Goal: Information Seeking & Learning: Learn about a topic

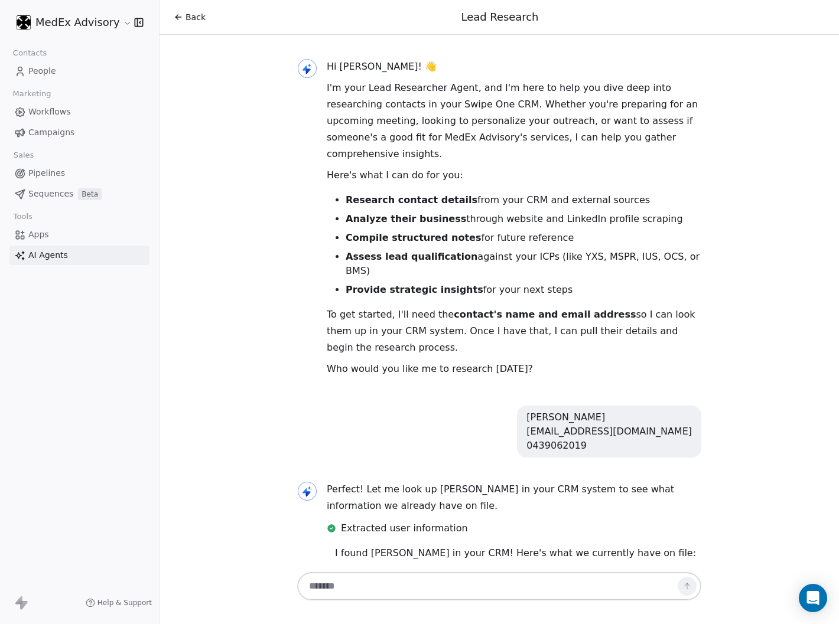
click at [90, 20] on html "MedEx Advisory Contacts People Marketing Workflows Campaigns Sales Pipelines Se…" at bounding box center [419, 312] width 839 height 624
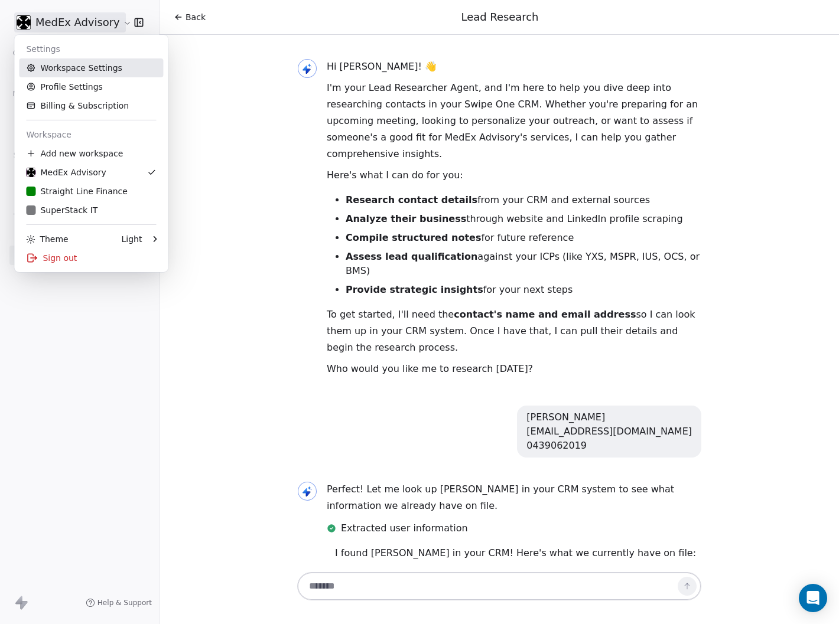
click at [230, 92] on html "MedEx Advisory Contacts People Marketing Workflows Campaigns Sales Pipelines Se…" at bounding box center [419, 312] width 839 height 624
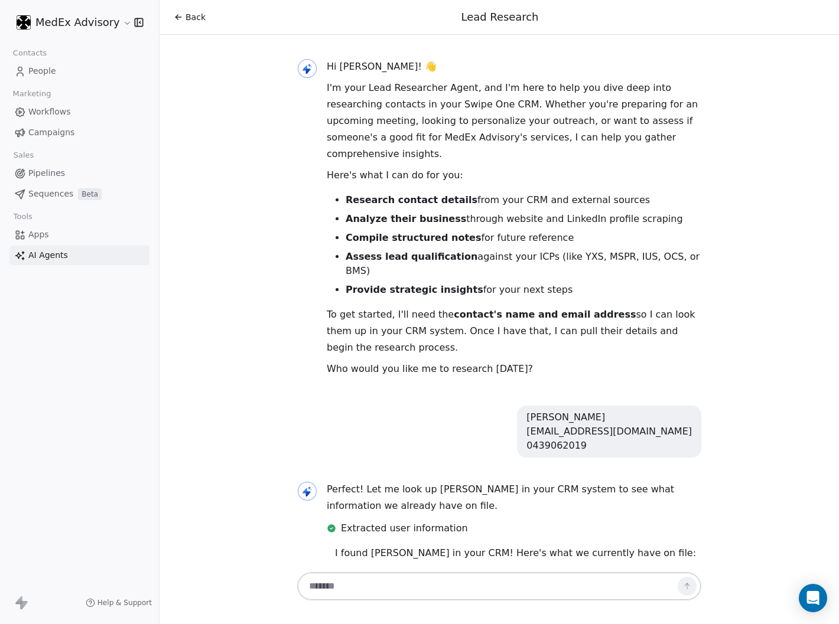
click at [30, 71] on span "People" at bounding box center [42, 71] width 28 height 12
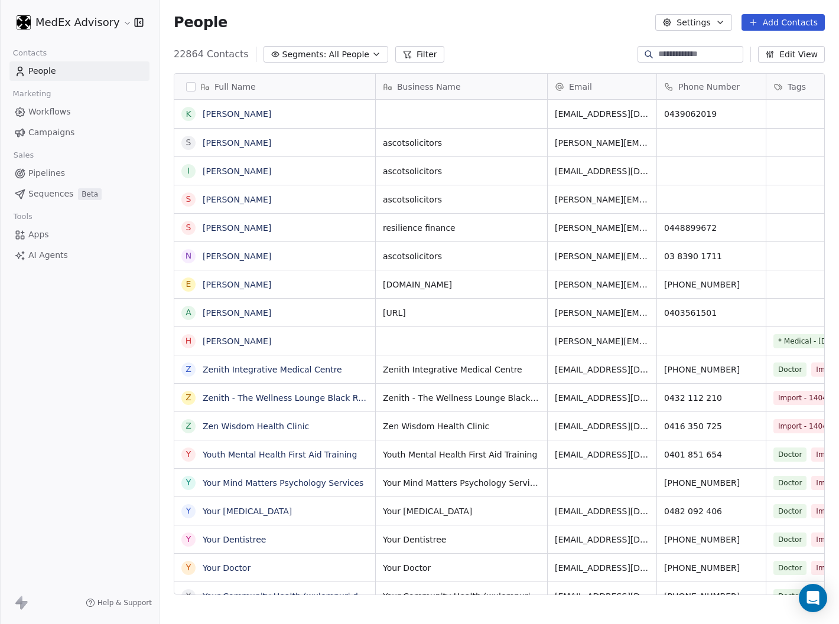
scroll to position [540, 669]
drag, startPoint x: 774, startPoint y: 22, endPoint x: 563, endPoint y: 50, distance: 212.7
click at [774, 22] on button "Add Contacts" at bounding box center [782, 22] width 83 height 17
click at [764, 46] on span "Create new contact" at bounding box center [788, 47] width 81 height 12
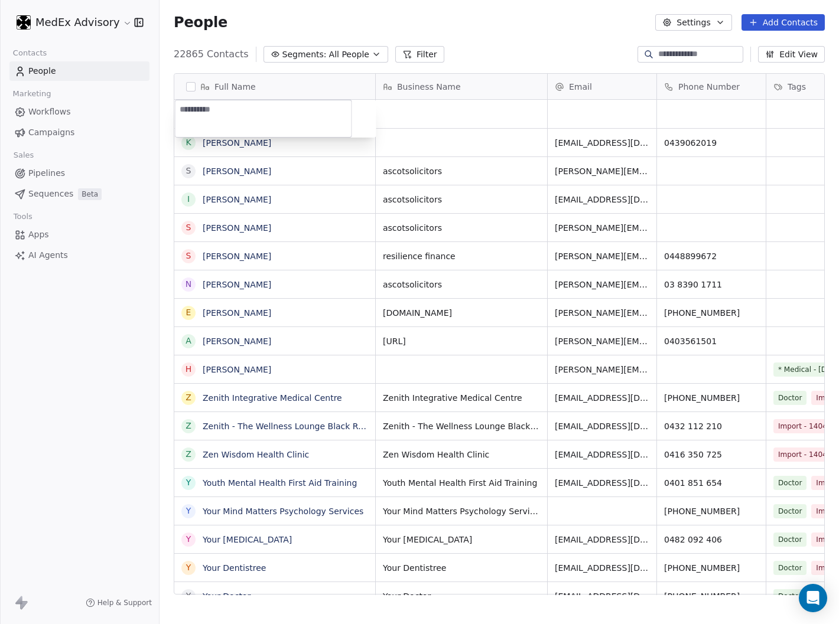
click at [239, 115] on textarea at bounding box center [263, 118] width 176 height 37
click at [232, 109] on textarea "**********" at bounding box center [263, 118] width 176 height 37
type textarea "**********"
drag, startPoint x: 500, startPoint y: 111, endPoint x: 480, endPoint y: 112, distance: 20.1
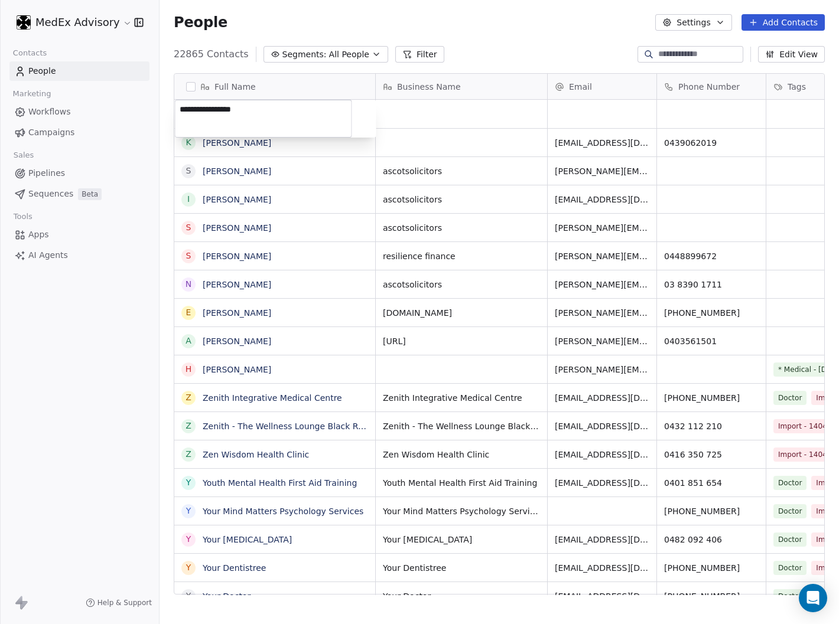
click at [500, 110] on html "MedEx Advisory Contacts People Marketing Workflows Campaigns Sales Pipelines Se…" at bounding box center [419, 312] width 839 height 624
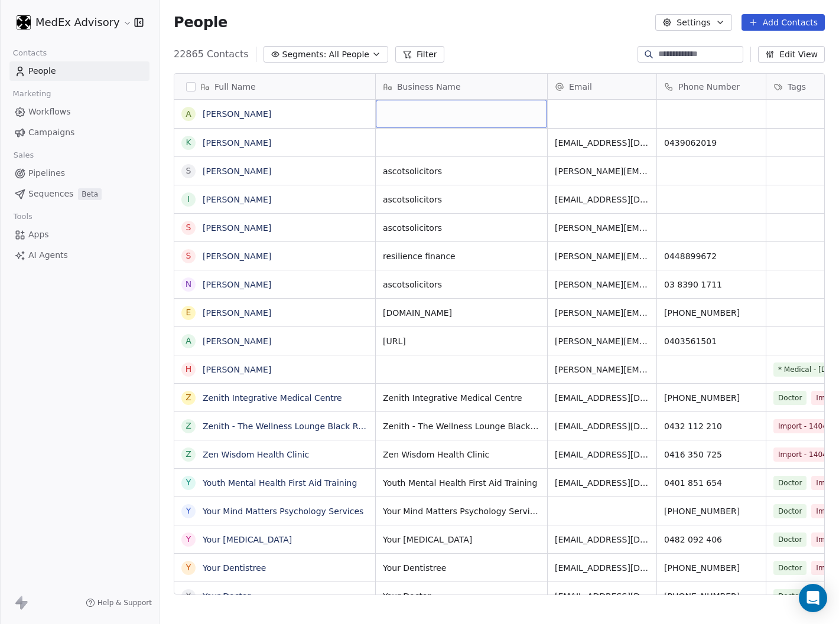
click at [418, 107] on div "grid" at bounding box center [461, 114] width 171 height 28
click at [408, 108] on div "grid" at bounding box center [461, 114] width 171 height 28
type textarea "**********"
click at [599, 112] on html "MedEx Advisory Contacts People Marketing Workflows Campaigns Sales Pipelines Se…" at bounding box center [419, 312] width 839 height 624
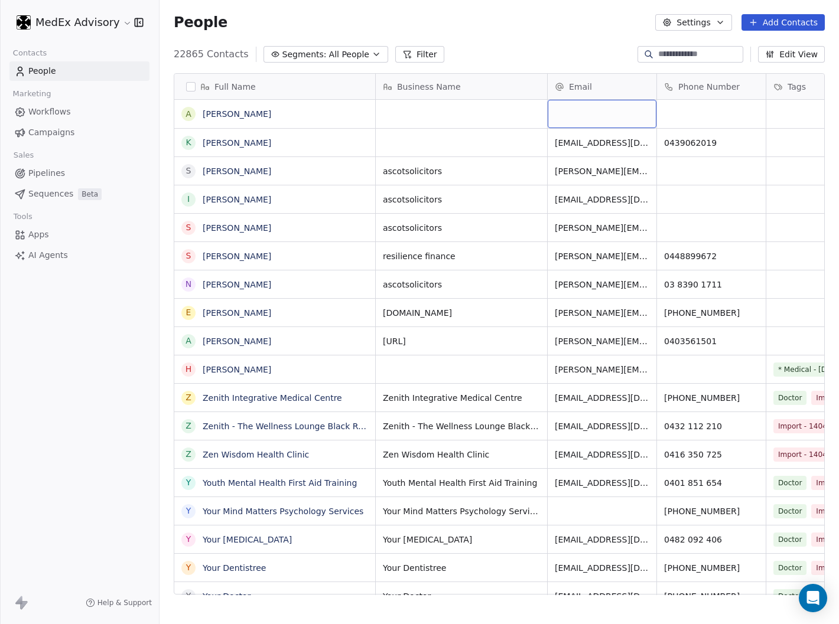
click at [562, 110] on div "grid" at bounding box center [601, 114] width 109 height 28
click at [565, 113] on div "grid" at bounding box center [601, 114] width 109 height 28
type input "**********"
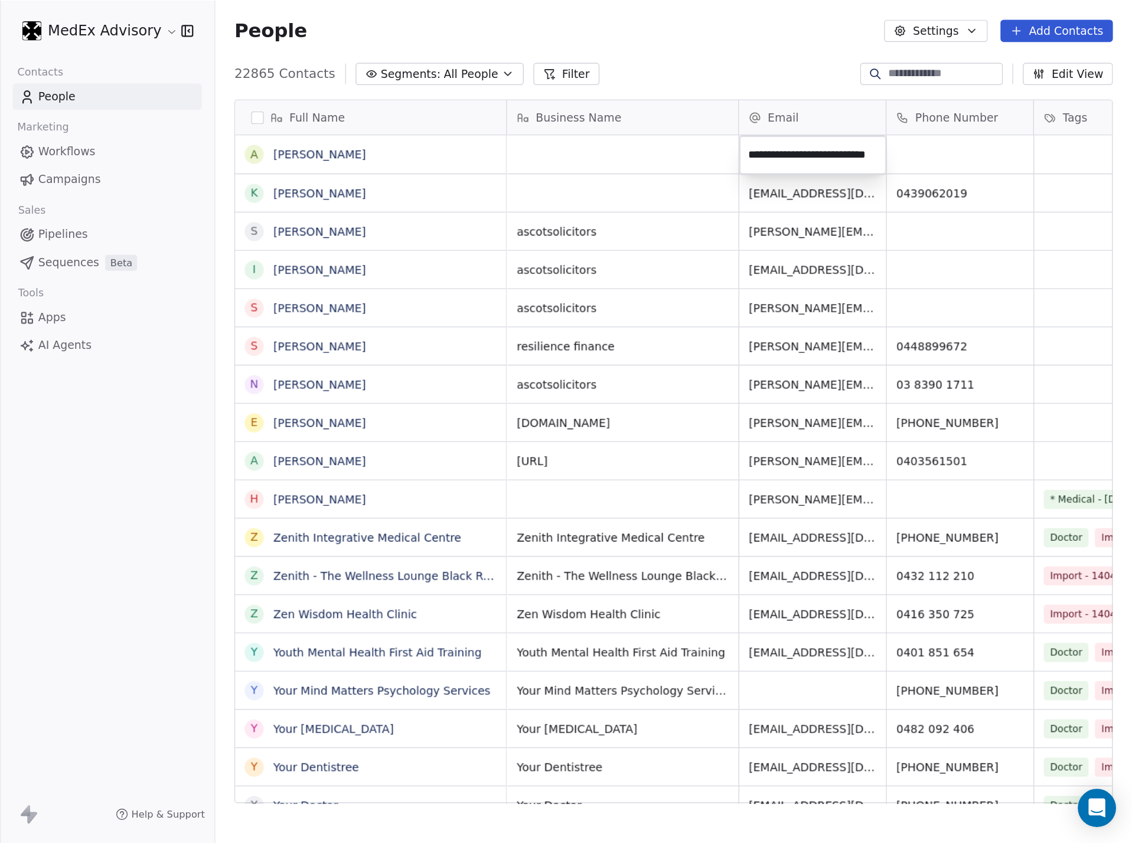
scroll to position [0, 22]
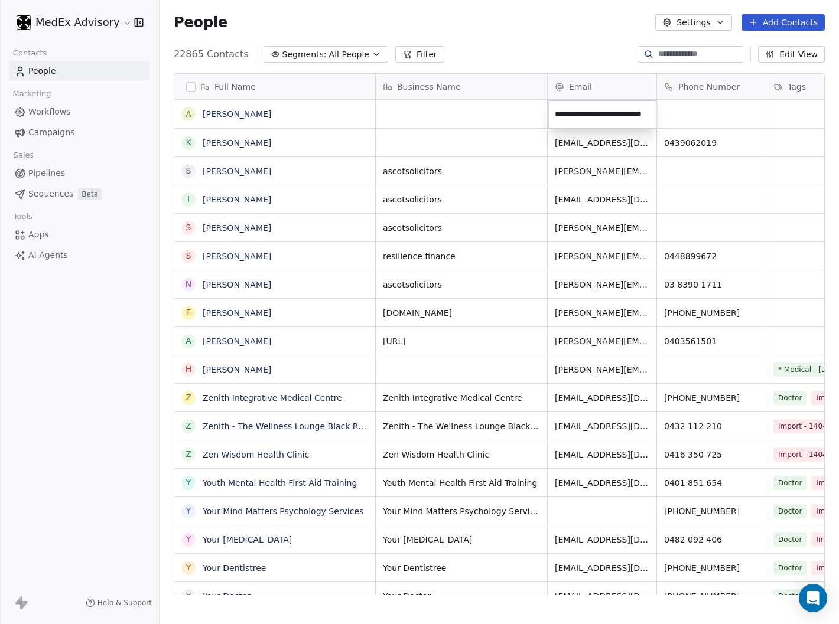
click at [687, 104] on html "MedEx Advisory Contacts People Marketing Workflows Campaigns Sales Pipelines Se…" at bounding box center [419, 312] width 839 height 624
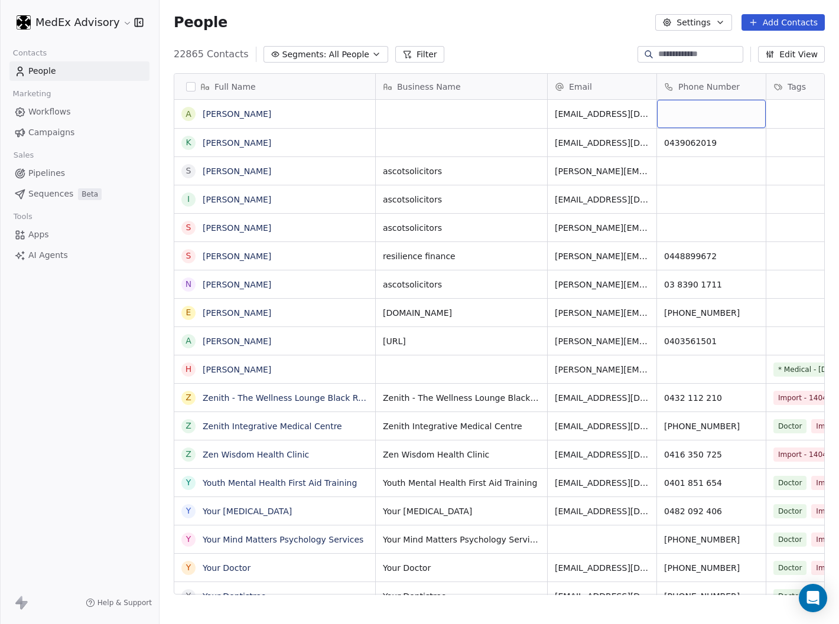
click at [682, 111] on div "grid" at bounding box center [711, 114] width 109 height 28
type input "*********"
click at [505, 108] on html "MedEx Advisory Contacts People Marketing Workflows Campaigns Sales Pipelines Se…" at bounding box center [419, 312] width 839 height 624
click at [404, 109] on div "grid" at bounding box center [461, 114] width 171 height 28
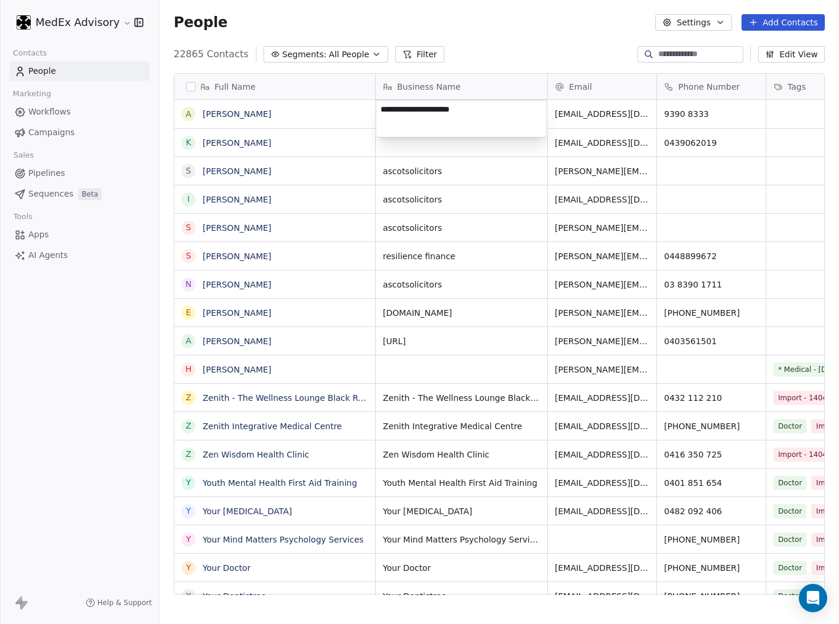
type textarea "**********"
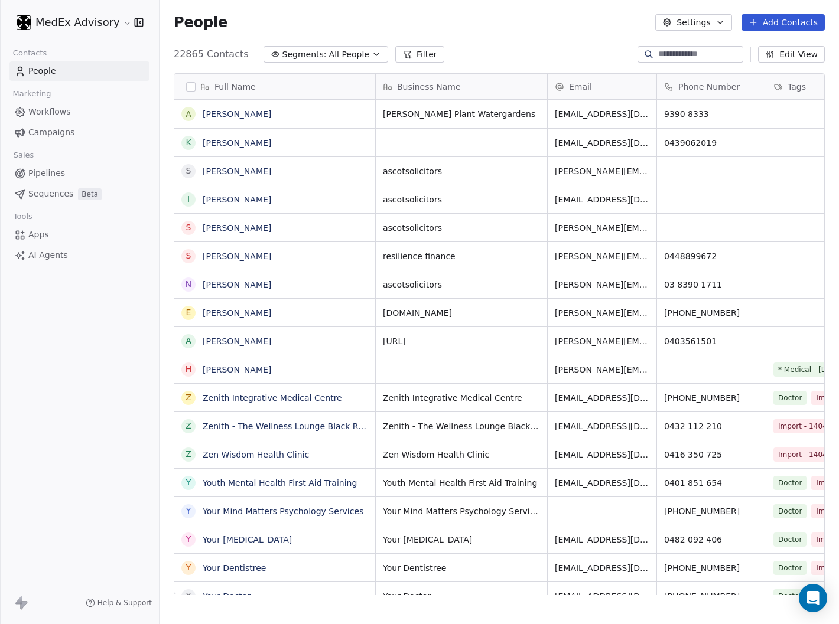
click at [45, 256] on span "AI Agents" at bounding box center [48, 255] width 40 height 12
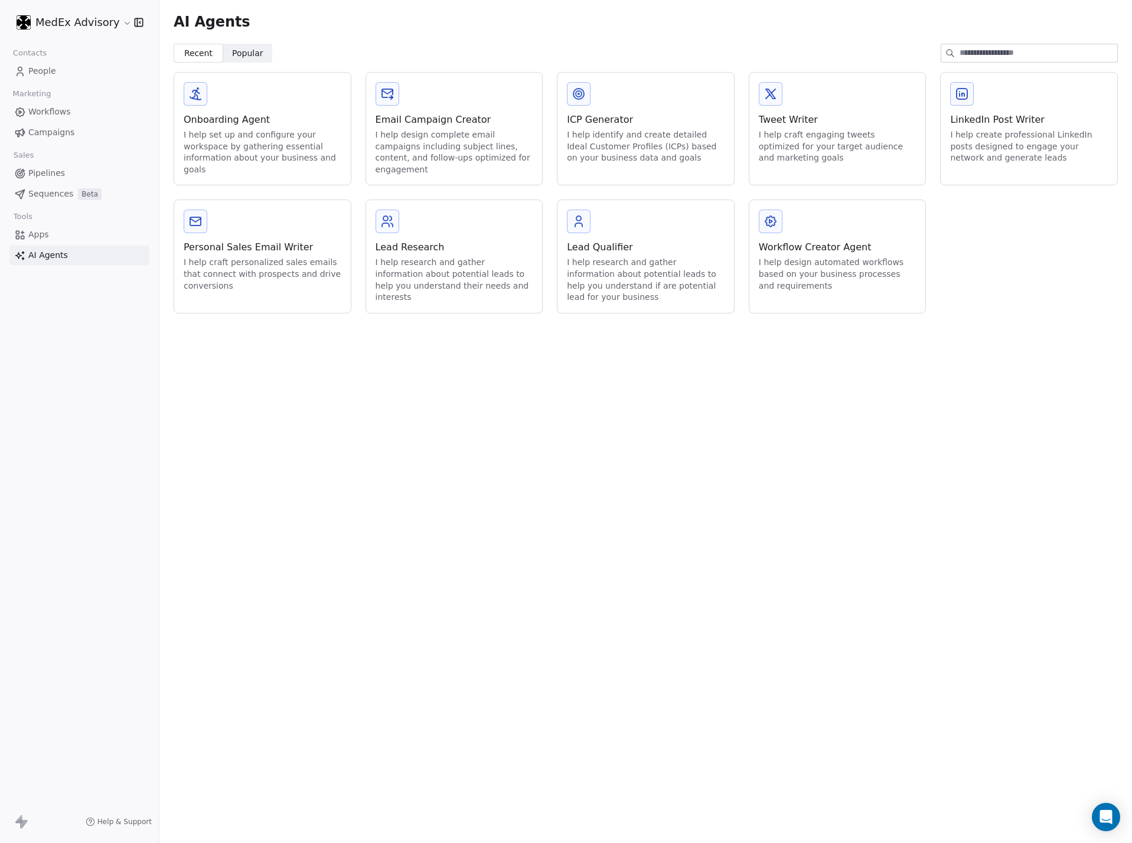
click at [451, 270] on div "I help research and gather information about potential leads to help you unders…" at bounding box center [455, 280] width 158 height 46
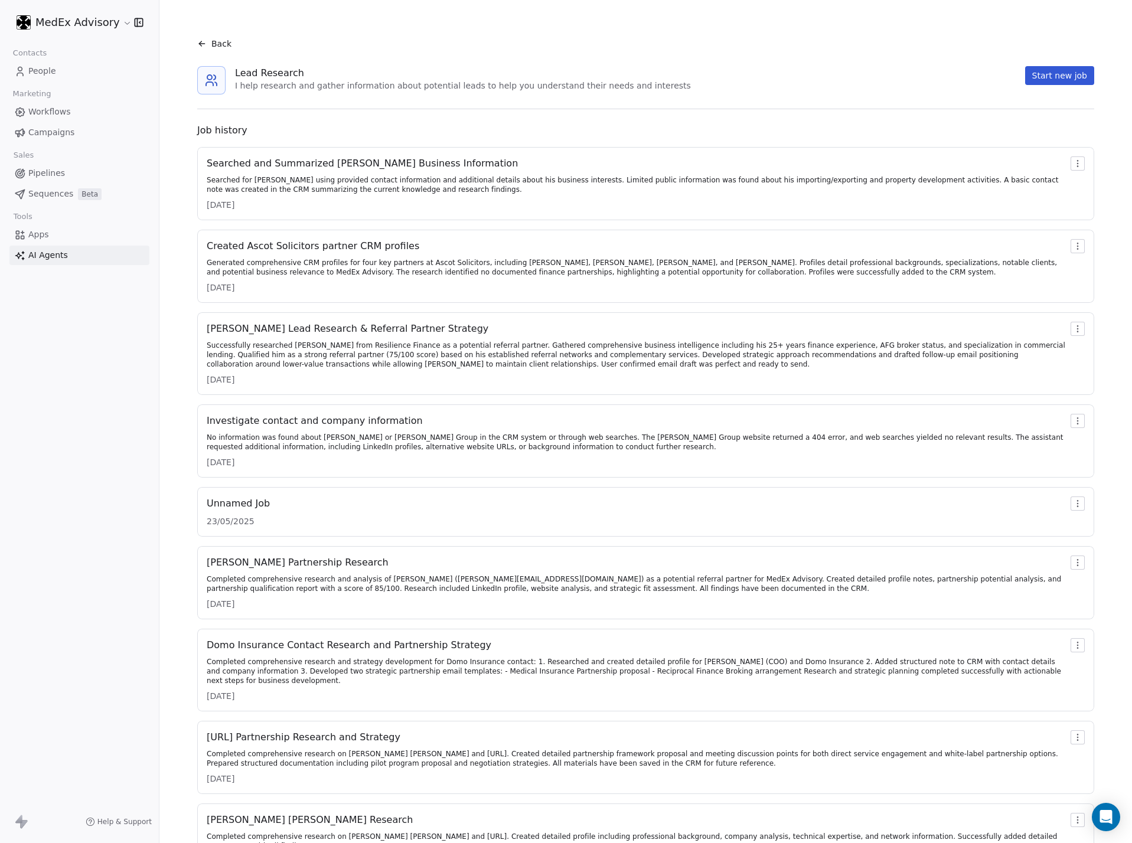
click at [838, 78] on button "Start new job" at bounding box center [1059, 75] width 69 height 19
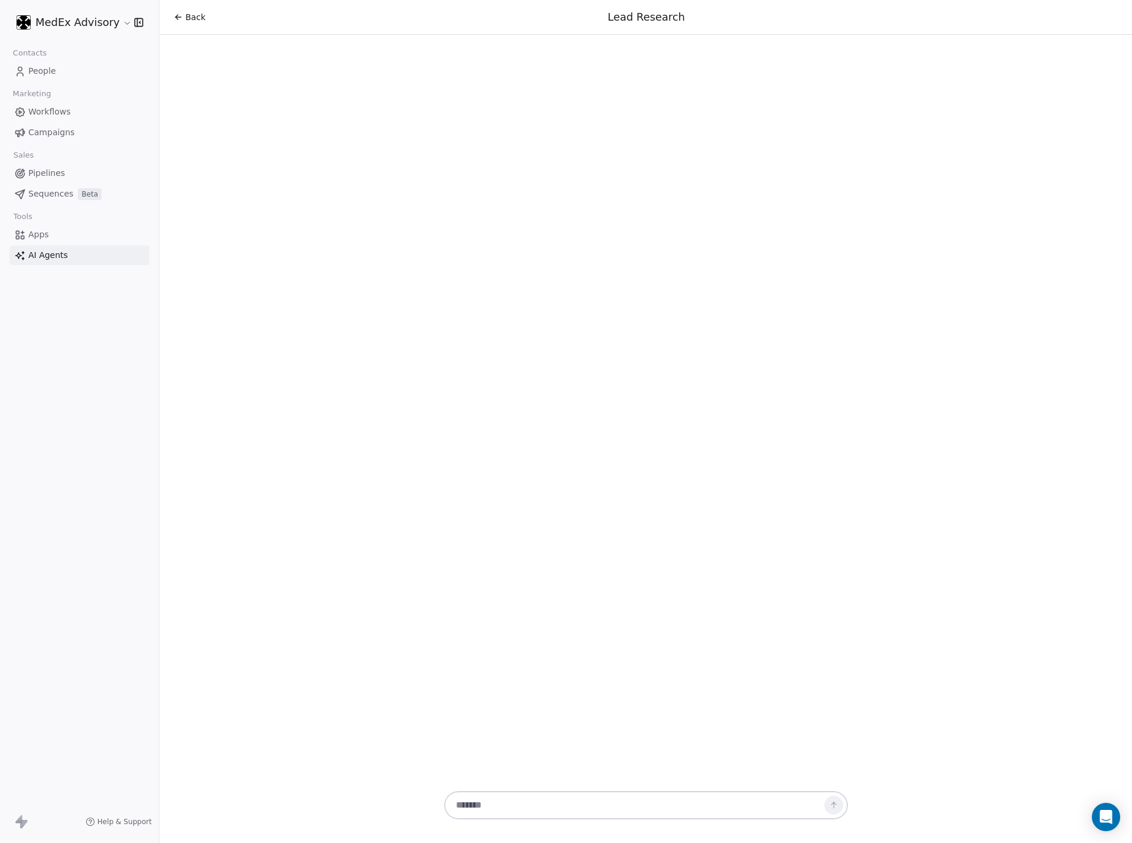
click at [477, 624] on textarea at bounding box center [634, 805] width 370 height 22
paste textarea "**********"
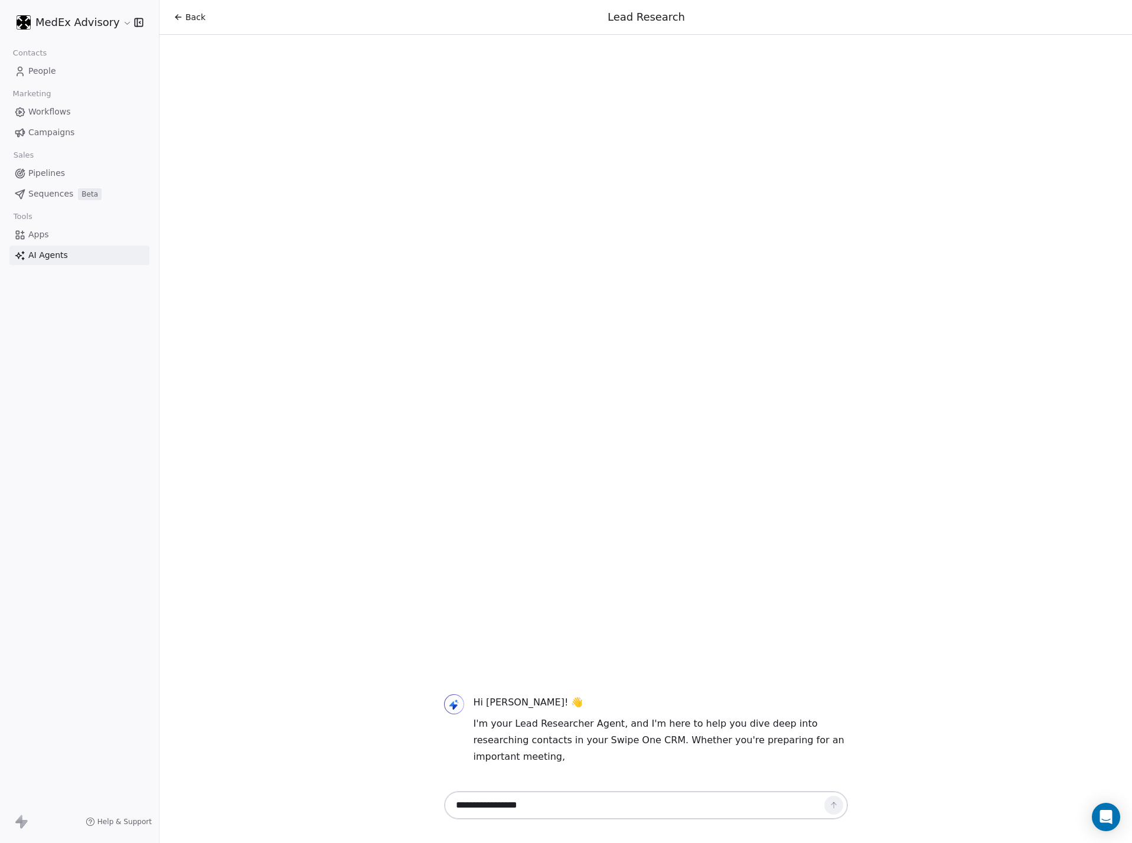
click at [560, 624] on textarea "**********" at bounding box center [633, 805] width 369 height 22
paste textarea "**********"
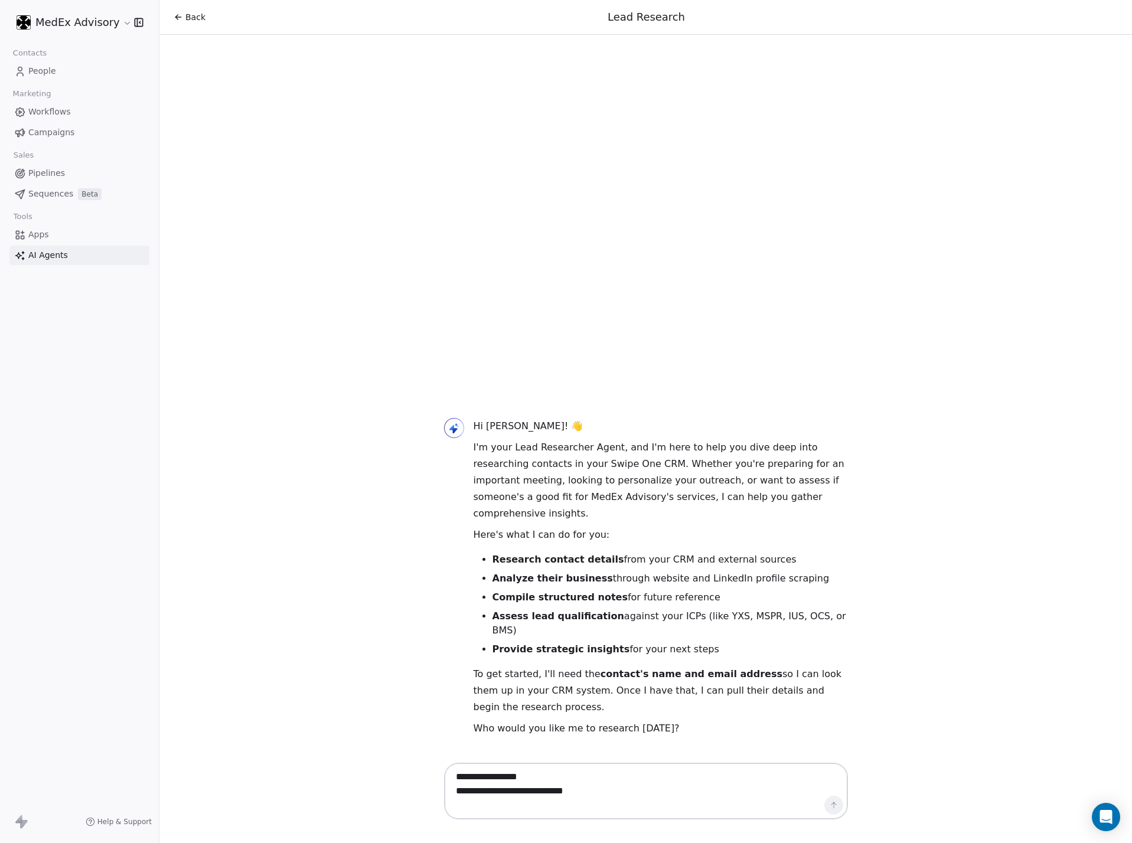
click at [693, 624] on textarea "**********" at bounding box center [633, 791] width 369 height 51
click at [622, 624] on textarea "**********" at bounding box center [633, 791] width 369 height 51
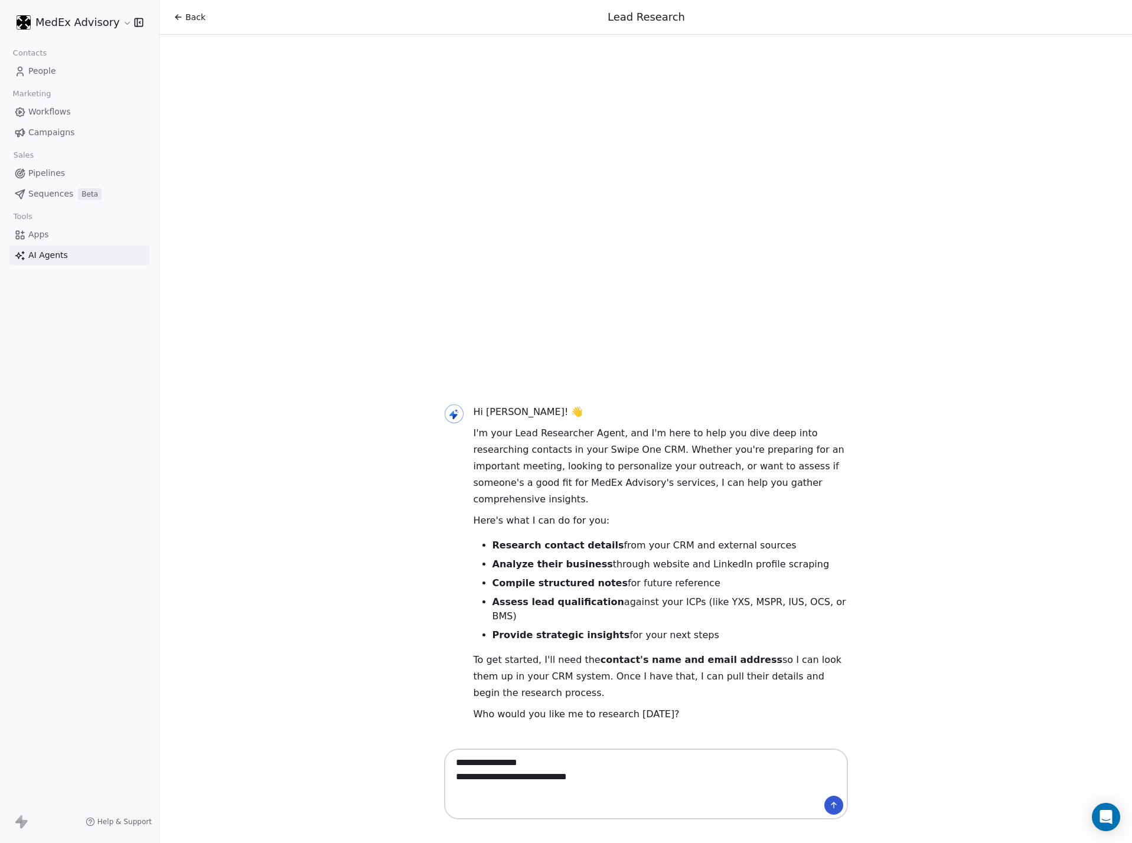
paste textarea "*********"
type textarea "**********"
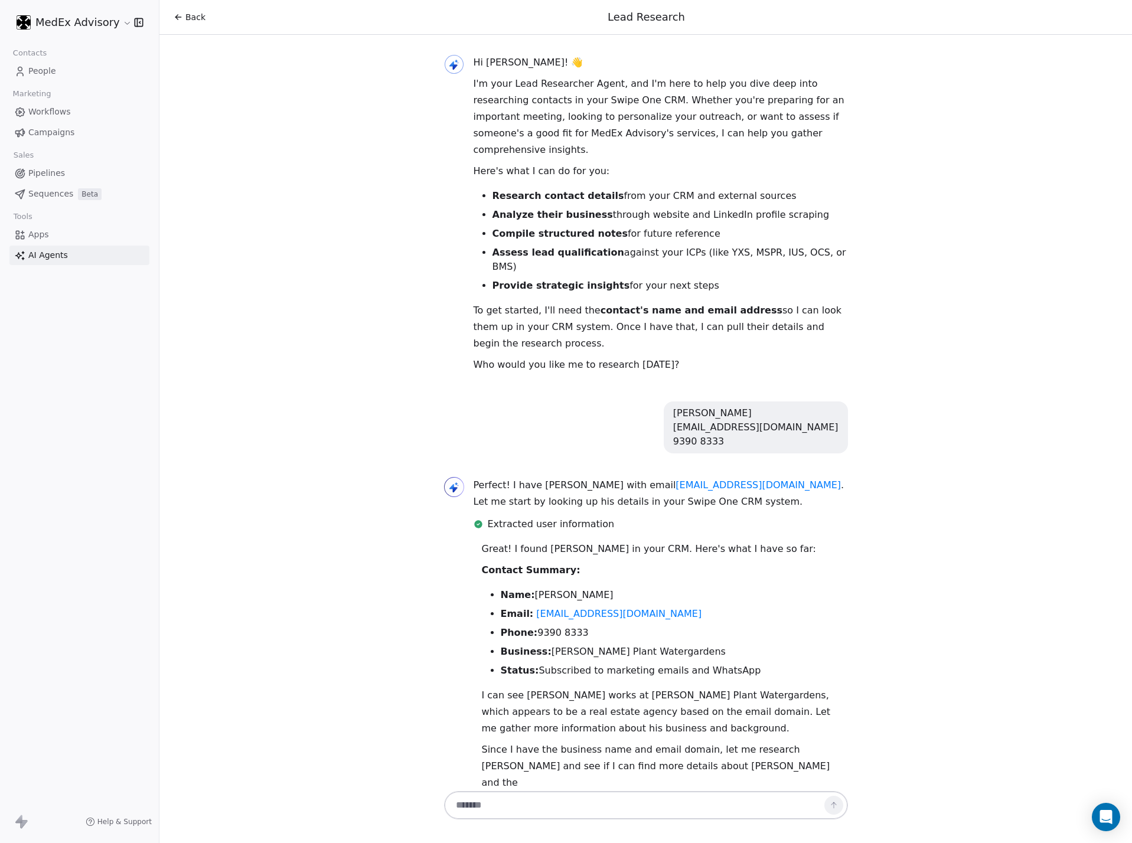
scroll to position [1, 0]
click at [509, 624] on textarea at bounding box center [633, 805] width 369 height 22
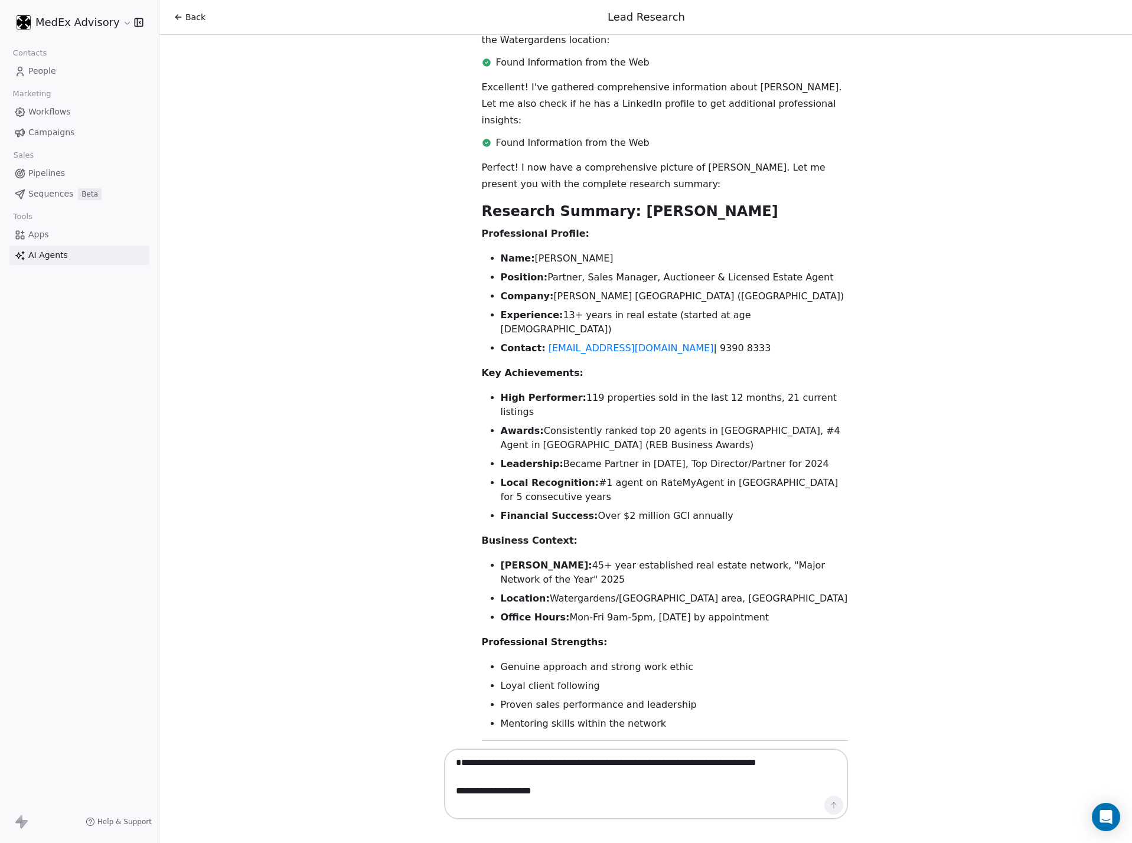
scroll to position [832, 0]
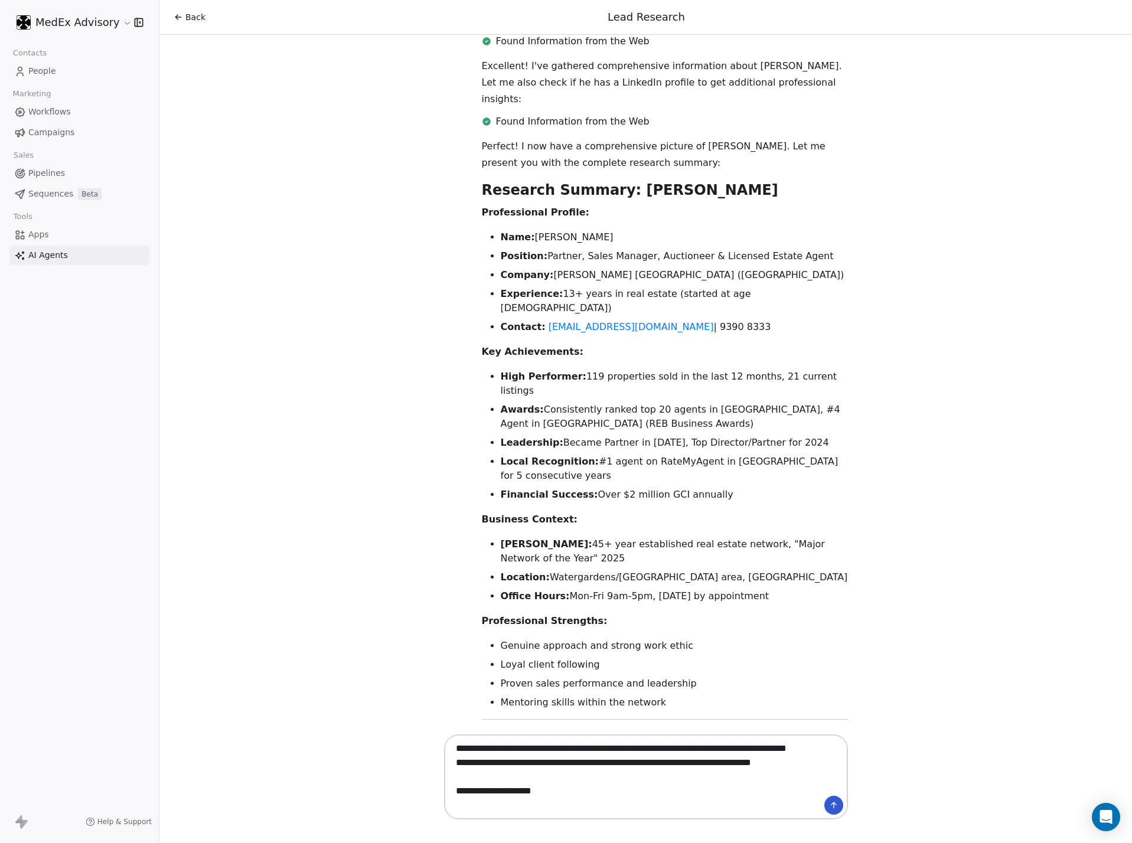
click at [560, 624] on textarea "**********" at bounding box center [633, 777] width 369 height 79
paste textarea "**********"
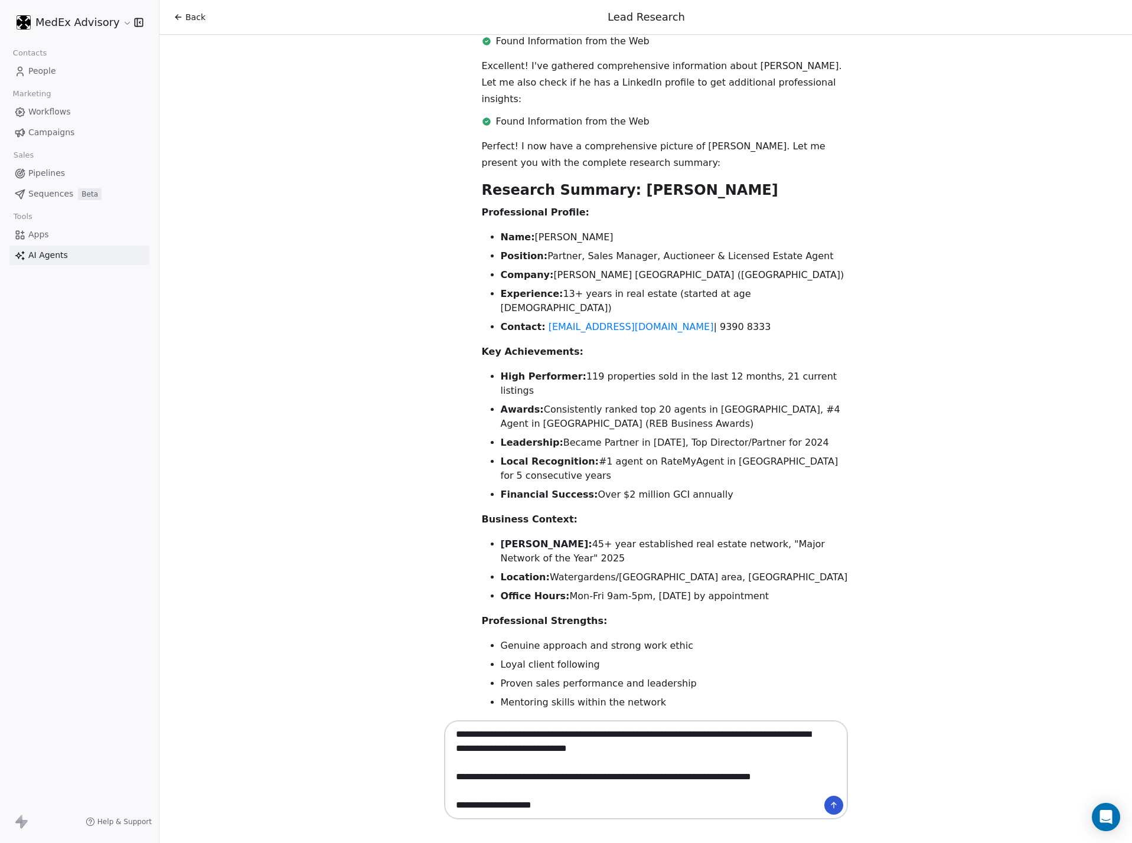
click at [654, 624] on textarea "**********" at bounding box center [633, 769] width 369 height 93
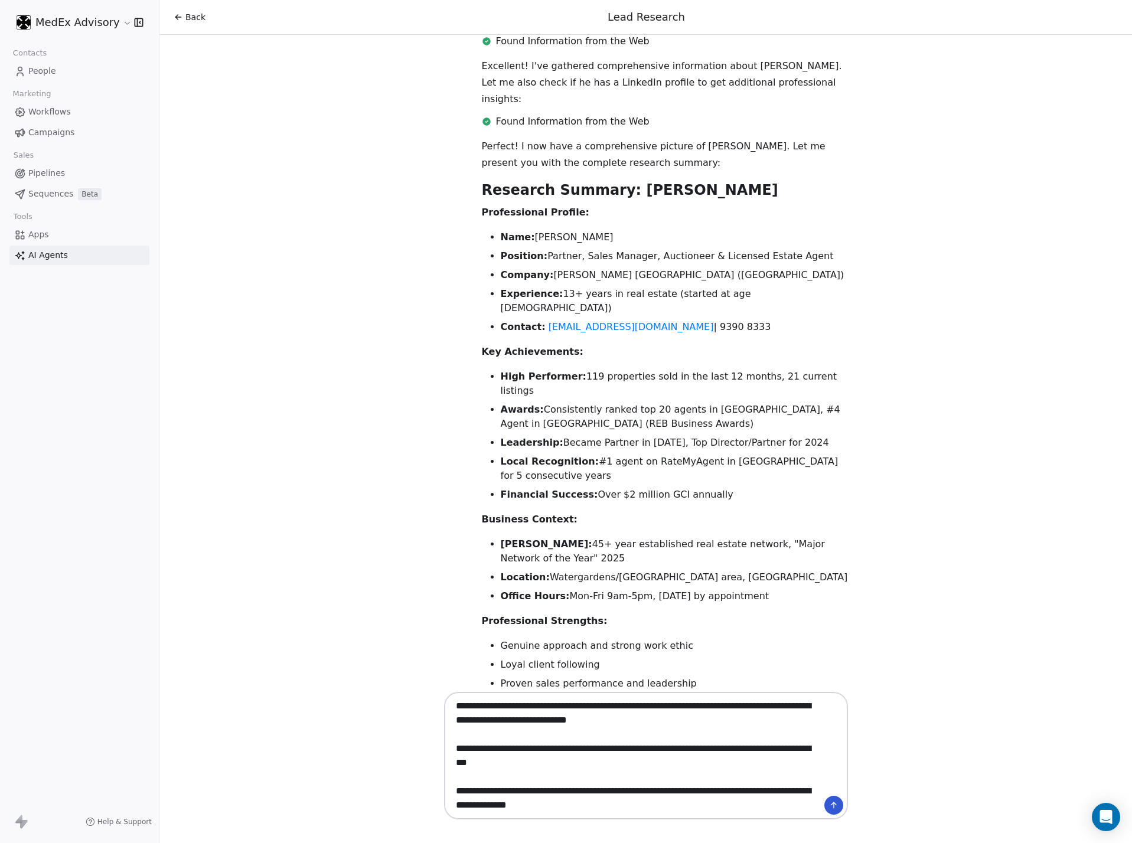
type textarea "**********"
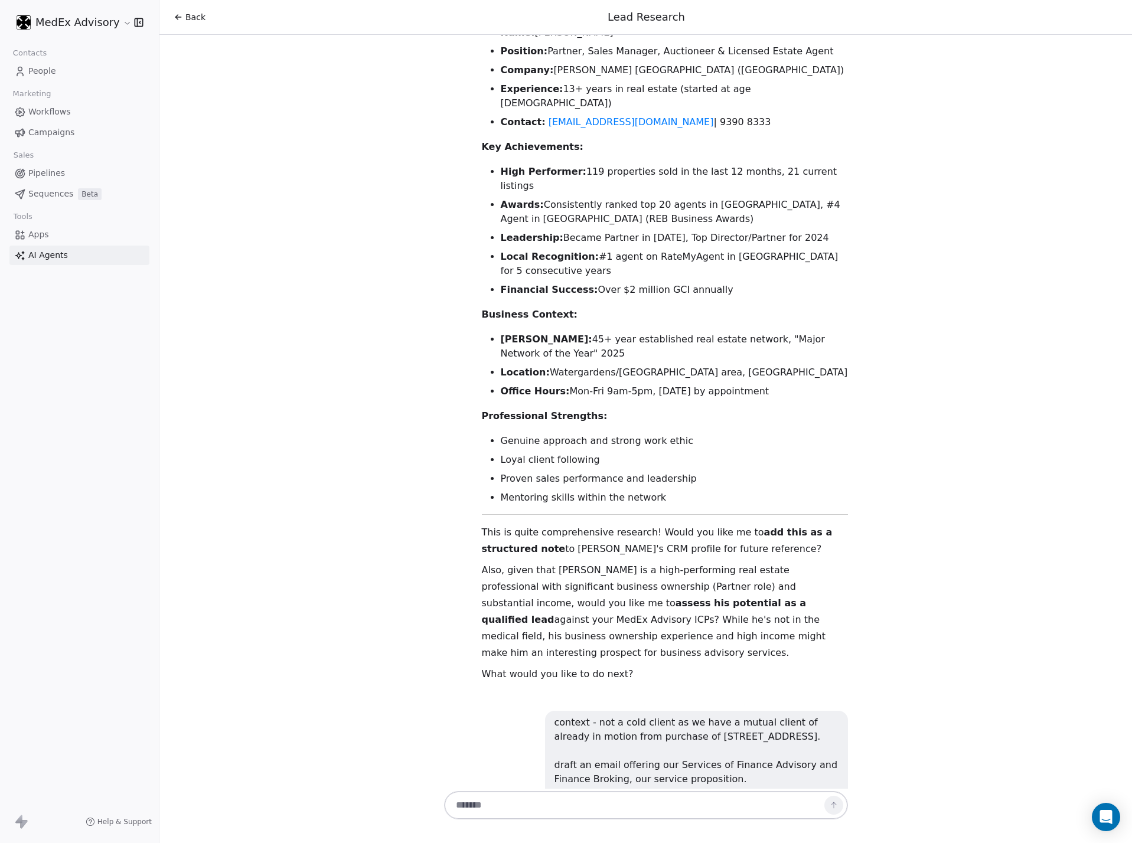
scroll to position [1053, 0]
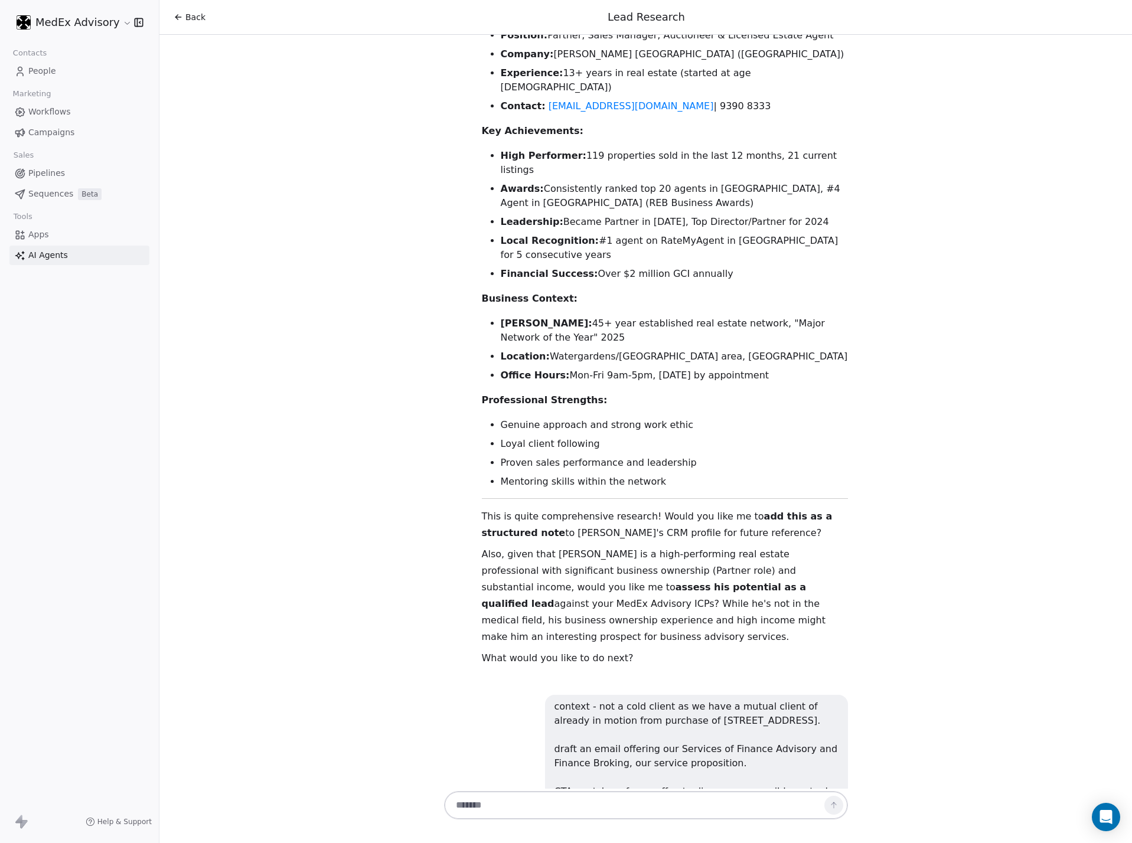
click at [621, 437] on li "Loyal client following" at bounding box center [674, 444] width 347 height 14
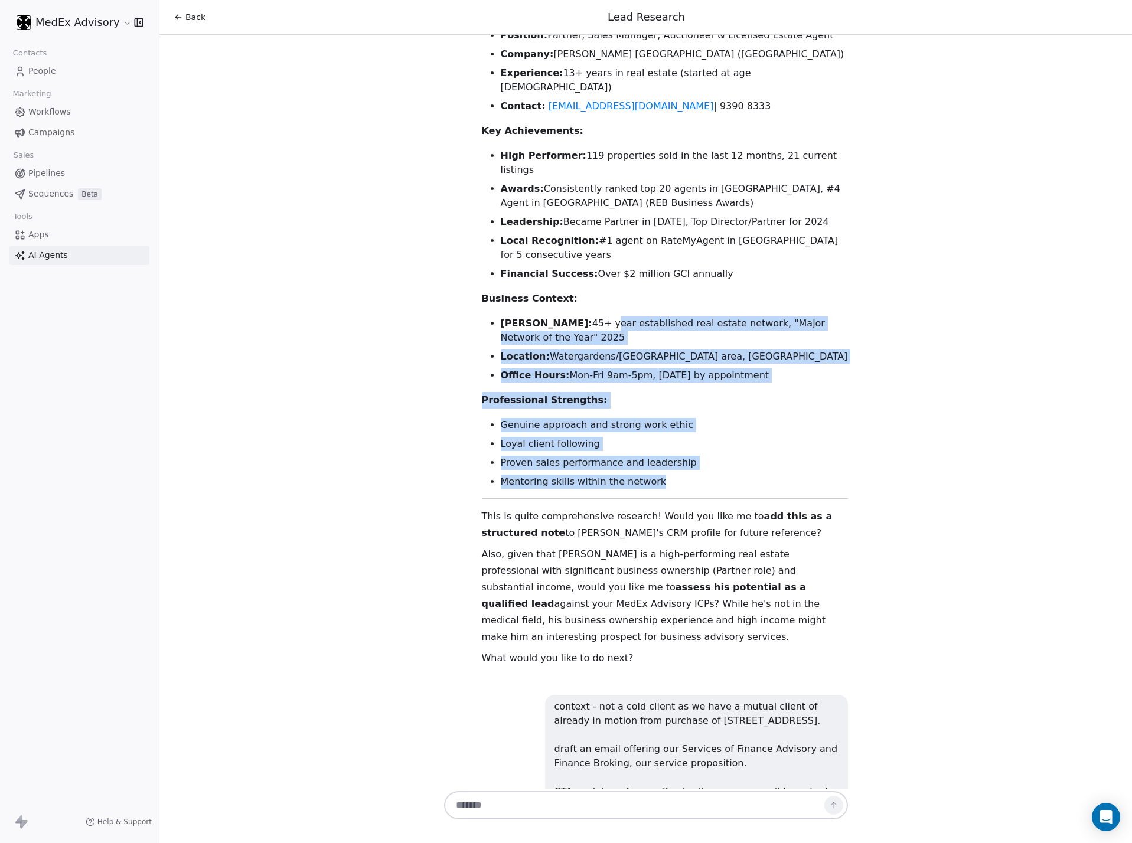
drag, startPoint x: 685, startPoint y: 370, endPoint x: 571, endPoint y: 193, distance: 210.4
click at [569, 195] on div "Perfect! I now have a comprehensive picture of [PERSON_NAME]. Let me present yo…" at bounding box center [665, 291] width 366 height 749
click at [572, 291] on p "Business Context:" at bounding box center [665, 299] width 366 height 17
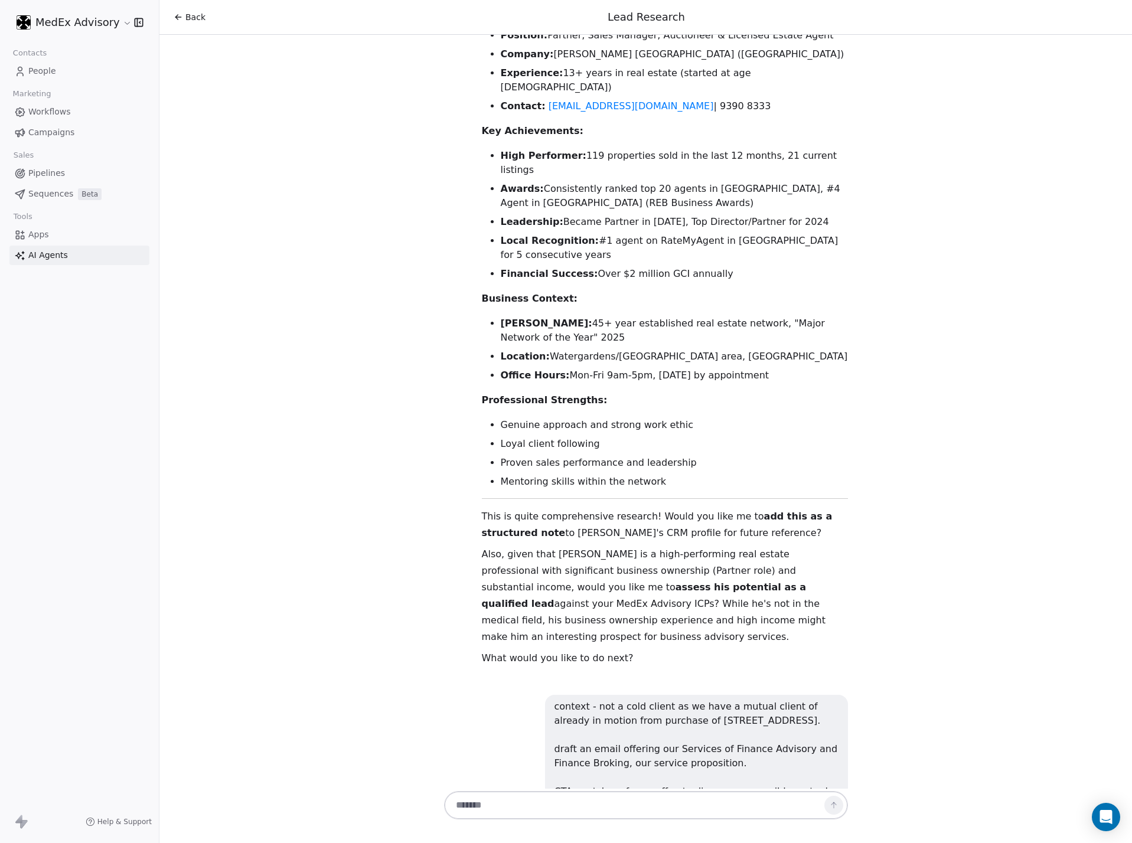
click at [535, 370] on strong "Office Hours:" at bounding box center [535, 375] width 69 height 11
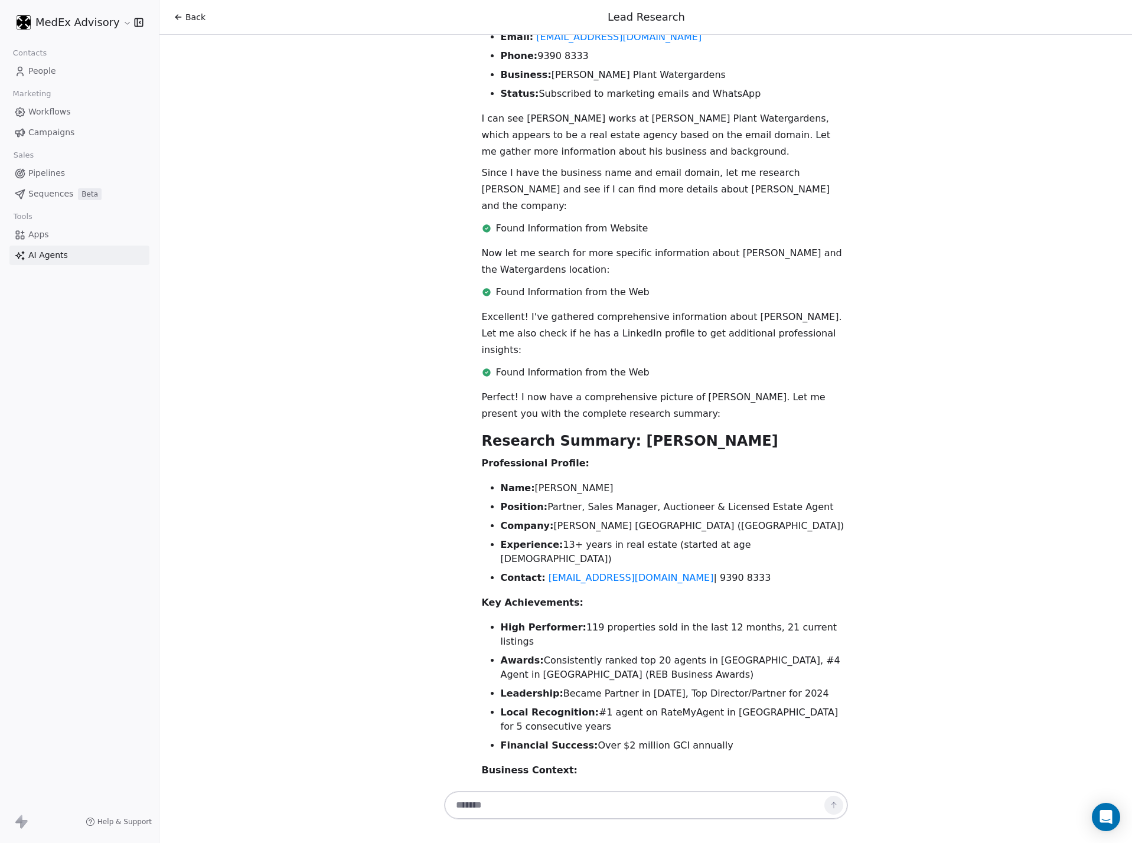
click at [621, 500] on li "Position: Partner, Sales Manager, Auctioneer & Licensed Estate Agent" at bounding box center [674, 507] width 347 height 14
click at [614, 500] on li "Position: Partner, Sales Manager, Auctioneer & Licensed Estate Agent" at bounding box center [674, 507] width 347 height 14
click at [705, 488] on ul "Name: [PERSON_NAME] Position: Partner, Sales Manager, Auctioneer & Licensed Est…" at bounding box center [665, 533] width 366 height 104
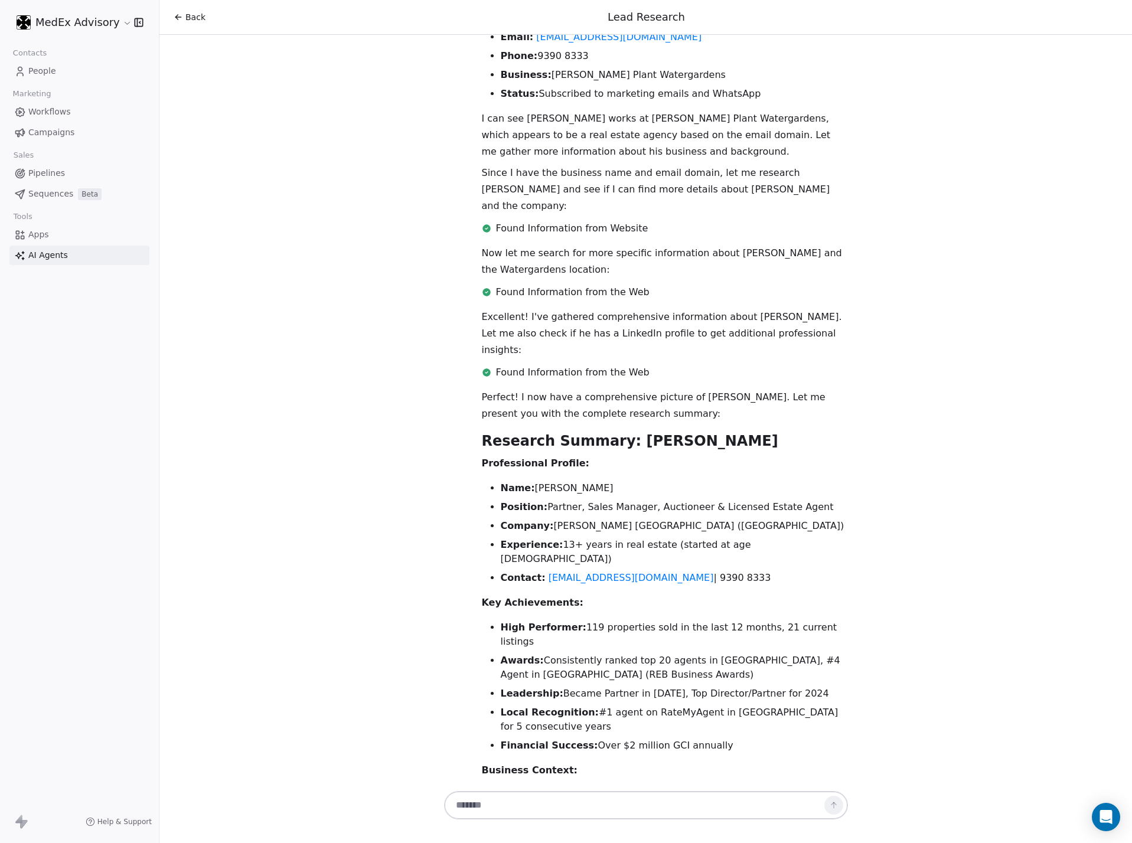
drag, startPoint x: 683, startPoint y: 486, endPoint x: 604, endPoint y: 429, distance: 97.2
click at [604, 481] on ul "Name: [PERSON_NAME] Position: Partner, Sales Manager, Auctioneer & Licensed Est…" at bounding box center [665, 533] width 366 height 104
click at [605, 481] on li "Name: [PERSON_NAME]" at bounding box center [674, 488] width 347 height 14
click at [579, 538] on li "Experience: 13+ years in real estate (started at age [DEMOGRAPHIC_DATA])" at bounding box center [674, 552] width 347 height 28
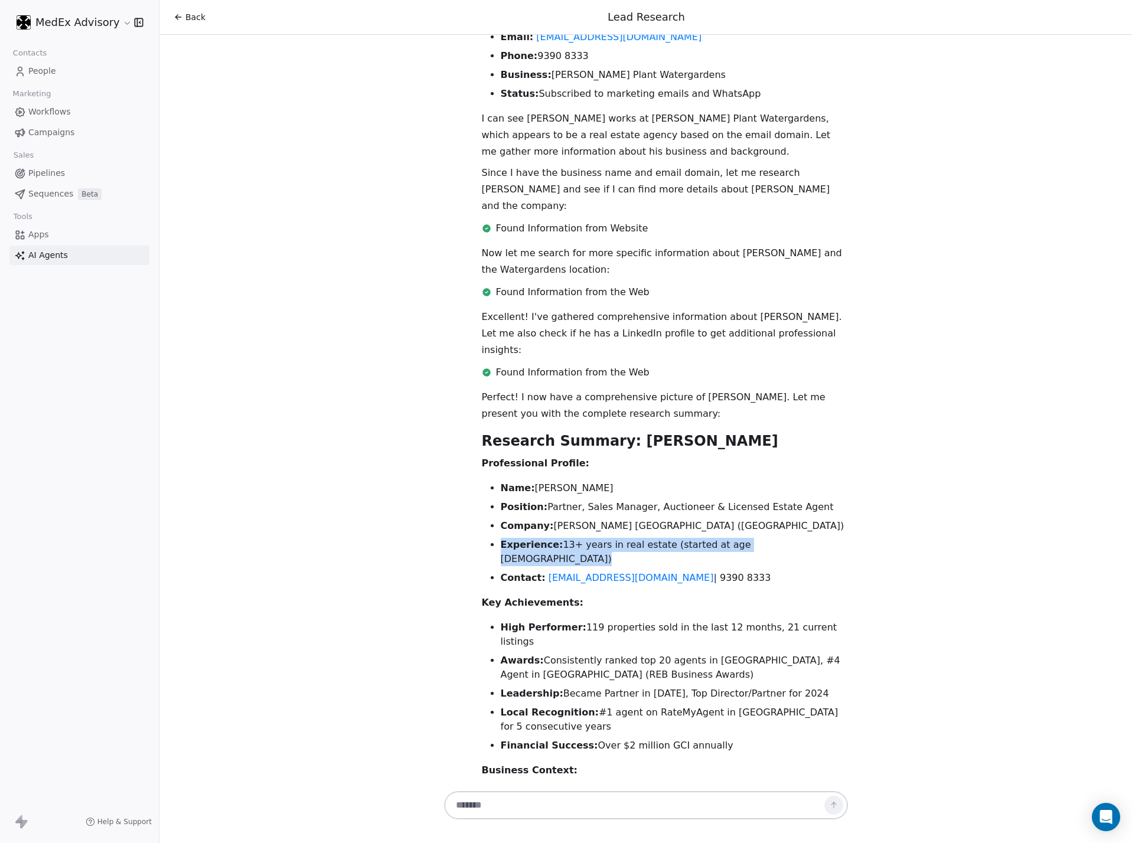
click at [579, 538] on li "Experience: 13+ years in real estate (started at age [DEMOGRAPHIC_DATA])" at bounding box center [674, 552] width 347 height 28
click at [640, 500] on li "Position: Partner, Sales Manager, Auctioneer & Licensed Estate Agent" at bounding box center [674, 507] width 347 height 14
click at [607, 538] on li "Experience: 13+ years in real estate (started at age [DEMOGRAPHIC_DATA])" at bounding box center [674, 552] width 347 height 28
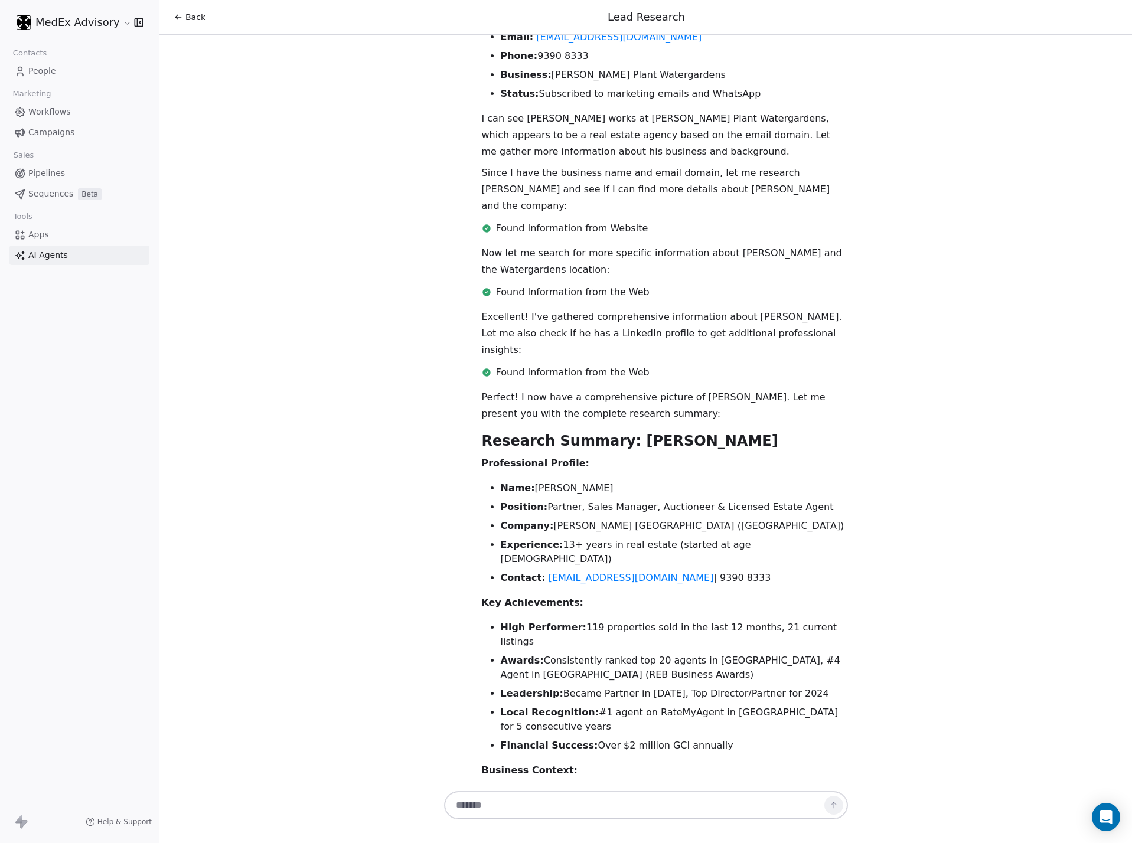
click at [579, 519] on li "Company: [PERSON_NAME] [GEOGRAPHIC_DATA] ([GEOGRAPHIC_DATA])" at bounding box center [674, 526] width 347 height 14
click at [582, 500] on li "Position: Partner, Sales Manager, Auctioneer & Licensed Estate Agent" at bounding box center [674, 507] width 347 height 14
click at [573, 500] on li "Position: Partner, Sales Manager, Auctioneer & Licensed Estate Agent" at bounding box center [674, 507] width 347 height 14
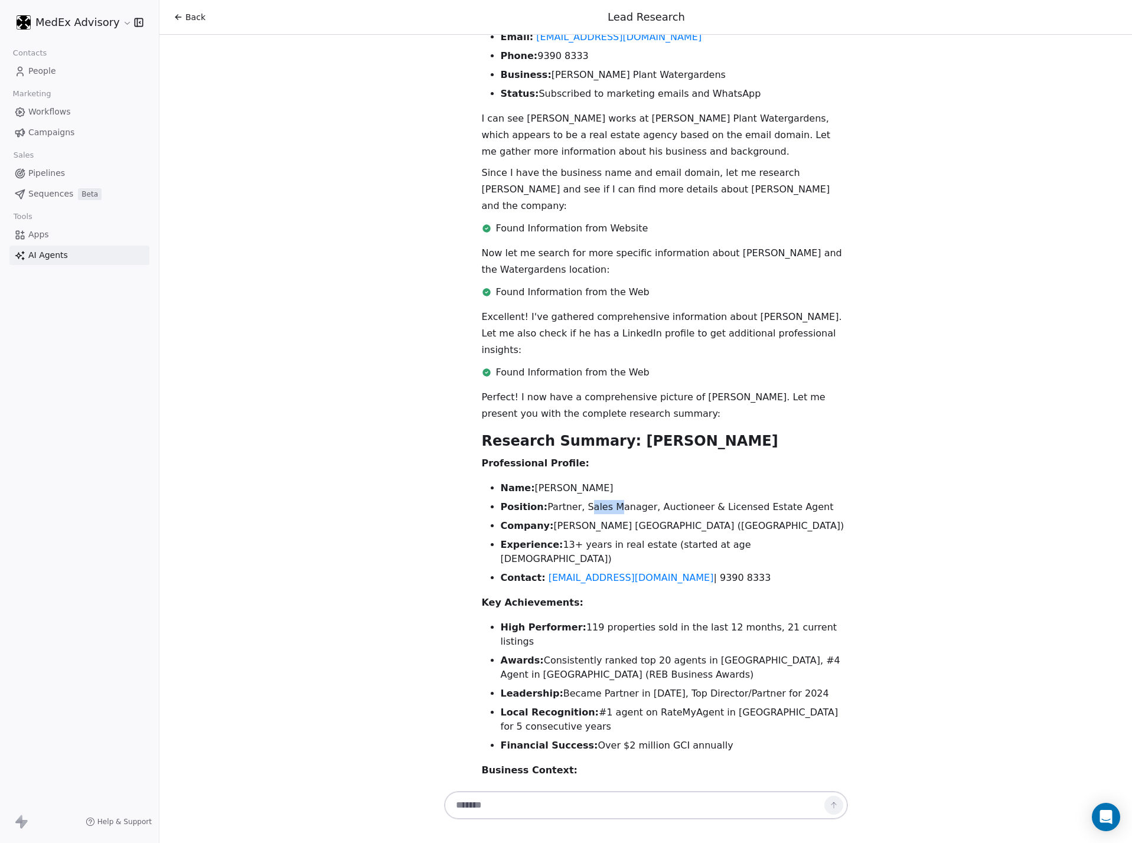
click at [573, 500] on li "Position: Partner, Sales Manager, Auctioneer & Licensed Estate Agent" at bounding box center [674, 507] width 347 height 14
click at [572, 500] on li "Position: Partner, Sales Manager, Auctioneer & Licensed Estate Agent" at bounding box center [674, 507] width 347 height 14
click at [571, 500] on li "Position: Partner, Sales Manager, Auctioneer & Licensed Estate Agent" at bounding box center [674, 507] width 347 height 14
click at [568, 500] on li "Position: Partner, Sales Manager, Auctioneer & Licensed Estate Agent" at bounding box center [674, 507] width 347 height 14
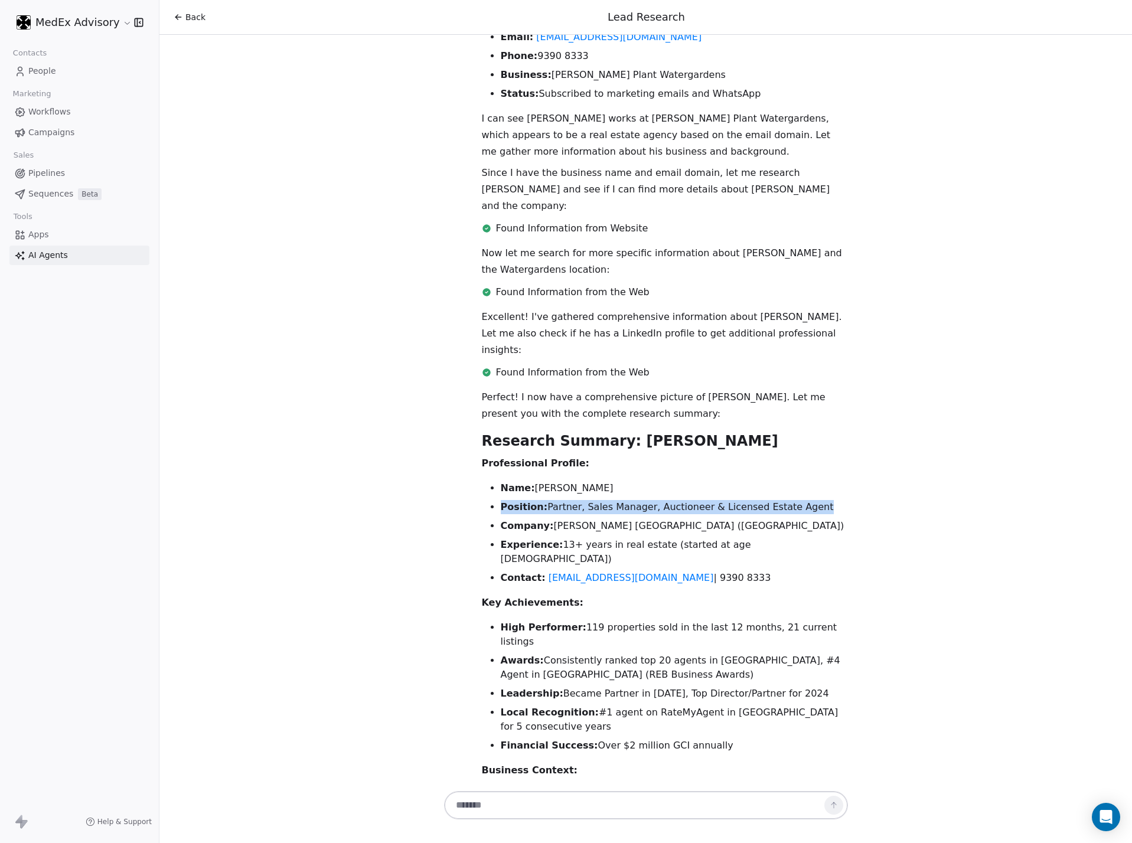
click at [532, 500] on li "Position: Partner, Sales Manager, Auctioneer & Licensed Estate Agent" at bounding box center [674, 507] width 347 height 14
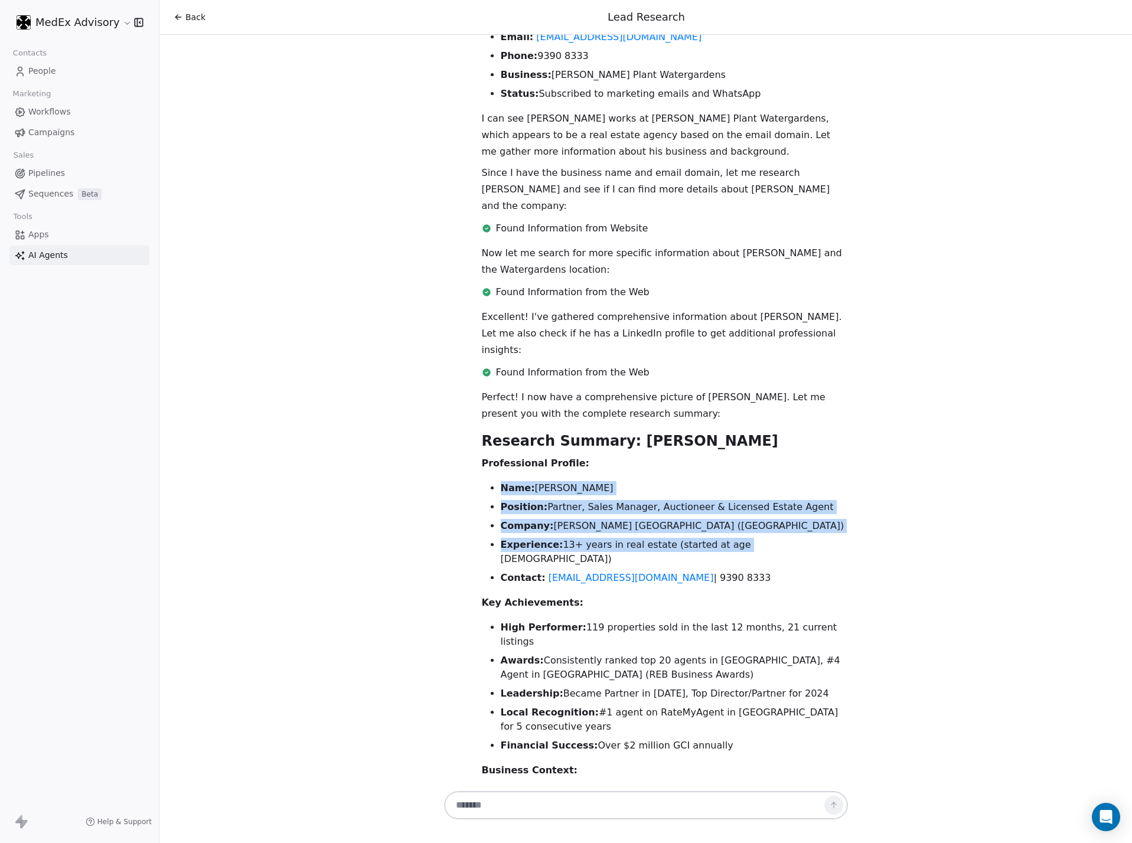
drag, startPoint x: 489, startPoint y: 420, endPoint x: 715, endPoint y: 478, distance: 233.1
click at [715, 481] on ul "Name: [PERSON_NAME] Position: Partner, Sales Manager, Auctioneer & Licensed Est…" at bounding box center [665, 533] width 366 height 104
click at [838, 439] on div "Hi [PERSON_NAME]! 👋 I'm your Lead Researcher Agent, and I'm here to help you di…" at bounding box center [645, 412] width 973 height 754
drag, startPoint x: 622, startPoint y: 378, endPoint x: 1107, endPoint y: 461, distance: 492.5
click at [838, 452] on div "Hi [PERSON_NAME]! 👋 I'm your Lead Researcher Agent, and I'm here to help you di…" at bounding box center [645, 412] width 973 height 754
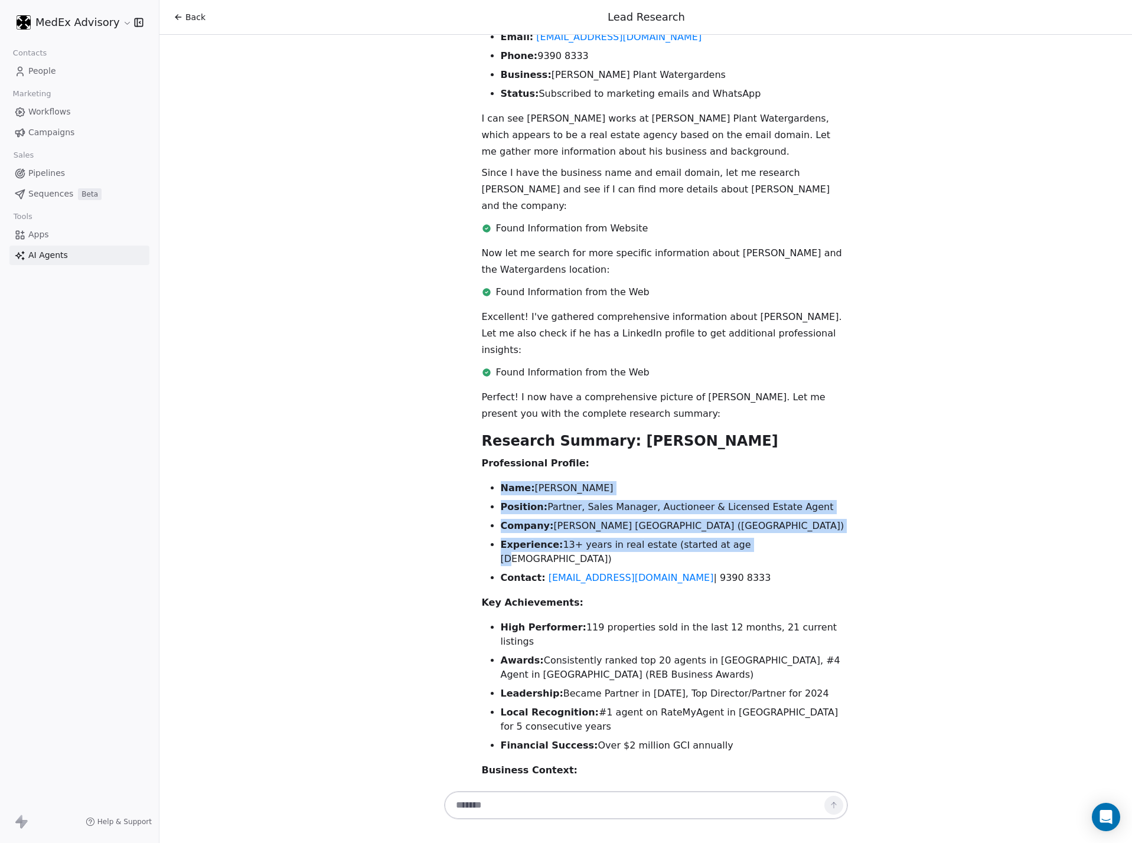
click at [838, 442] on div "Hi [PERSON_NAME]! 👋 I'm your Lead Researcher Agent, and I'm here to help you di…" at bounding box center [645, 412] width 973 height 754
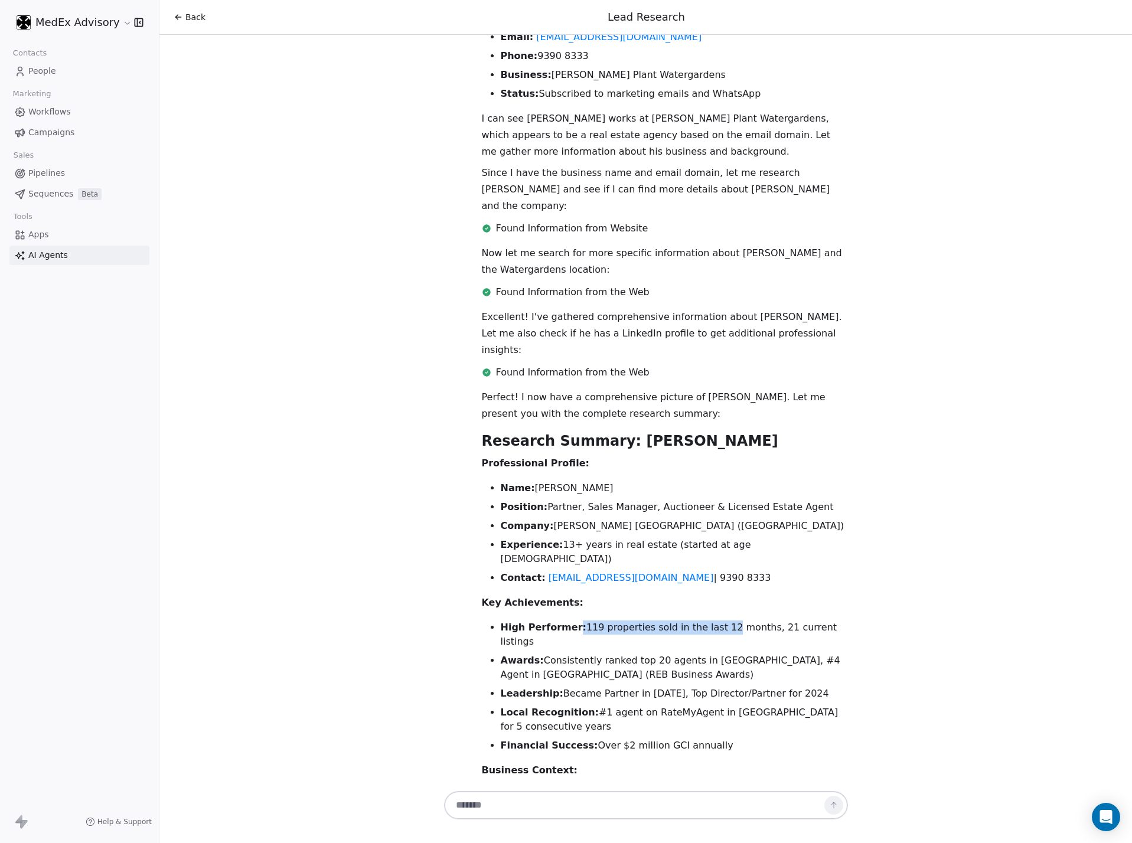
drag, startPoint x: 558, startPoint y: 543, endPoint x: 696, endPoint y: 555, distance: 138.8
click at [699, 621] on li "High Performer: 119 properties sold in the last 12 months, 21 current listings" at bounding box center [674, 635] width 347 height 28
click at [652, 624] on li "Awards: Consistently ranked top 20 agents in [GEOGRAPHIC_DATA], #4 Agent in [GE…" at bounding box center [674, 668] width 347 height 28
click at [624, 621] on li "High Performer: 119 properties sold in the last 12 months, 21 current listings" at bounding box center [674, 635] width 347 height 28
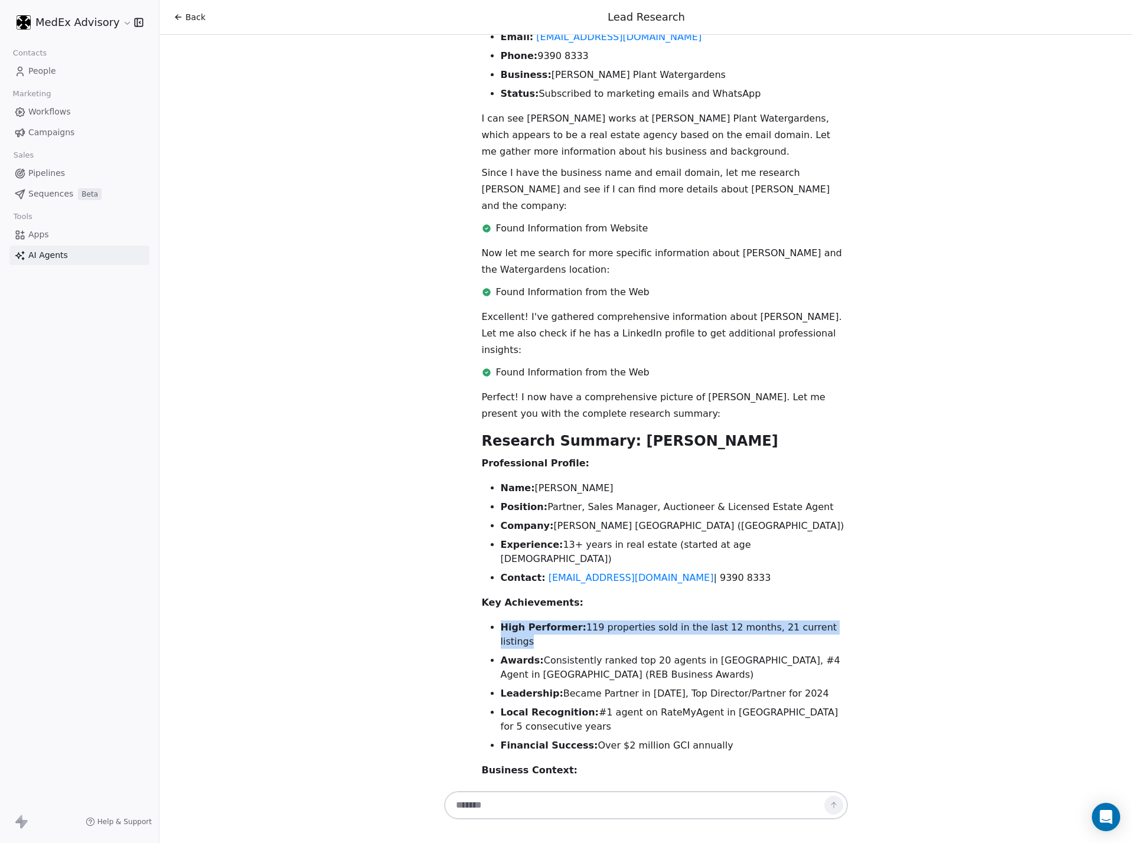
click at [624, 621] on li "High Performer: 119 properties sold in the last 12 months, 21 current listings" at bounding box center [674, 635] width 347 height 28
click at [628, 621] on li "High Performer: 119 properties sold in the last 12 months, 21 current listings" at bounding box center [674, 635] width 347 height 28
click at [627, 621] on li "High Performer: 119 properties sold in the last 12 months, 21 current listings" at bounding box center [674, 635] width 347 height 28
drag, startPoint x: 465, startPoint y: 518, endPoint x: 722, endPoint y: 645, distance: 286.6
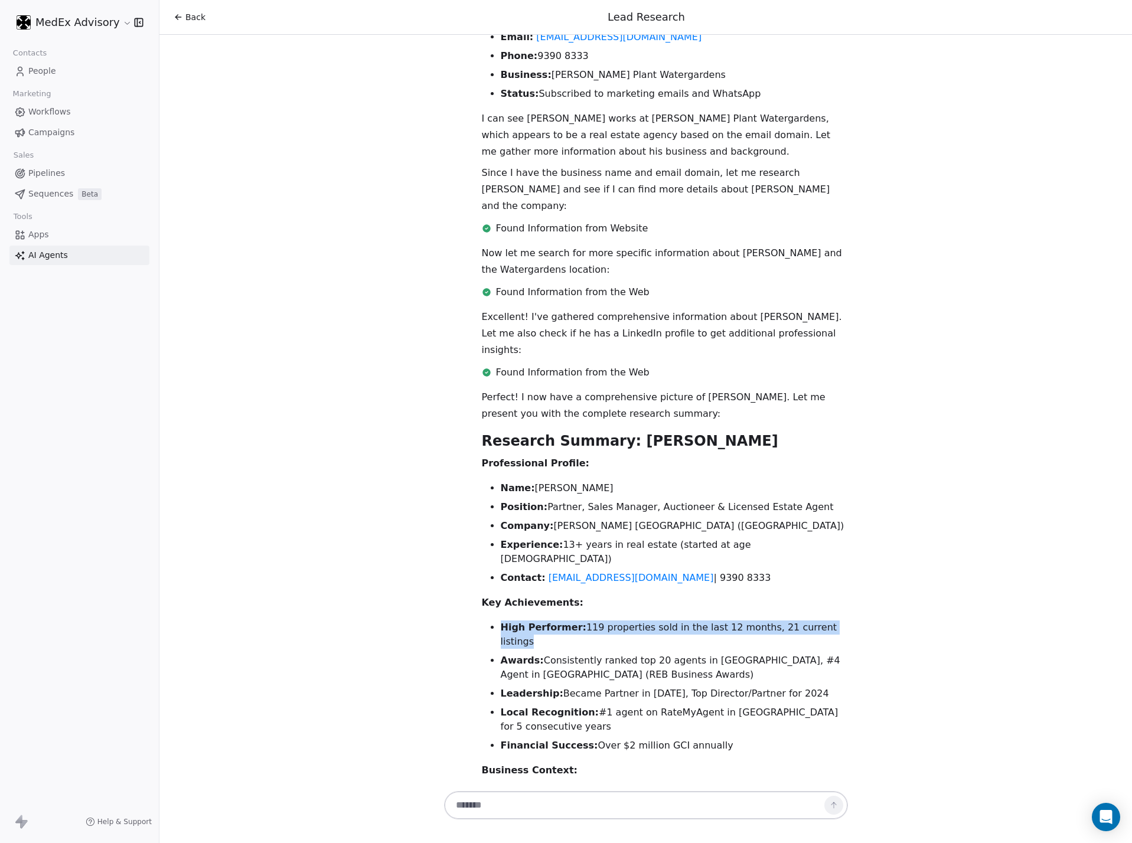
click at [722, 624] on div "Perfect! I now have a comprehensive picture of [PERSON_NAME]. Let me present yo…" at bounding box center [665, 766] width 395 height 754
copy div "Key Achievements: High Performer: 119 properties sold in the last 12 months, 21…"
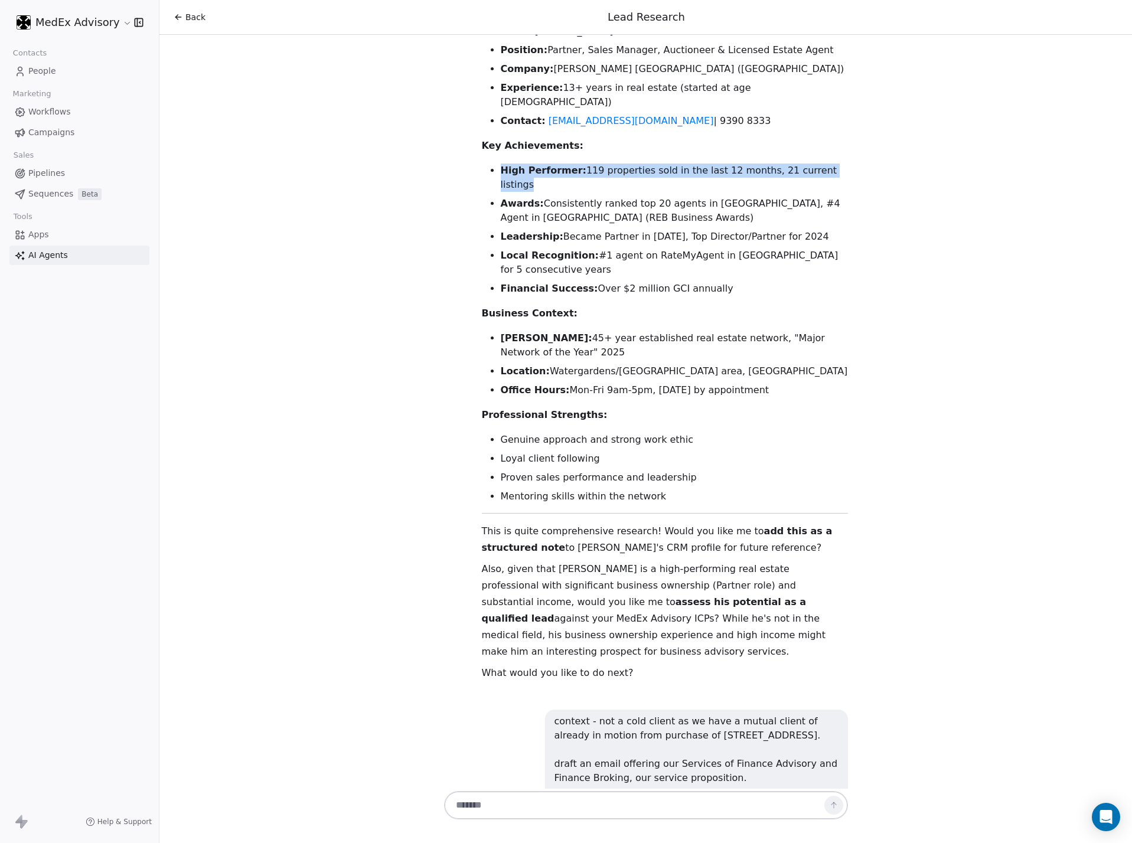
scroll to position [1053, 0]
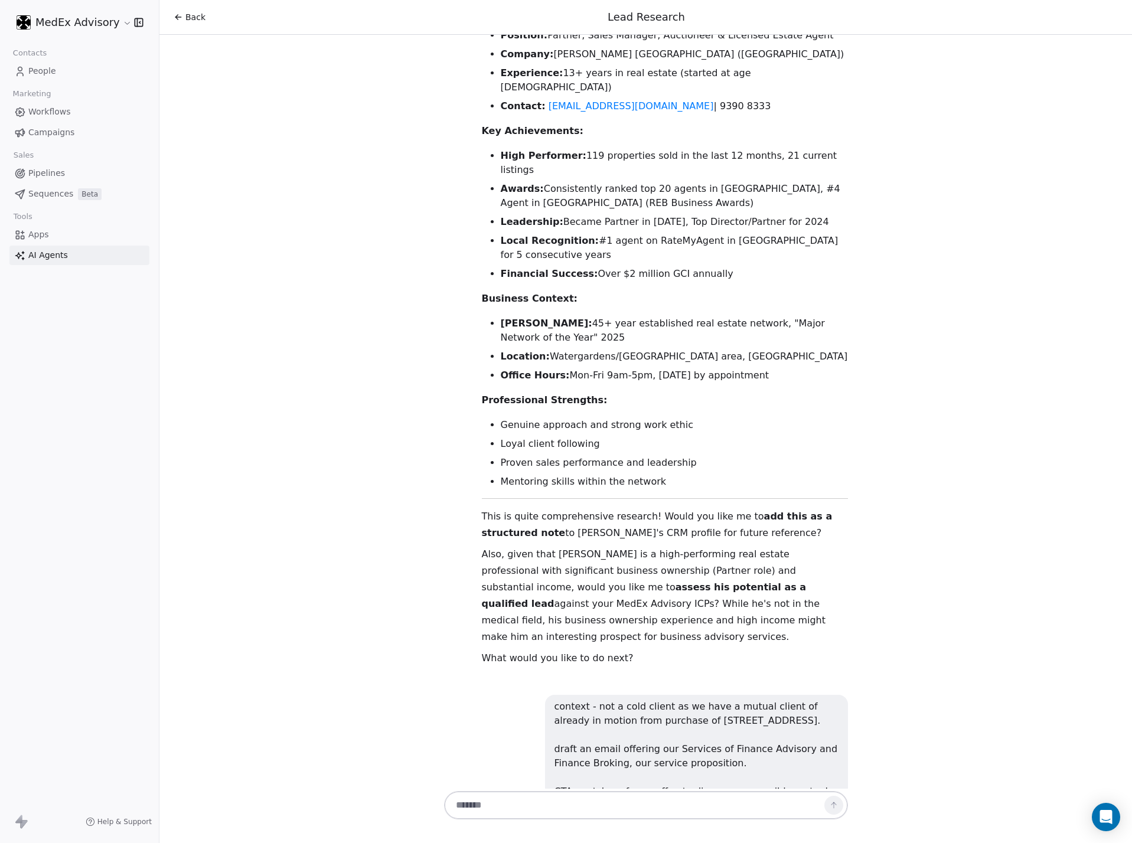
click at [527, 624] on p "Based on the research I've conducted on [PERSON_NAME] and understanding your mu…" at bounding box center [661, 858] width 374 height 33
click at [529, 624] on p "Based on the research I've conducted on [PERSON_NAME] and understanding your mu…" at bounding box center [661, 858] width 374 height 33
click at [516, 624] on p "Based on the research I've conducted on [PERSON_NAME] and understanding your mu…" at bounding box center [661, 858] width 374 height 33
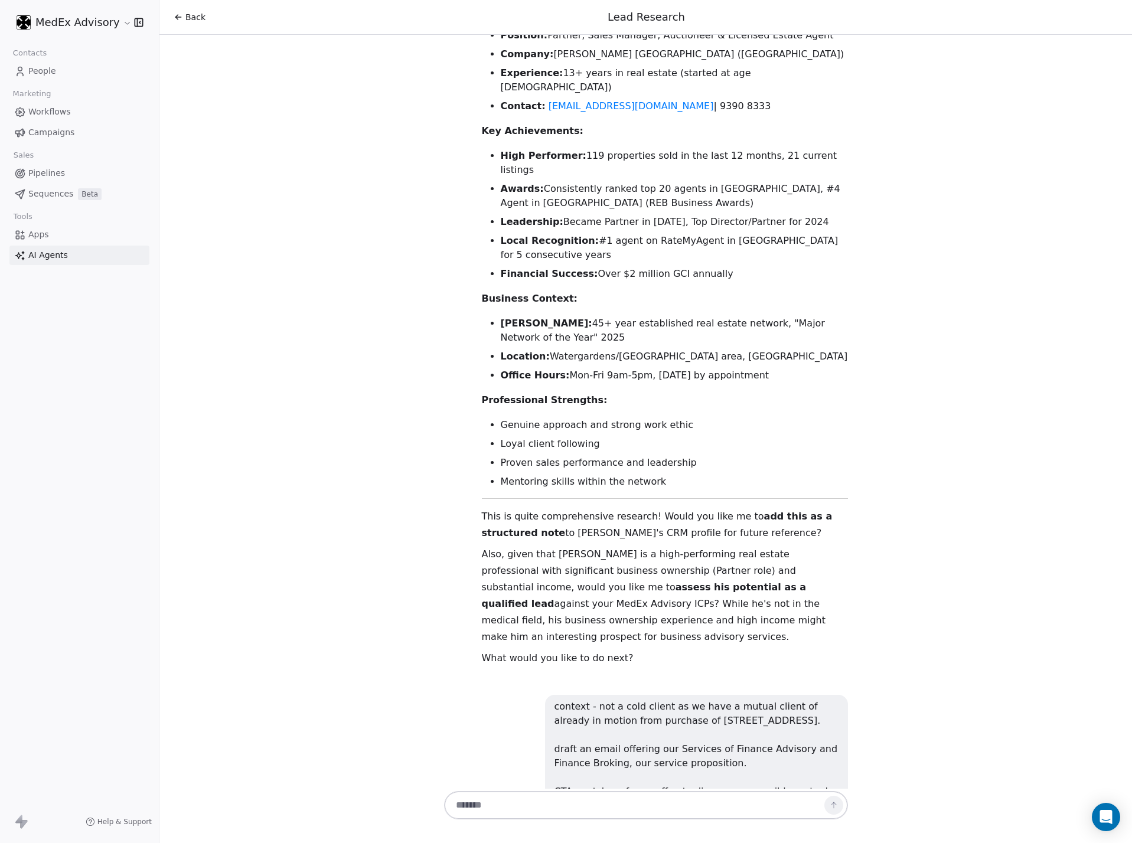
click at [516, 624] on p "Based on the research I've conducted on [PERSON_NAME] and understanding your mu…" at bounding box center [661, 858] width 374 height 33
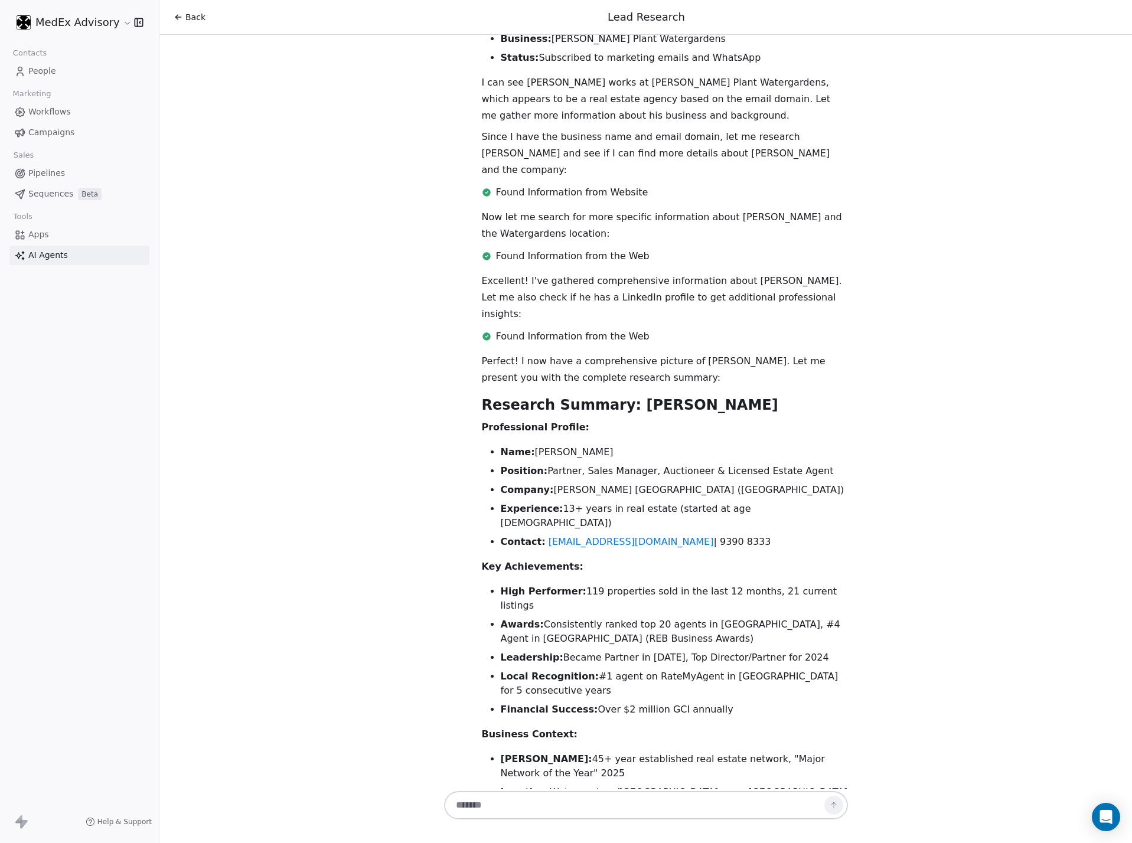
scroll to position [581, 0]
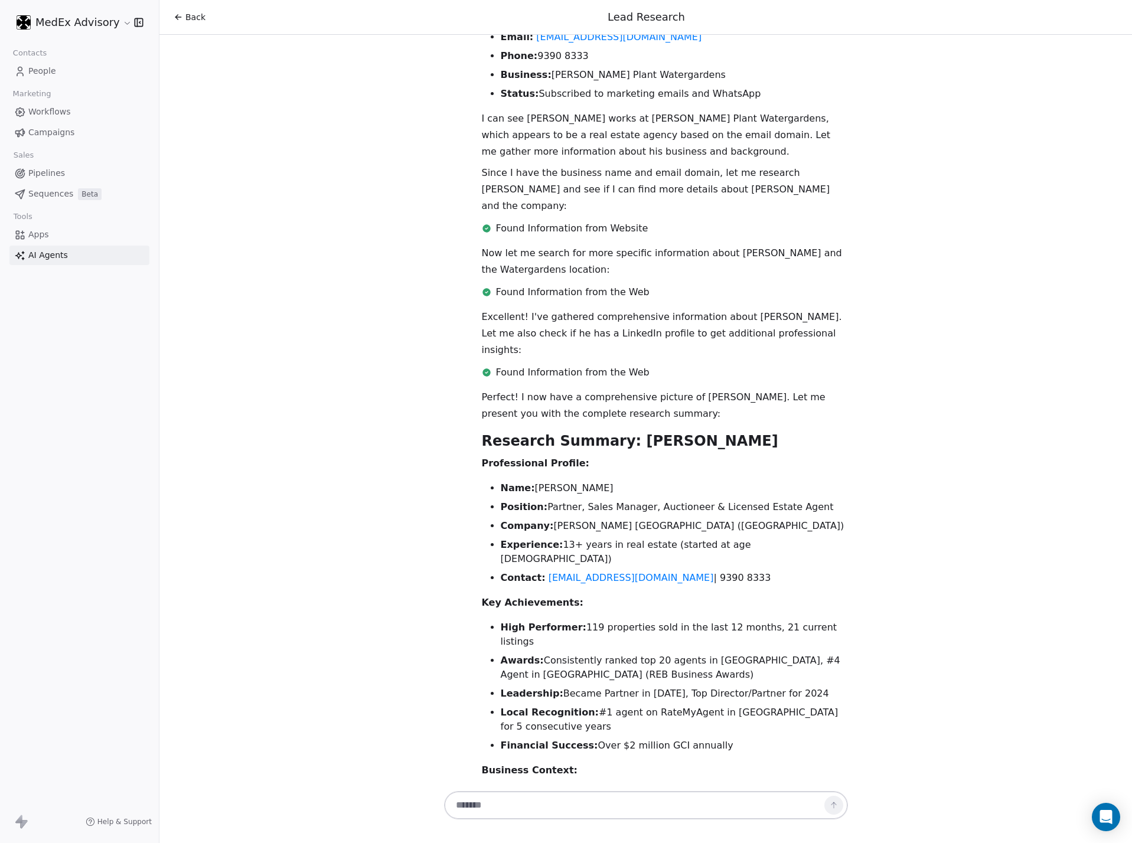
click at [537, 624] on strong "[PERSON_NAME]:" at bounding box center [547, 795] width 92 height 11
drag, startPoint x: 699, startPoint y: 643, endPoint x: 461, endPoint y: 548, distance: 256.3
click at [468, 548] on div "Perfect! I now have a comprehensive picture of [PERSON_NAME]. Let me present yo…" at bounding box center [665, 766] width 395 height 754
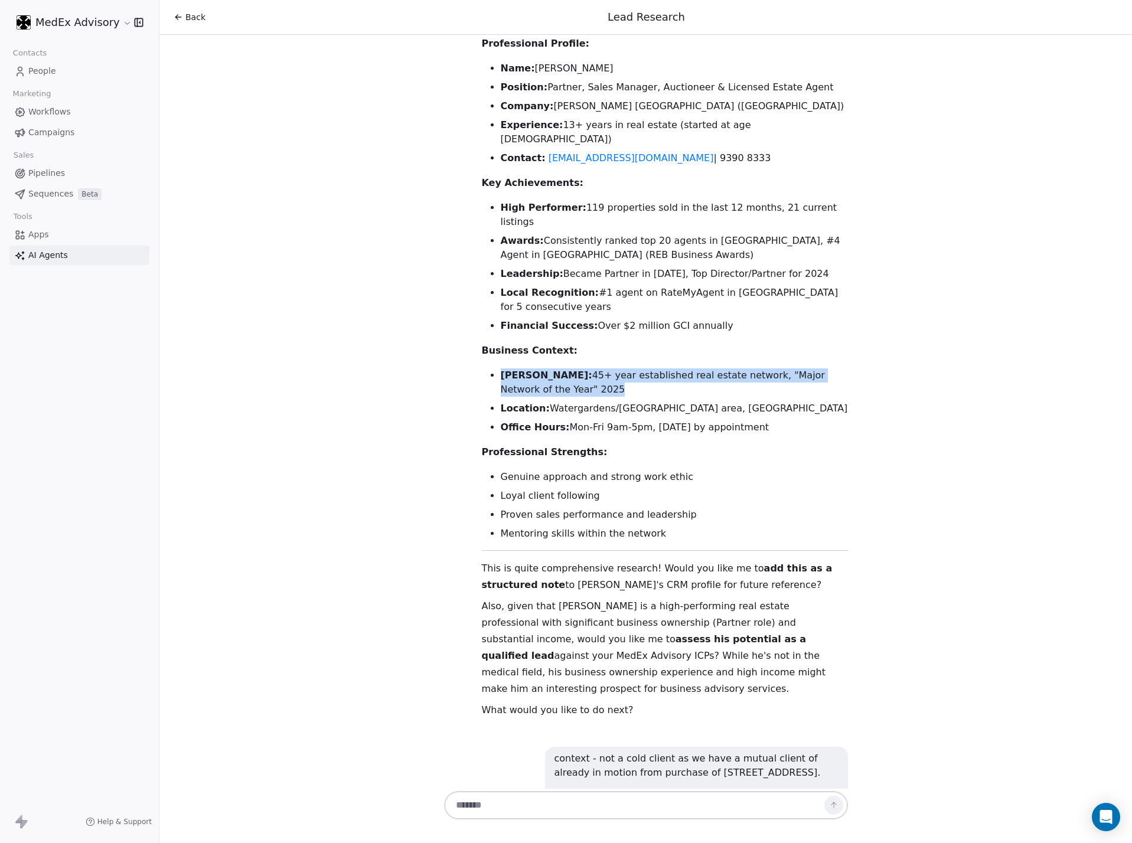
scroll to position [1053, 0]
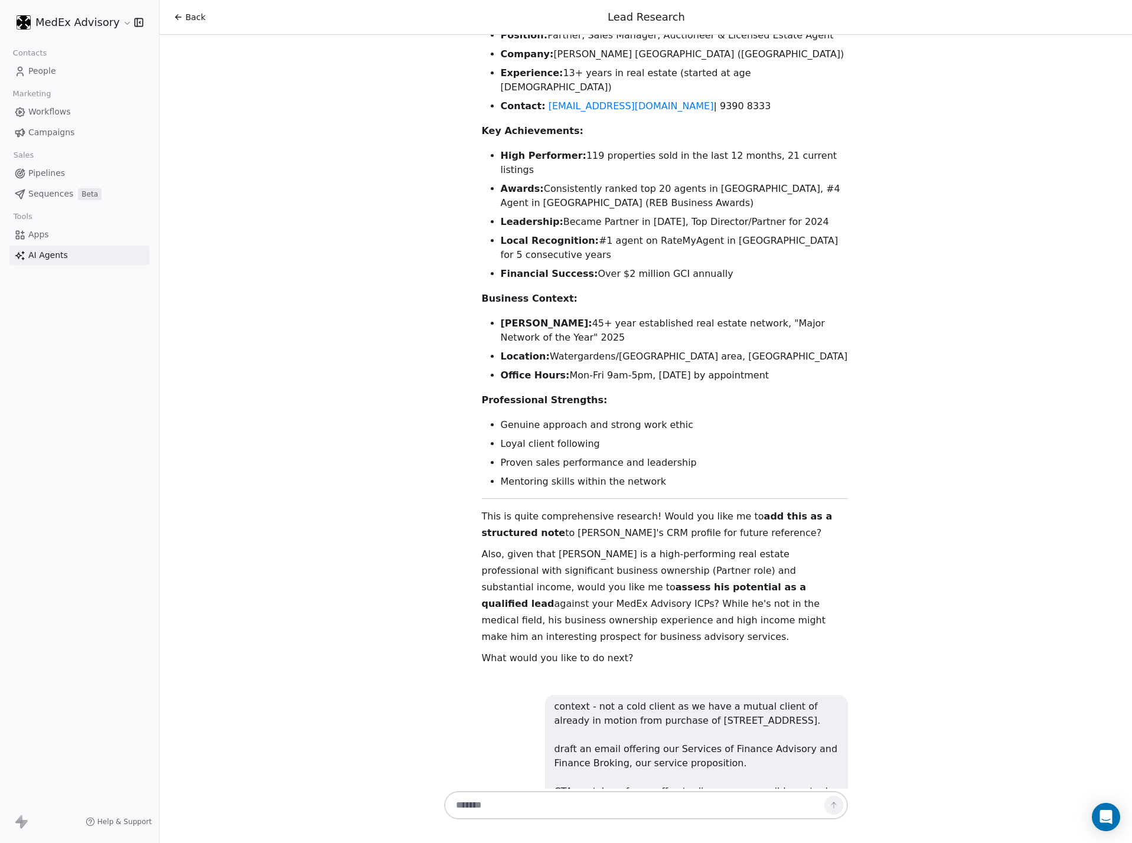
click at [550, 624] on textarea at bounding box center [633, 805] width 369 height 22
click at [528, 624] on textarea at bounding box center [633, 805] width 369 height 22
click at [500, 624] on p "Based on the research I've conducted on [PERSON_NAME] and understanding your mu…" at bounding box center [661, 858] width 374 height 33
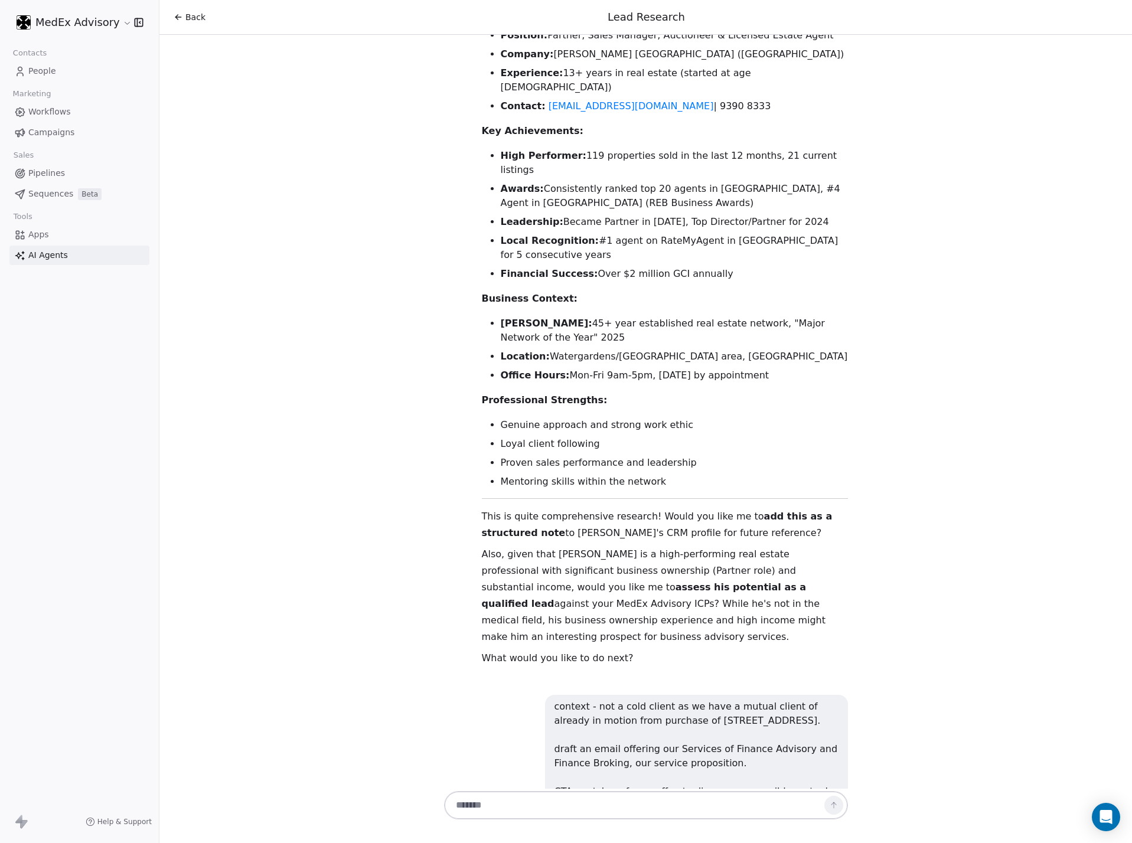
click at [500, 624] on p "Based on the research I've conducted on [PERSON_NAME] and understanding your mu…" at bounding box center [661, 858] width 374 height 33
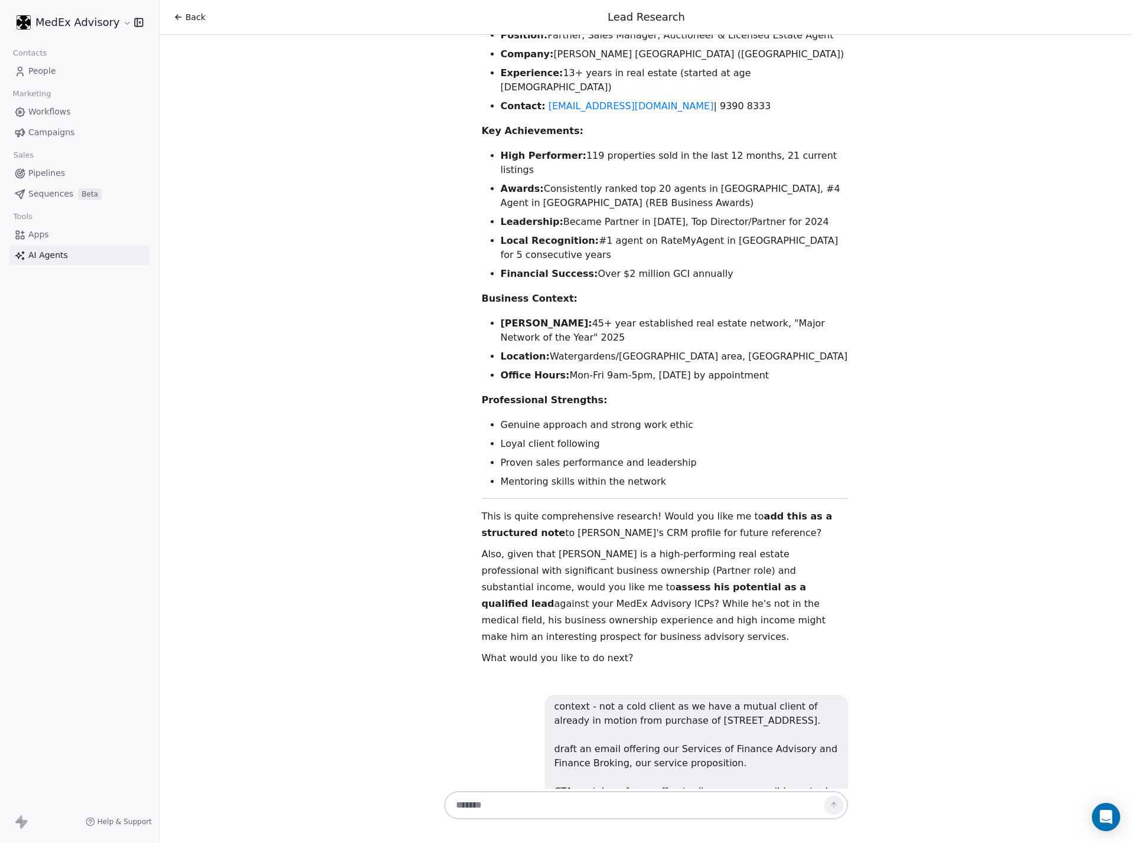
click at [566, 624] on textarea at bounding box center [633, 805] width 369 height 22
click at [542, 624] on textarea at bounding box center [633, 805] width 369 height 22
click at [543, 624] on p "Based on the research I've conducted on [PERSON_NAME] and understanding your mu…" at bounding box center [661, 858] width 374 height 33
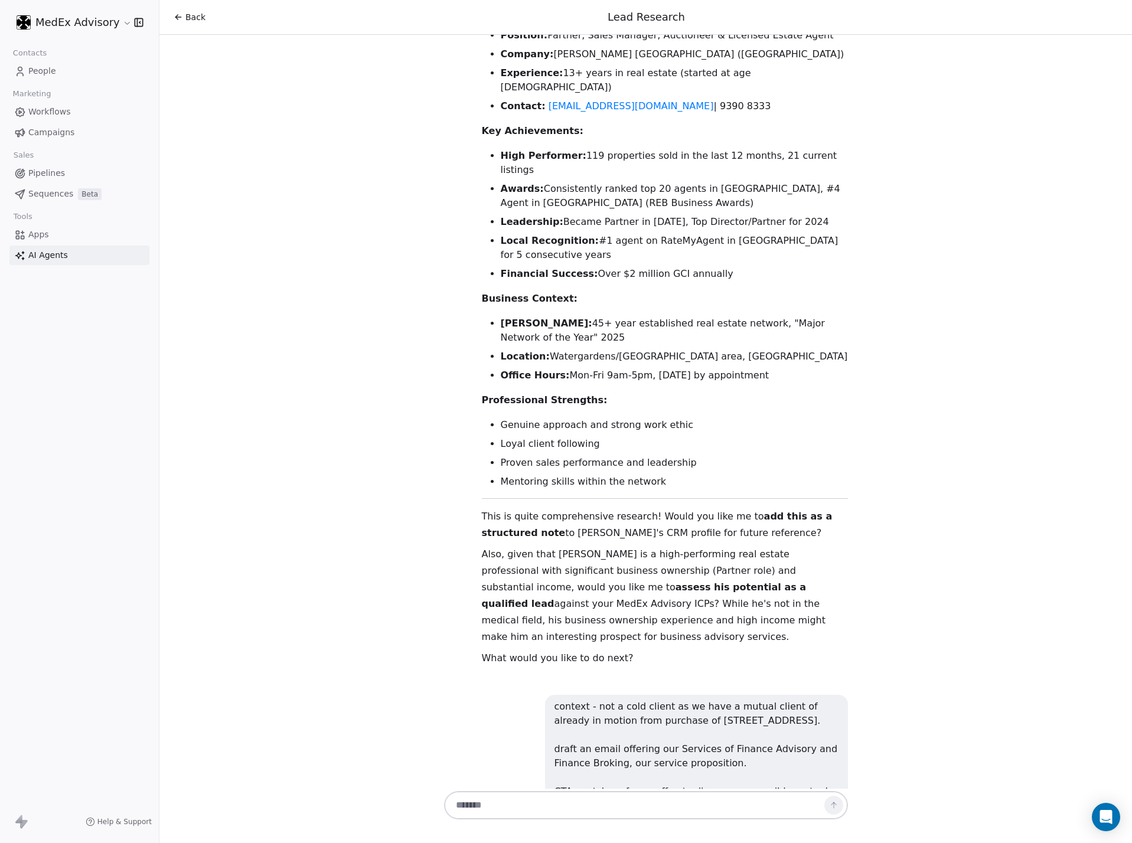
click at [543, 624] on p "Based on the research I've conducted on [PERSON_NAME] and understanding your mu…" at bounding box center [661, 858] width 374 height 33
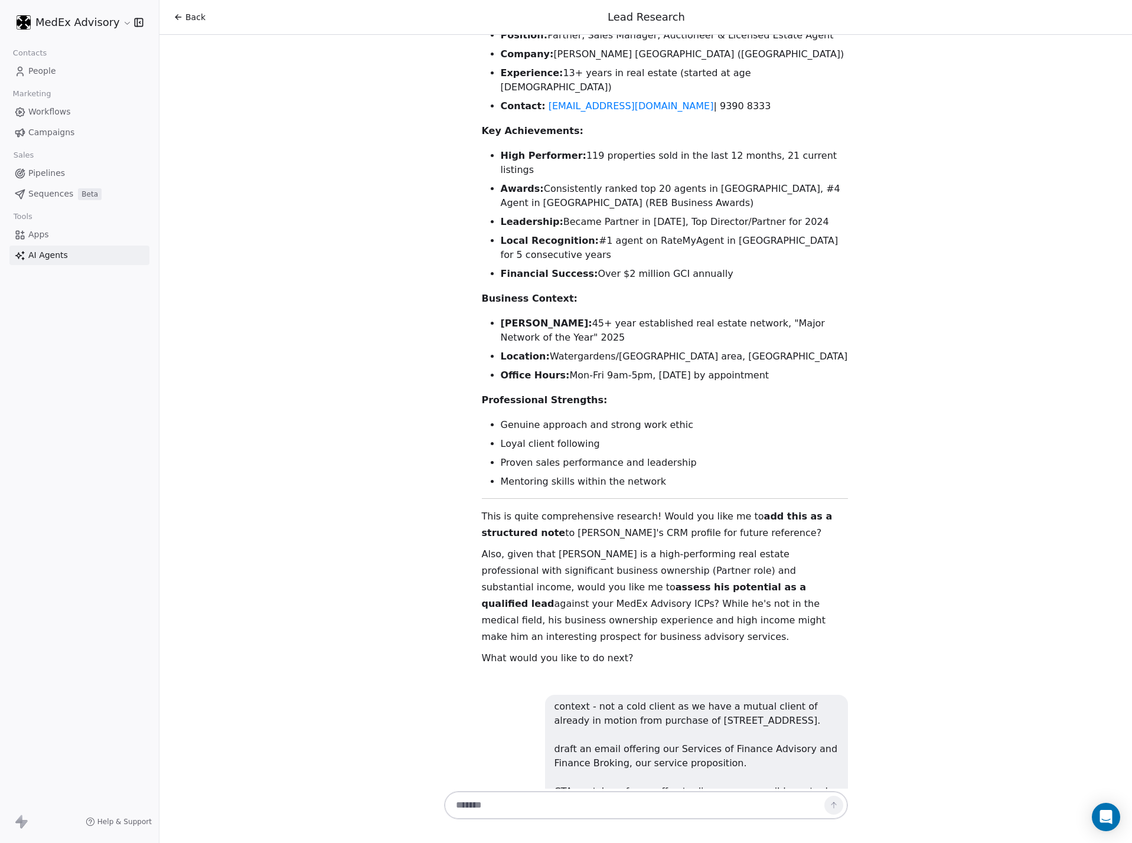
click at [532, 624] on p "Based on the research I've conducted on [PERSON_NAME] and understanding your mu…" at bounding box center [661, 858] width 374 height 33
click at [547, 624] on p "Based on the research I've conducted on [PERSON_NAME] and understanding your mu…" at bounding box center [661, 858] width 374 height 33
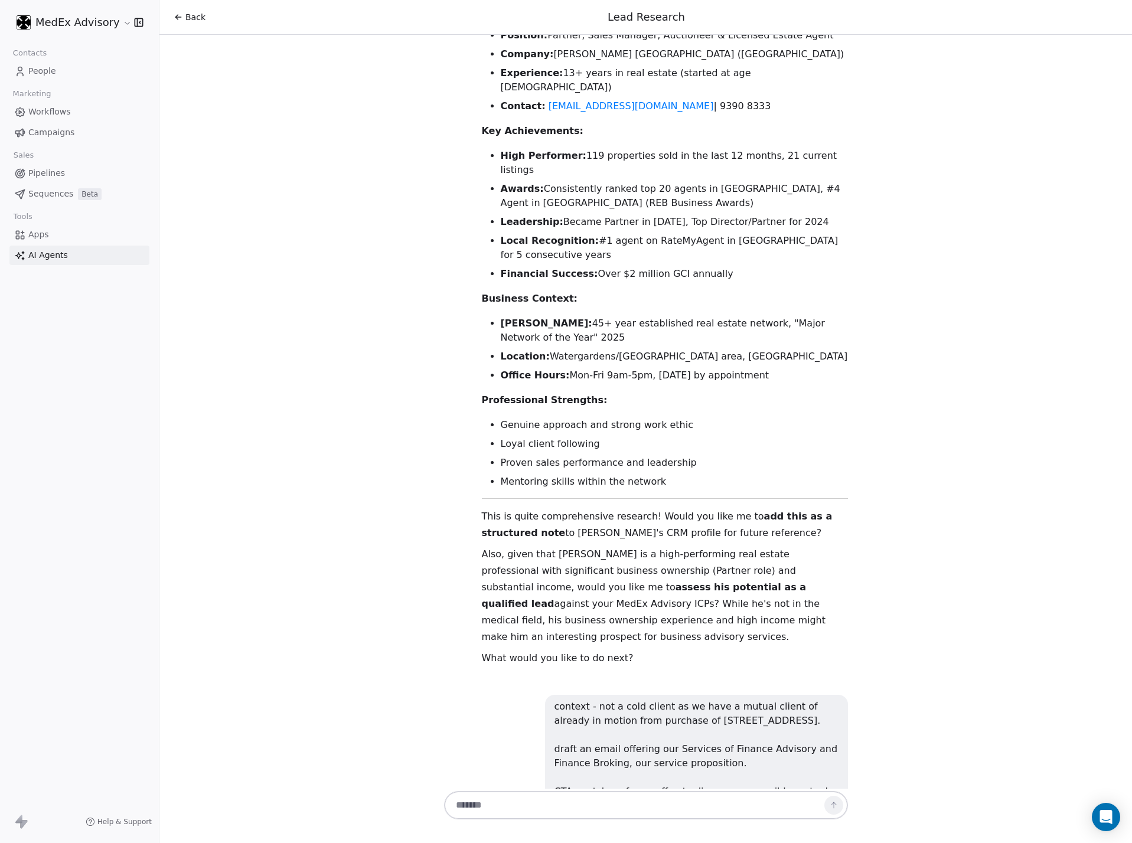
click at [547, 624] on p "Based on the research I've conducted on [PERSON_NAME] and understanding your mu…" at bounding box center [661, 858] width 374 height 33
drag, startPoint x: 551, startPoint y: 792, endPoint x: 546, endPoint y: 797, distance: 7.5
click at [549, 624] on div at bounding box center [646, 805] width 404 height 28
drag, startPoint x: 534, startPoint y: 809, endPoint x: 852, endPoint y: 801, distance: 318.4
click at [533, 624] on textarea at bounding box center [633, 805] width 369 height 22
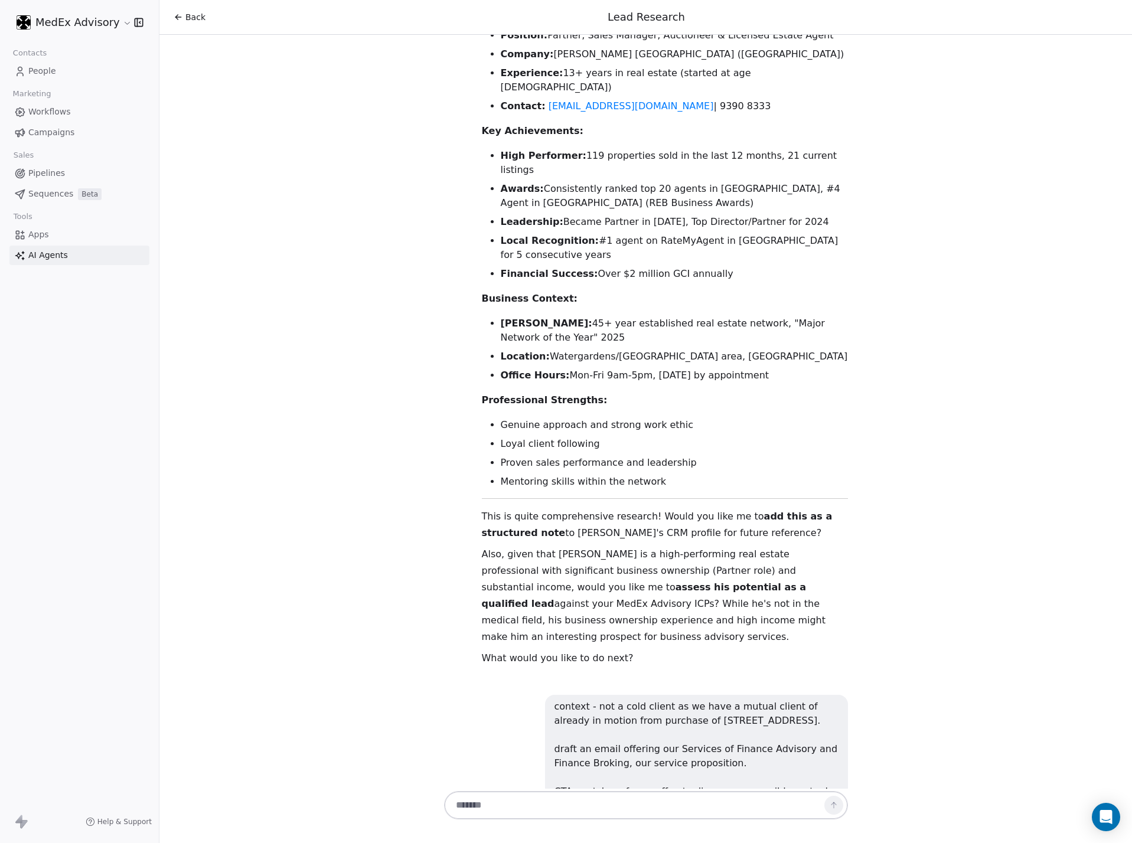
click at [685, 624] on textarea at bounding box center [633, 805] width 369 height 22
click at [738, 624] on div "context - not a cold client as we have a mutual client of already in motion fro…" at bounding box center [697, 756] width 284 height 113
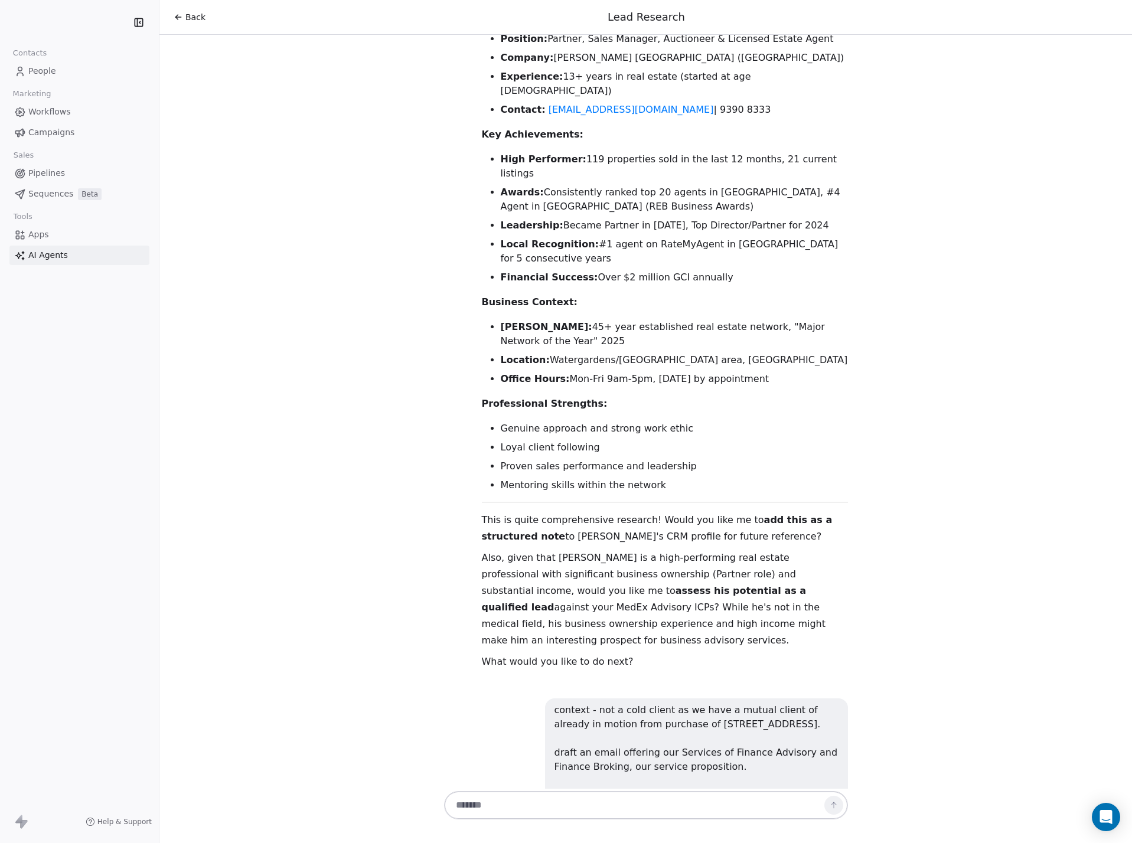
scroll to position [1053, 0]
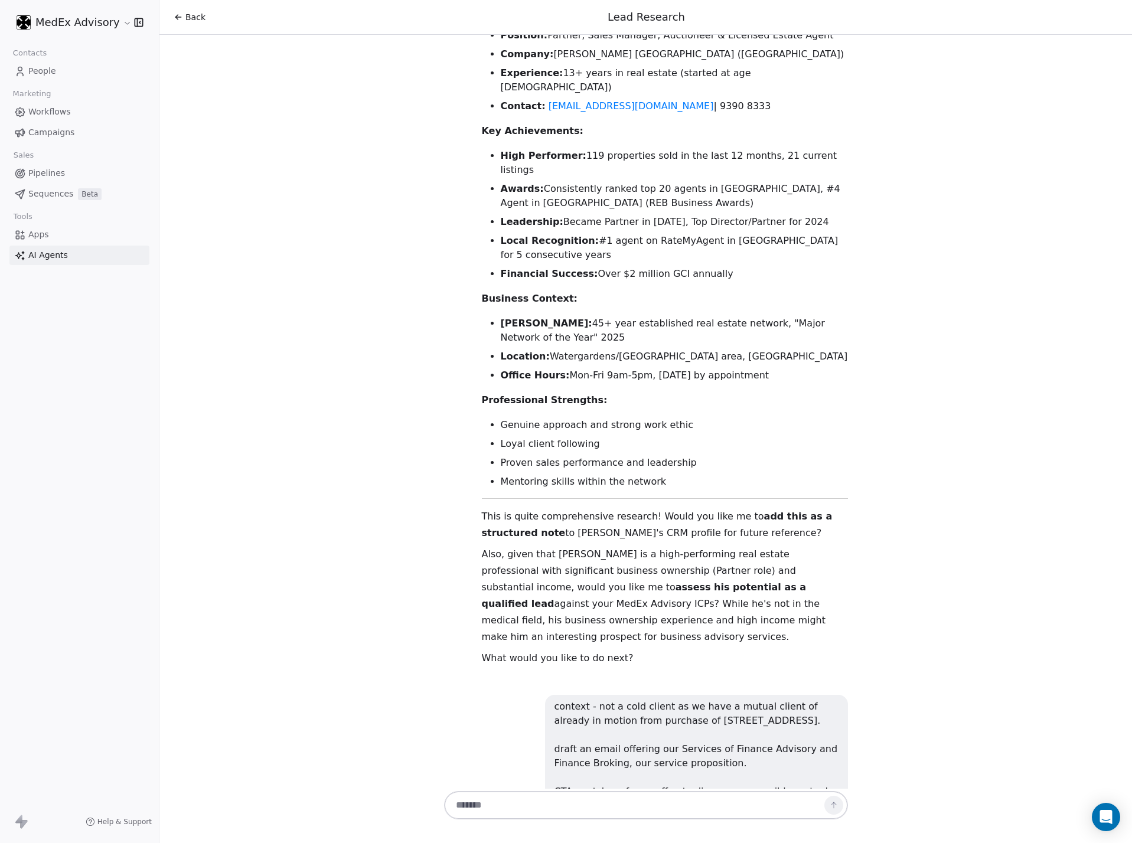
click at [591, 787] on div "Hi [PERSON_NAME]! 👋 I'm your Lead Researcher Agent, and I'm here to help you di…" at bounding box center [645, 412] width 973 height 754
click at [585, 799] on textarea at bounding box center [634, 805] width 370 height 22
type textarea "**********"
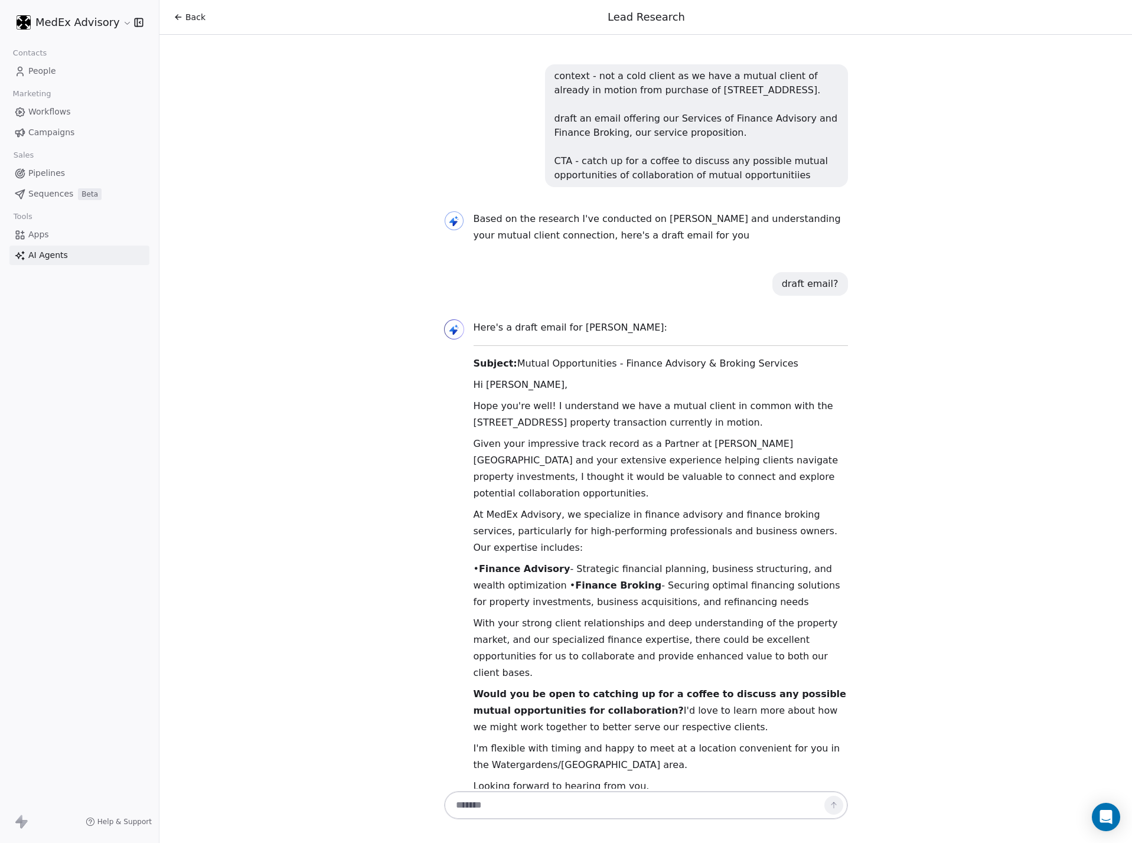
scroll to position [1700, 0]
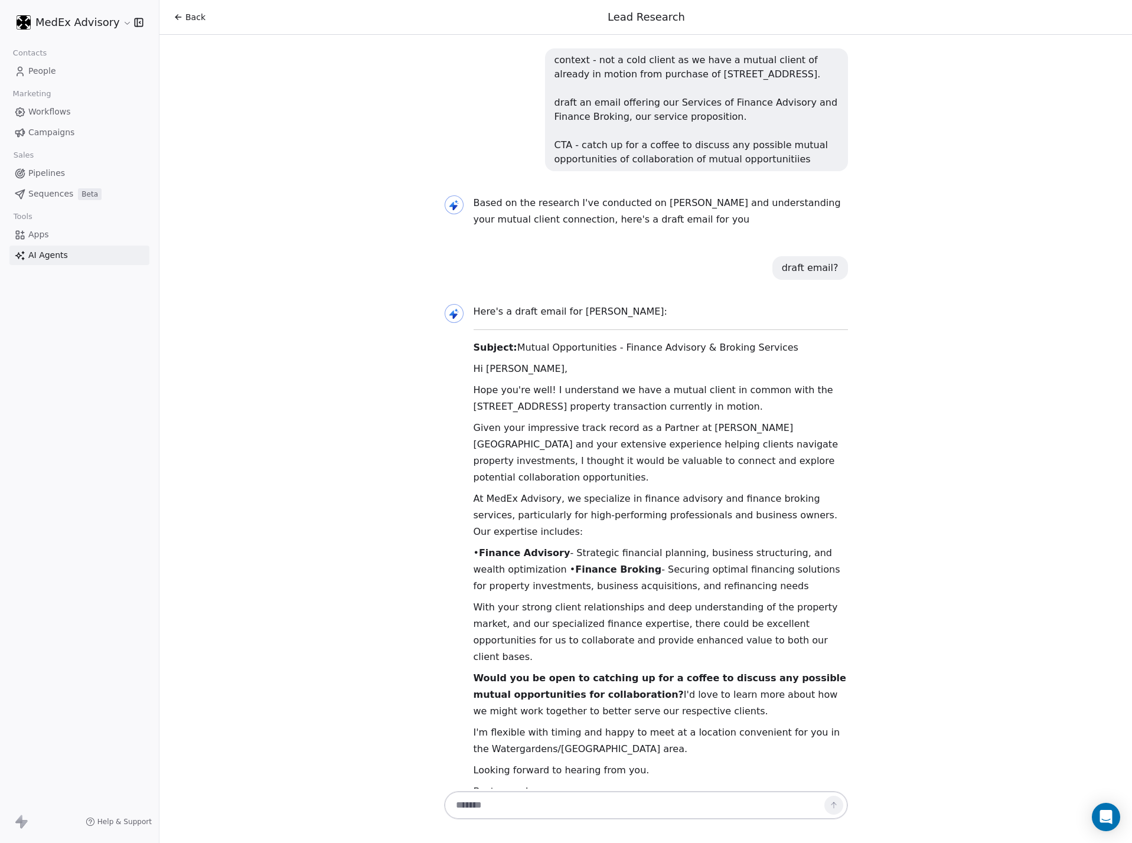
click at [652, 304] on div "Here's a draft email for Andrew: Subject: Mutual Opportunities - Finance Adviso…" at bounding box center [661, 606] width 374 height 604
drag, startPoint x: 785, startPoint y: 280, endPoint x: 592, endPoint y: 302, distance: 194.4
click at [592, 382] on p "Hope you're well! I understand we have a mutual client in common with the 122 M…" at bounding box center [661, 398] width 374 height 33
copy p "122 Maradona Boulevard, Deanside"
click at [688, 382] on p "Hope you're well! I understand we have a mutual client in common with the 122 M…" at bounding box center [661, 398] width 374 height 33
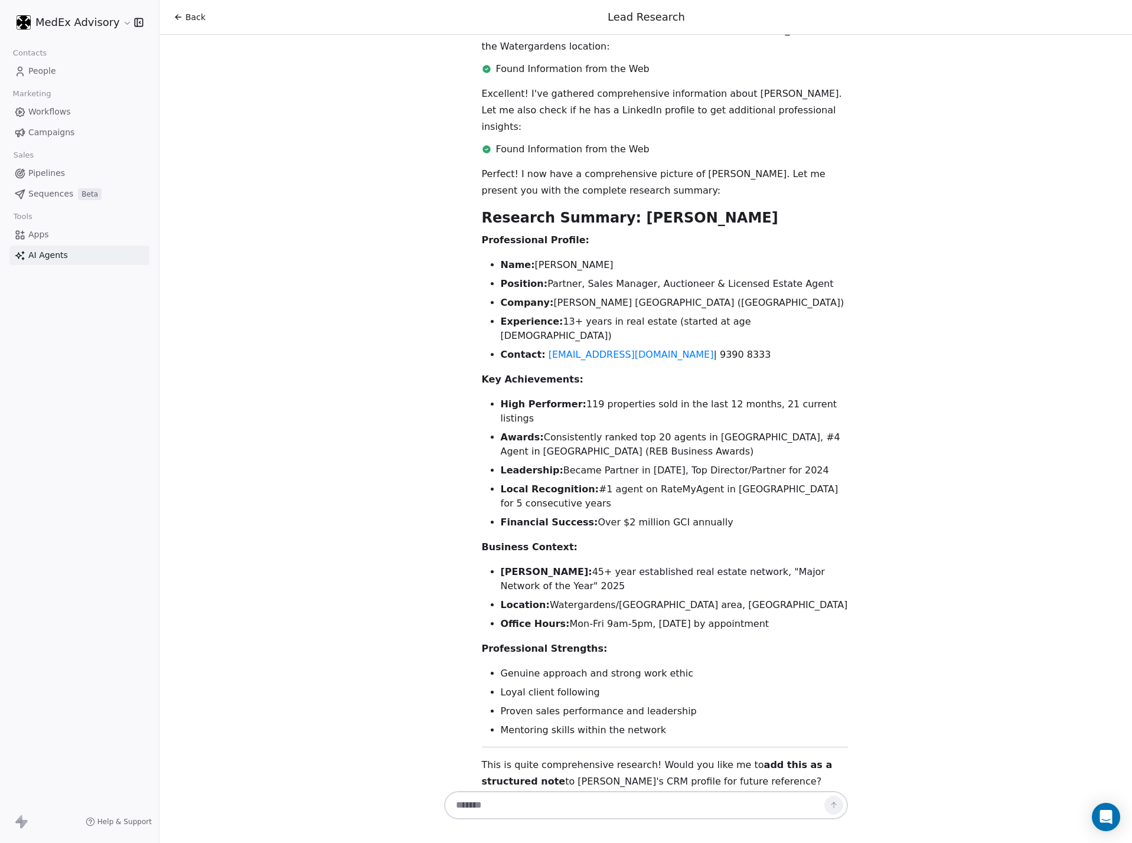
scroll to position [755, 0]
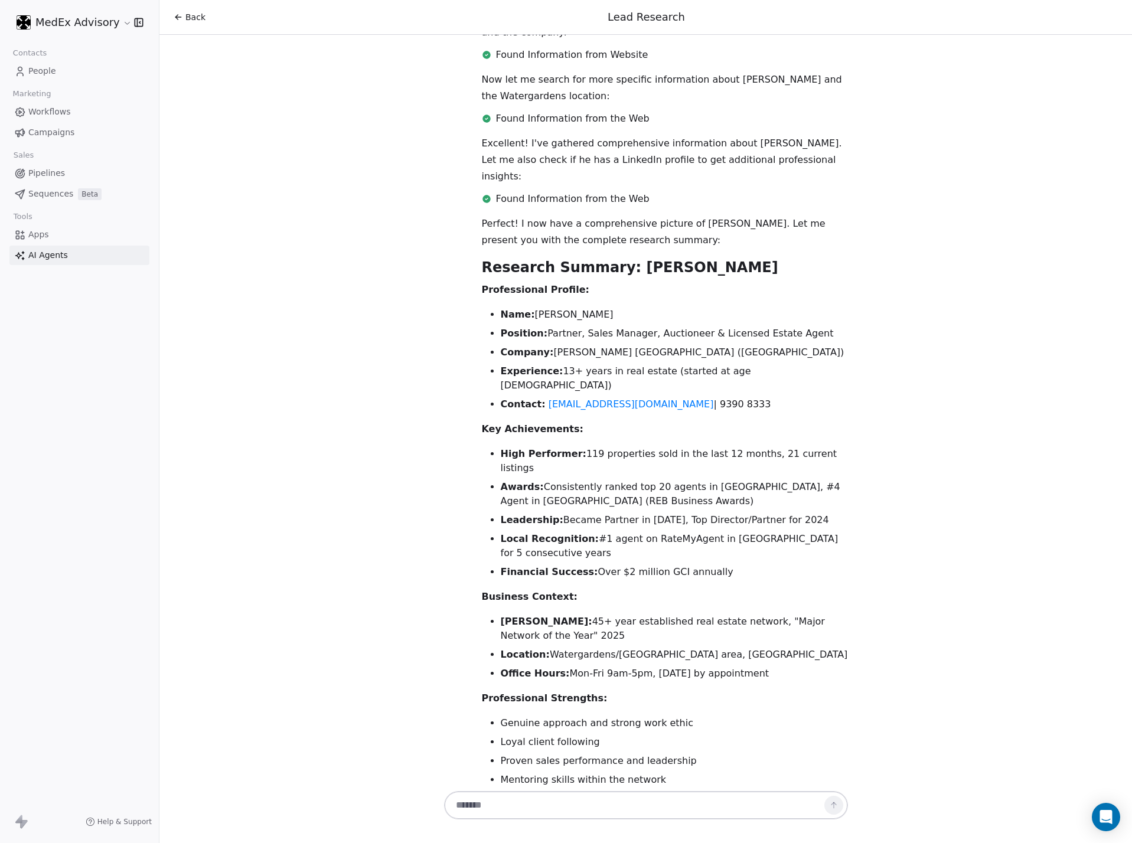
drag, startPoint x: 706, startPoint y: 463, endPoint x: 464, endPoint y: 347, distance: 267.9
click at [468, 347] on div "Perfect! I now have a comprehensive picture of [PERSON_NAME]. Let me present yo…" at bounding box center [665, 593] width 395 height 754
copy div "Key Achievements: High Performer: 119 properties sold in the last 12 months, 21…"
click at [819, 606] on div "Perfect! I now have a comprehensive picture of [PERSON_NAME]. Let me present yo…" at bounding box center [665, 590] width 366 height 749
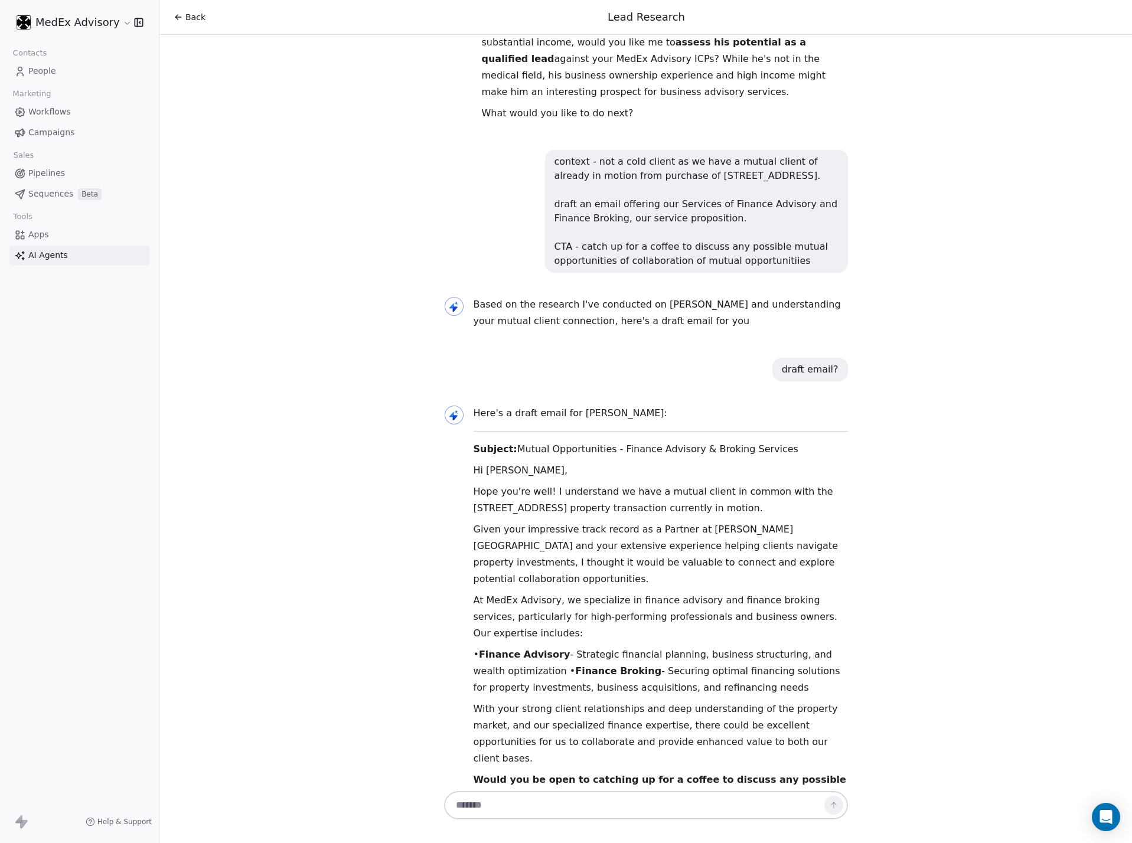
scroll to position [1700, 0]
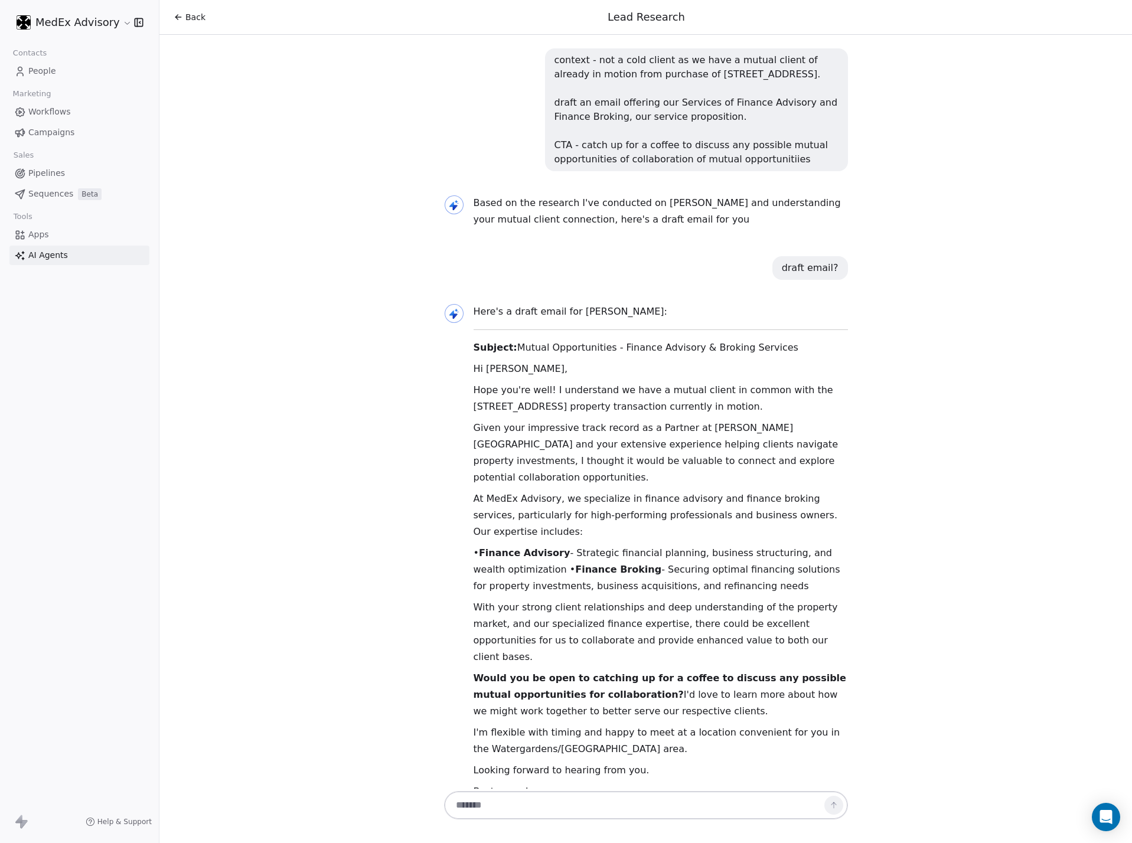
click at [630, 599] on p "With your strong client relationships and deep understanding of the property ma…" at bounding box center [661, 632] width 374 height 66
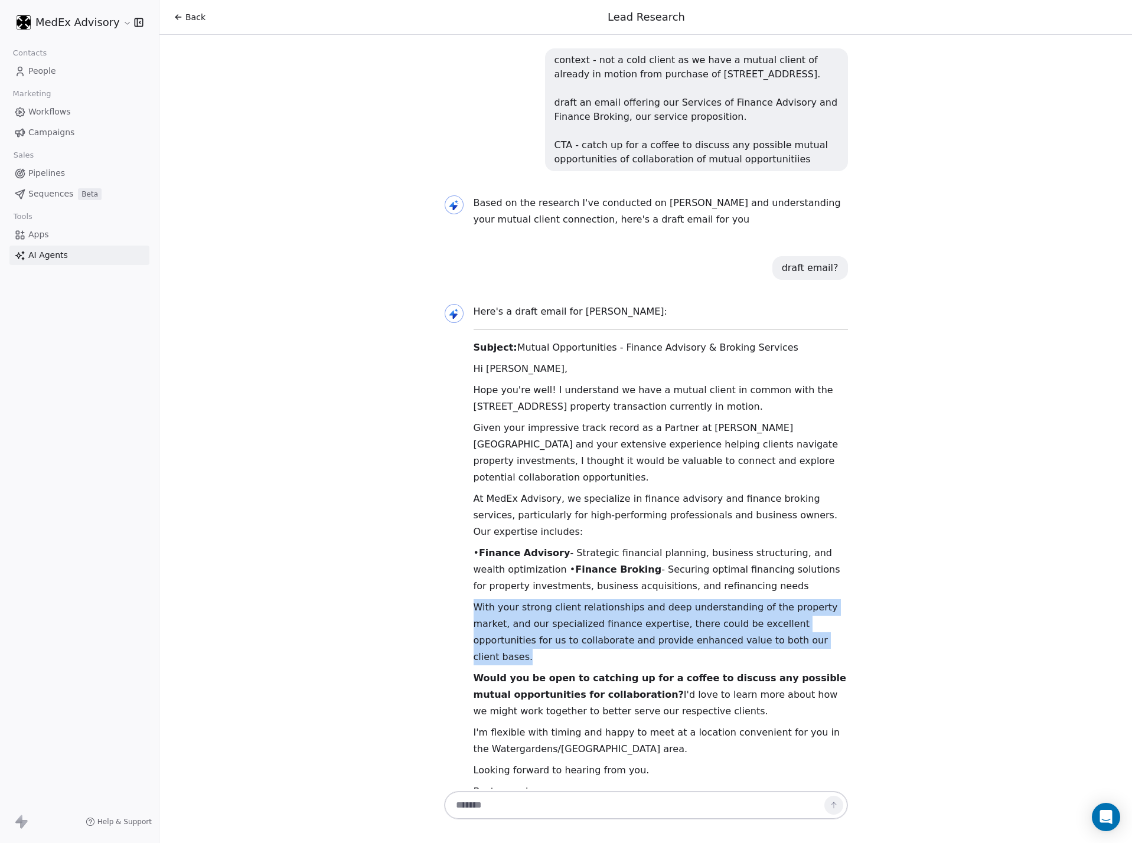
click at [630, 599] on p "With your strong client relationships and deep understanding of the property ma…" at bounding box center [661, 632] width 374 height 66
click at [663, 599] on p "With your strong client relationships and deep understanding of the property ma…" at bounding box center [661, 632] width 374 height 66
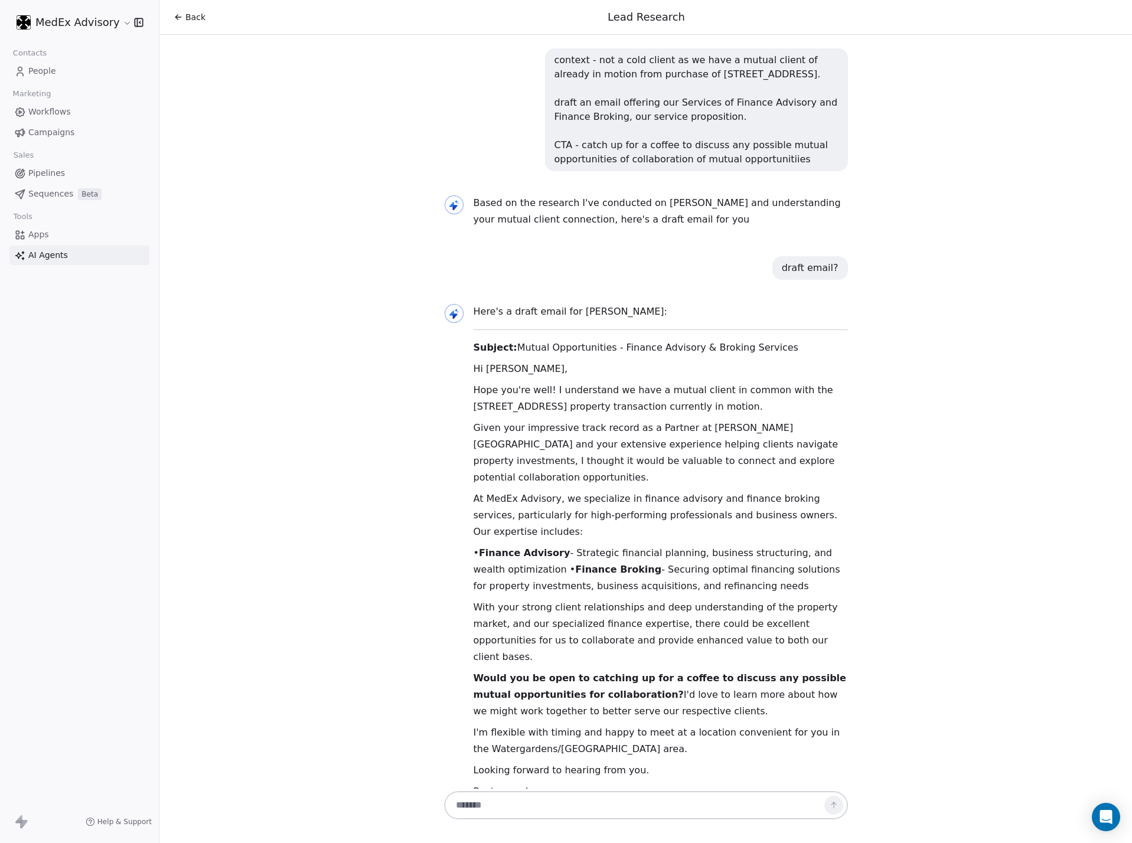
click at [588, 564] on strong "Finance Broking" at bounding box center [618, 569] width 86 height 11
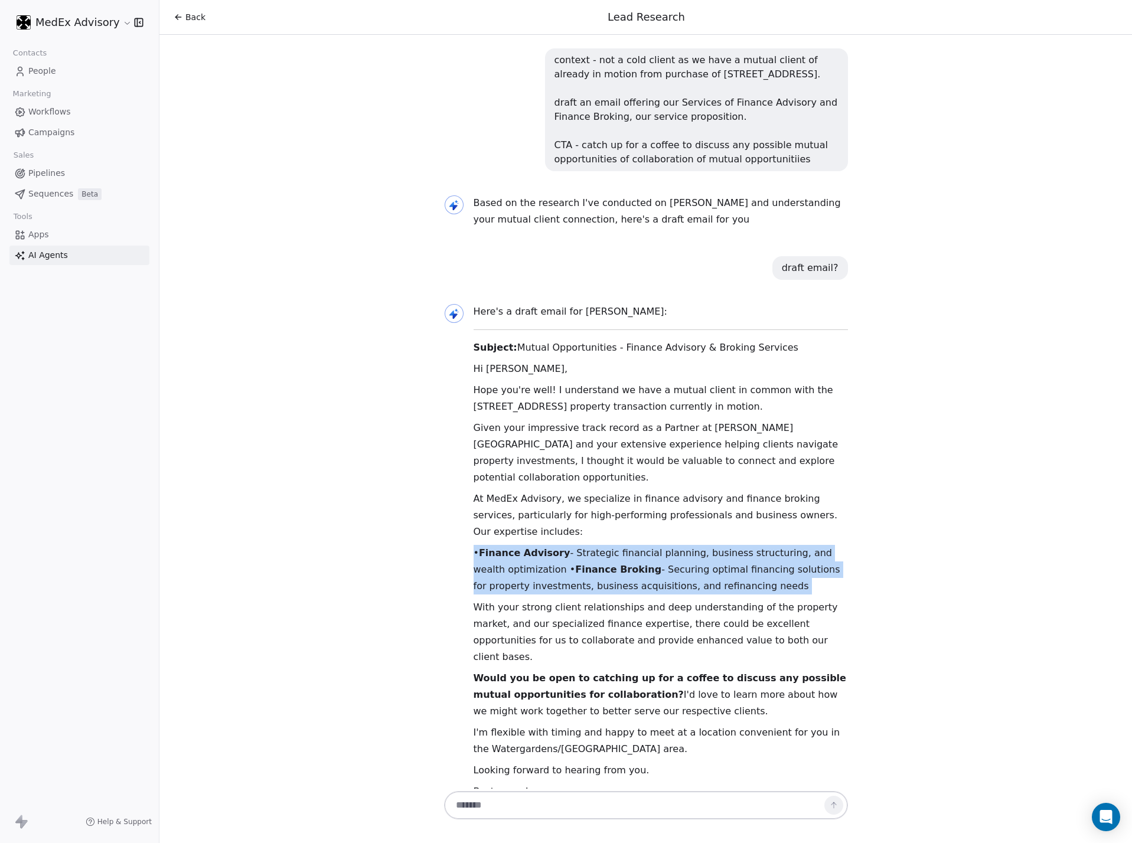
click at [588, 564] on strong "Finance Broking" at bounding box center [618, 569] width 86 height 11
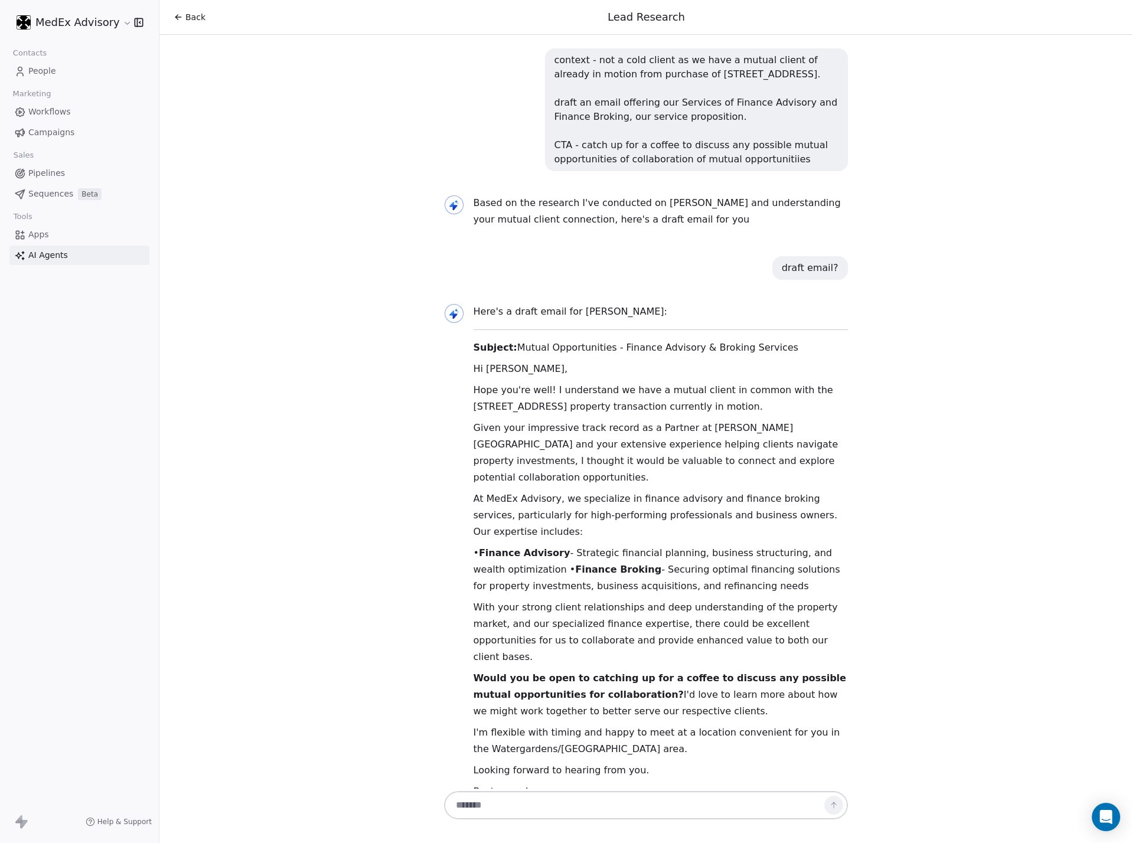
click at [543, 599] on p "With your strong client relationships and deep understanding of the property ma…" at bounding box center [661, 632] width 374 height 66
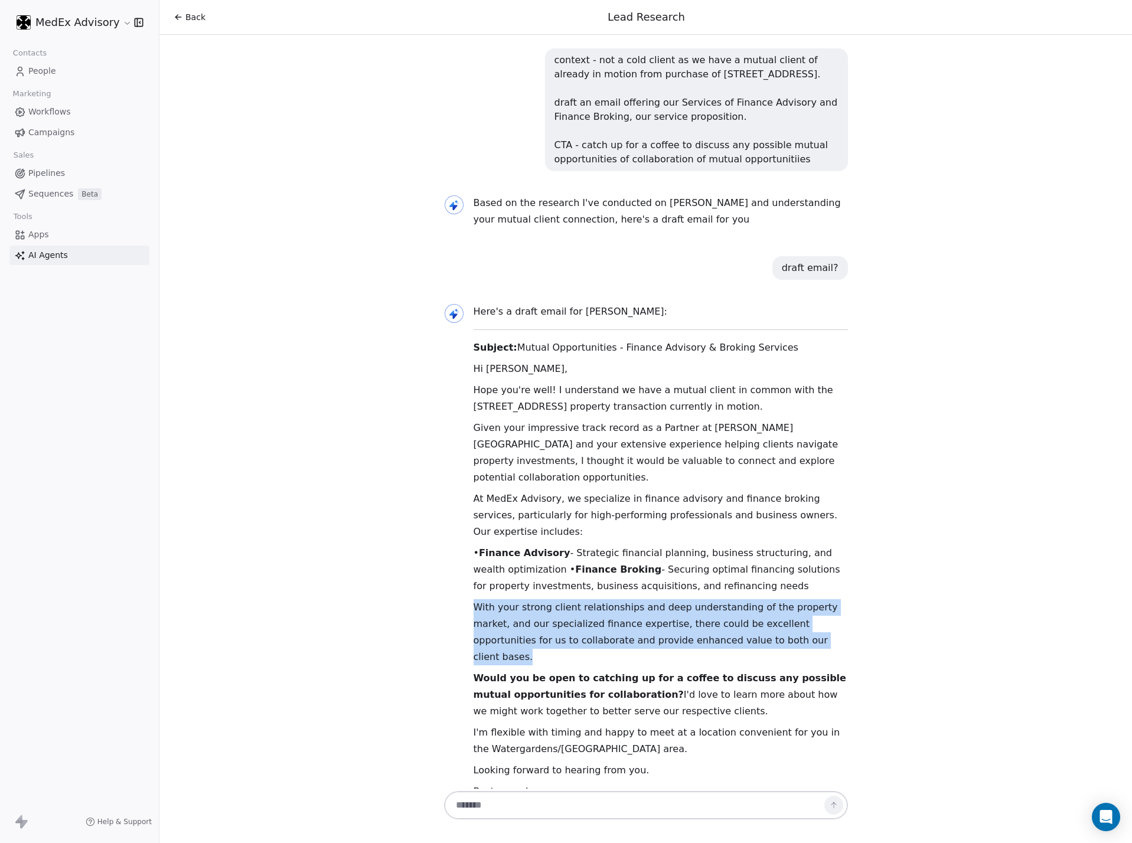
click at [543, 599] on p "With your strong client relationships and deep understanding of the property ma…" at bounding box center [661, 632] width 374 height 66
click at [578, 599] on p "With your strong client relationships and deep understanding of the property ma…" at bounding box center [661, 632] width 374 height 66
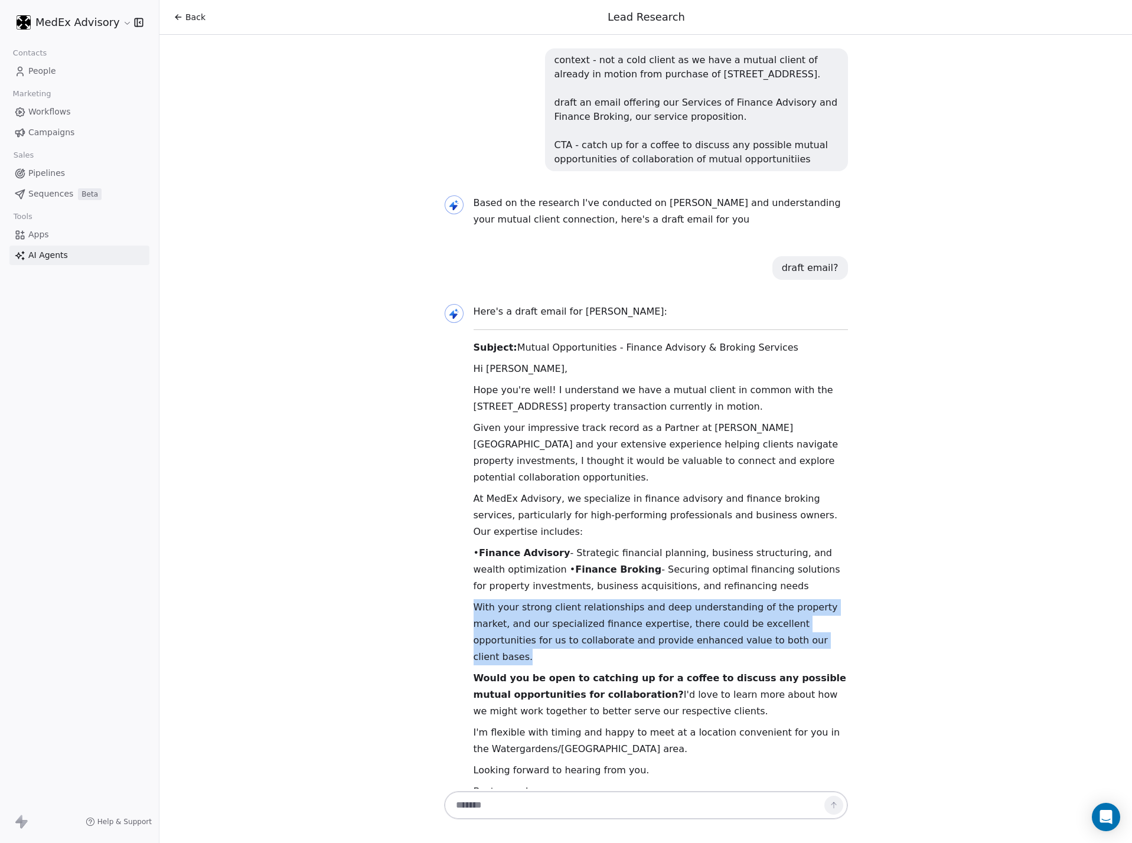
click at [53, 256] on span "AI Agents" at bounding box center [48, 255] width 40 height 12
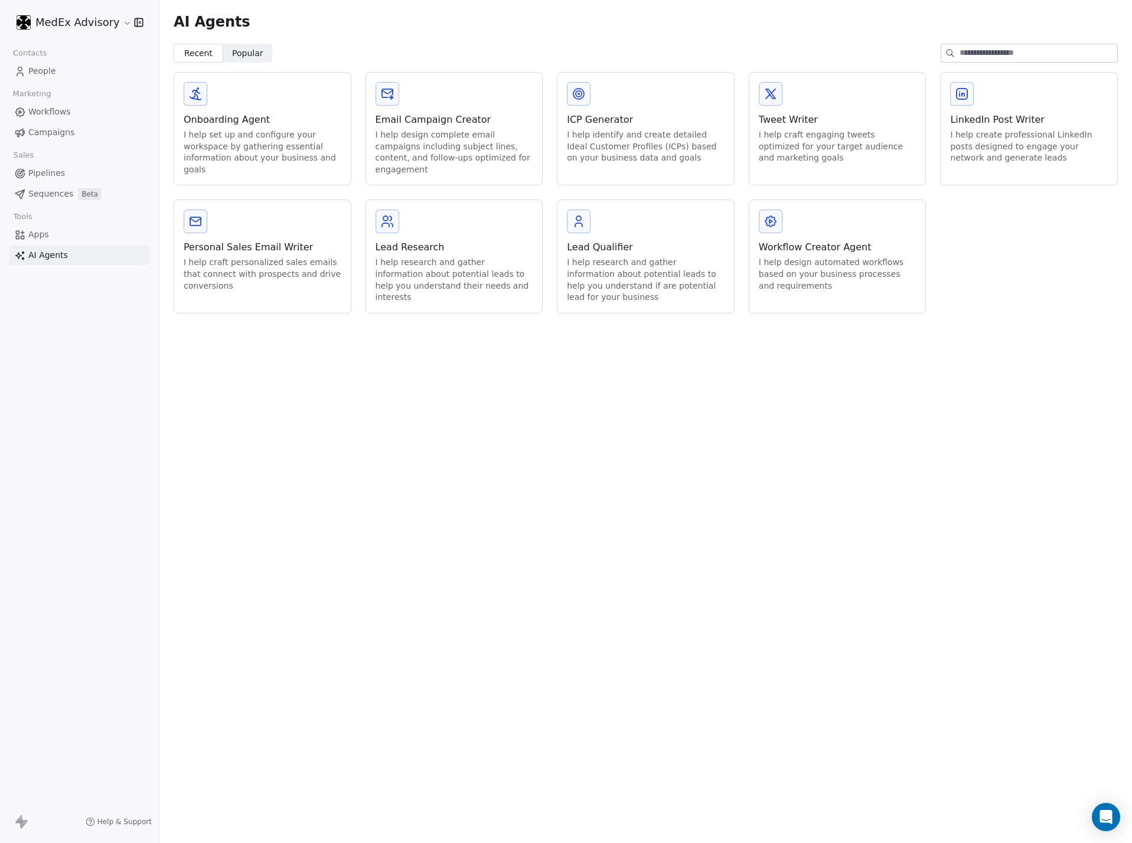
click at [406, 269] on div "I help research and gather information about potential leads to help you unders…" at bounding box center [455, 280] width 158 height 46
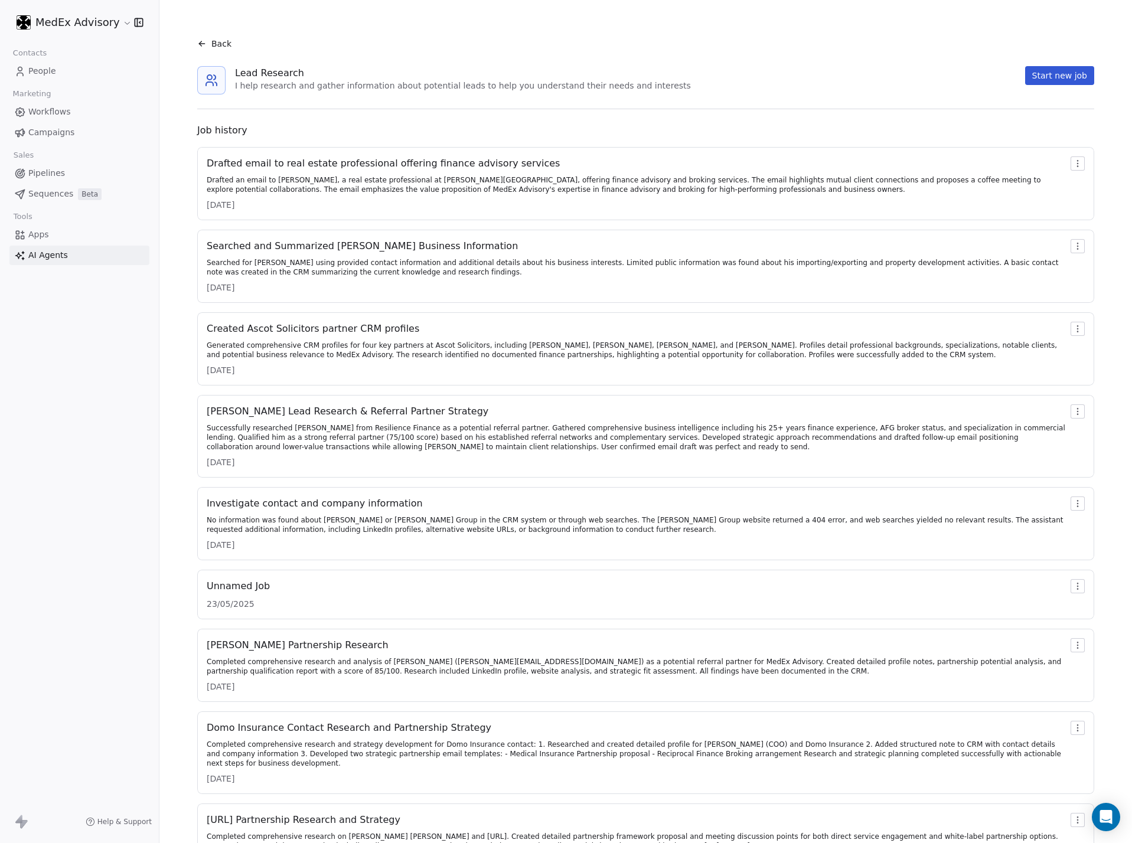
click at [328, 341] on div "Generated comprehensive CRM profiles for four key partners at Ascot Solicitors,…" at bounding box center [636, 350] width 859 height 19
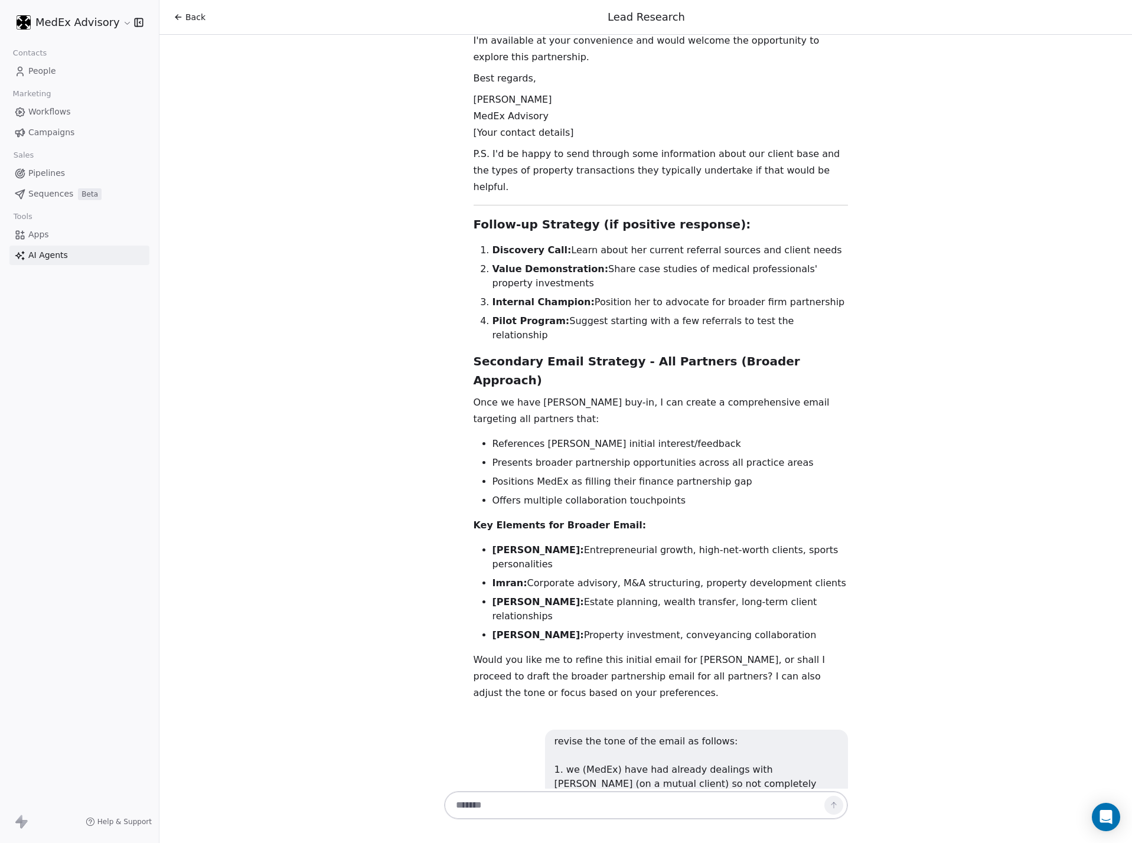
drag, startPoint x: 420, startPoint y: 158, endPoint x: 646, endPoint y: 312, distance: 272.9
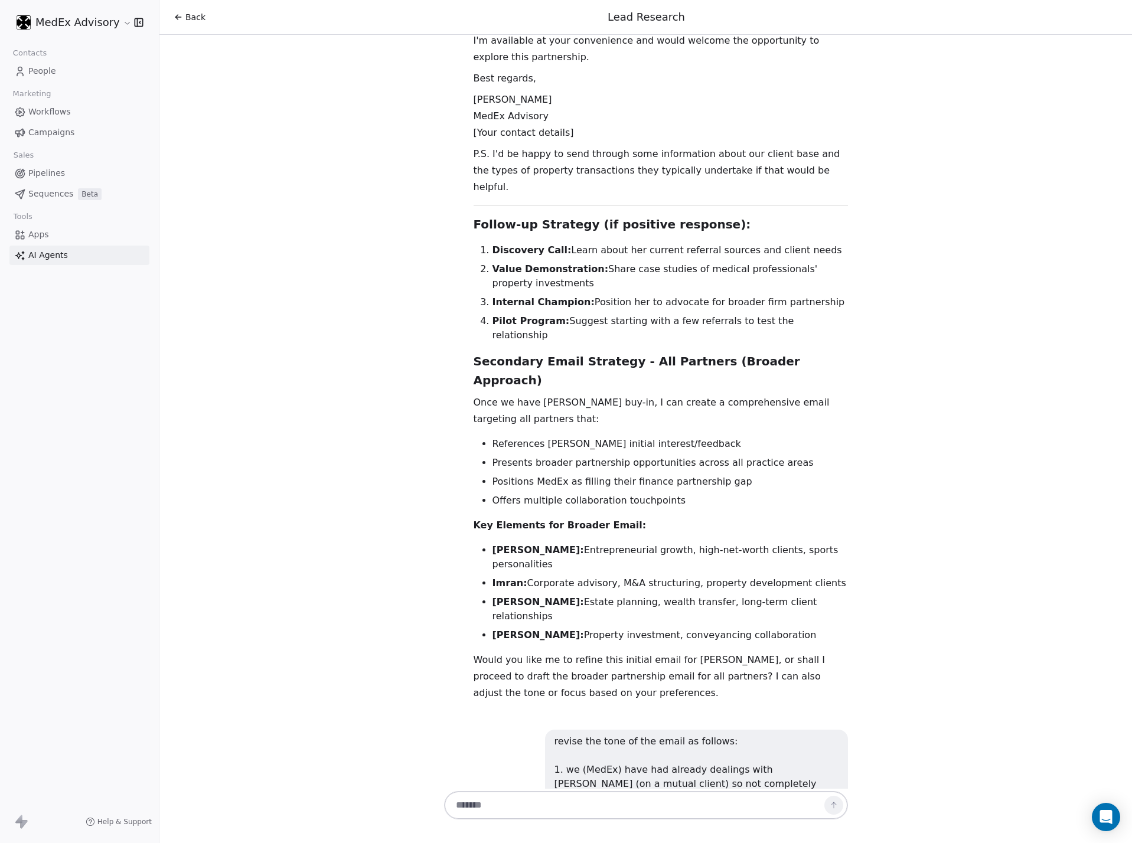
click at [328, 226] on div "Hi Darren! 👋 I'm your Lead Researcher Agent, and I'm here to help you dive deep…" at bounding box center [645, 412] width 973 height 754
click at [916, 307] on div "Hi Darren! 👋 I'm your Lead Researcher Agent, and I'm here to help you dive deep…" at bounding box center [645, 412] width 973 height 754
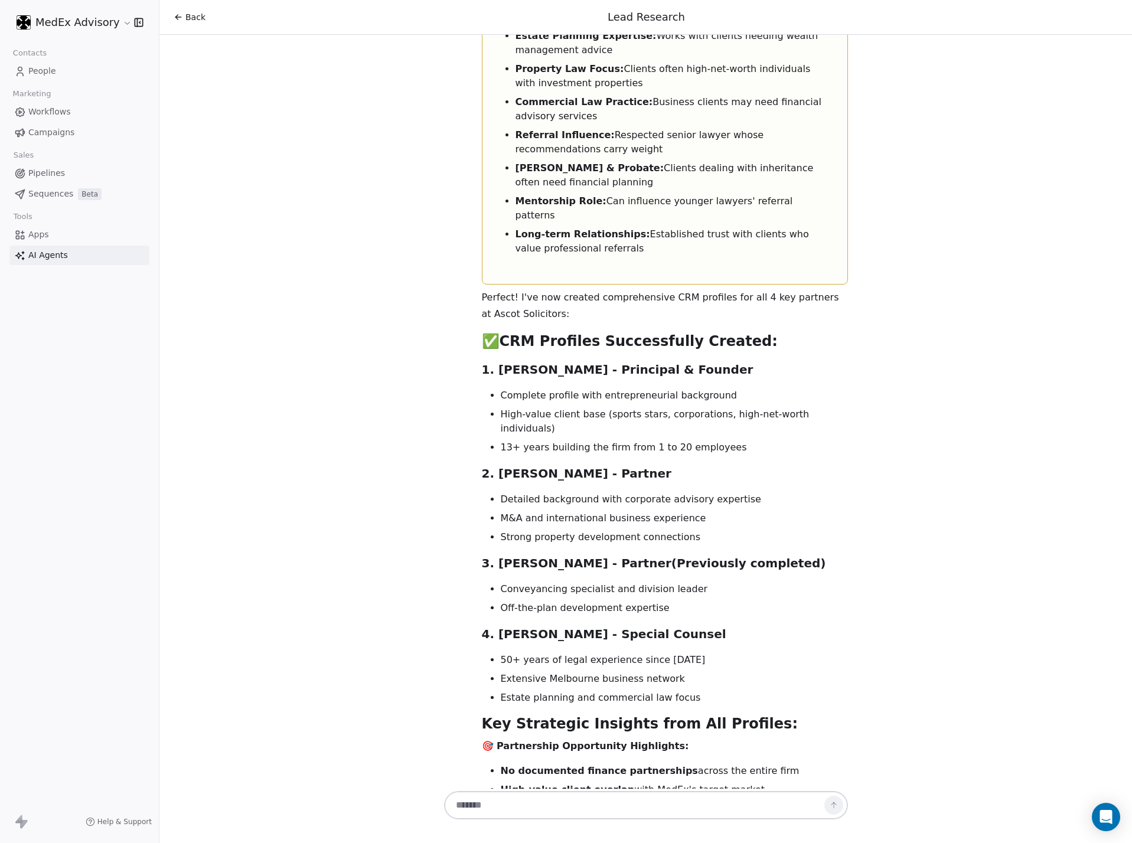
scroll to position [10388, 0]
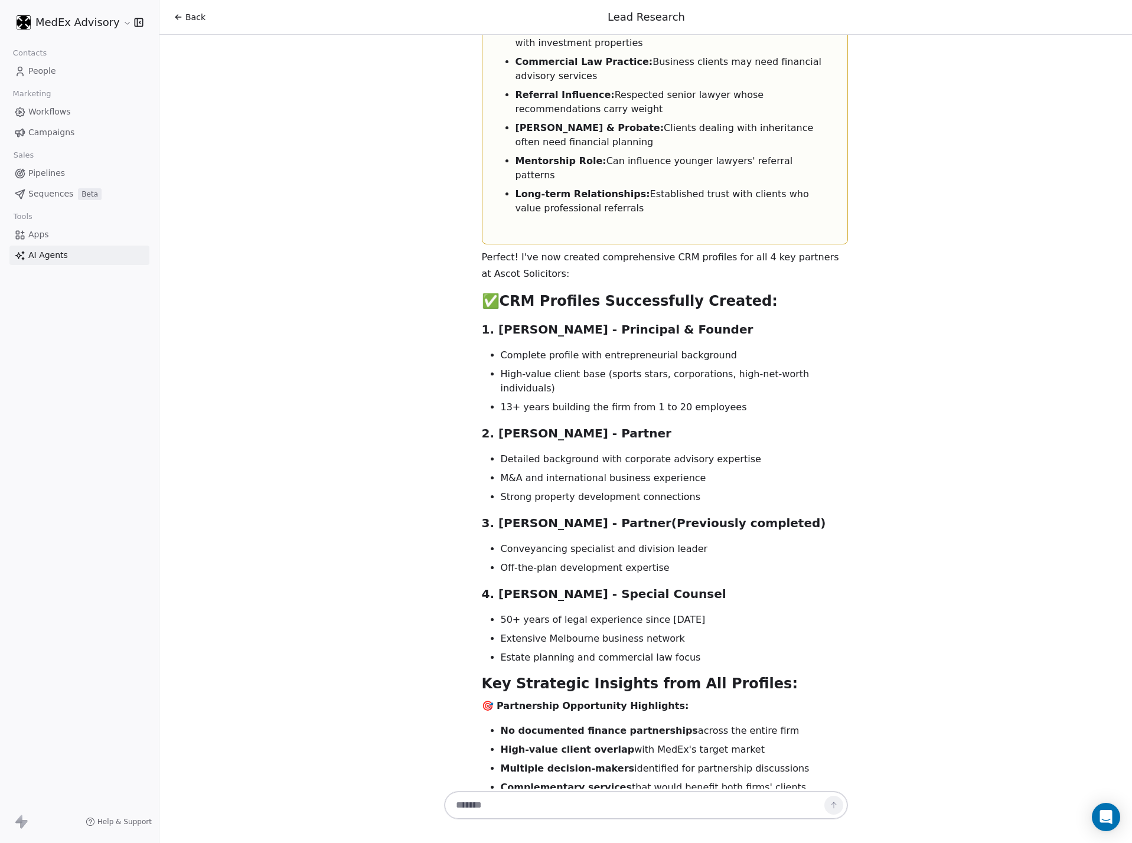
click at [73, 252] on link "AI Agents" at bounding box center [79, 255] width 140 height 19
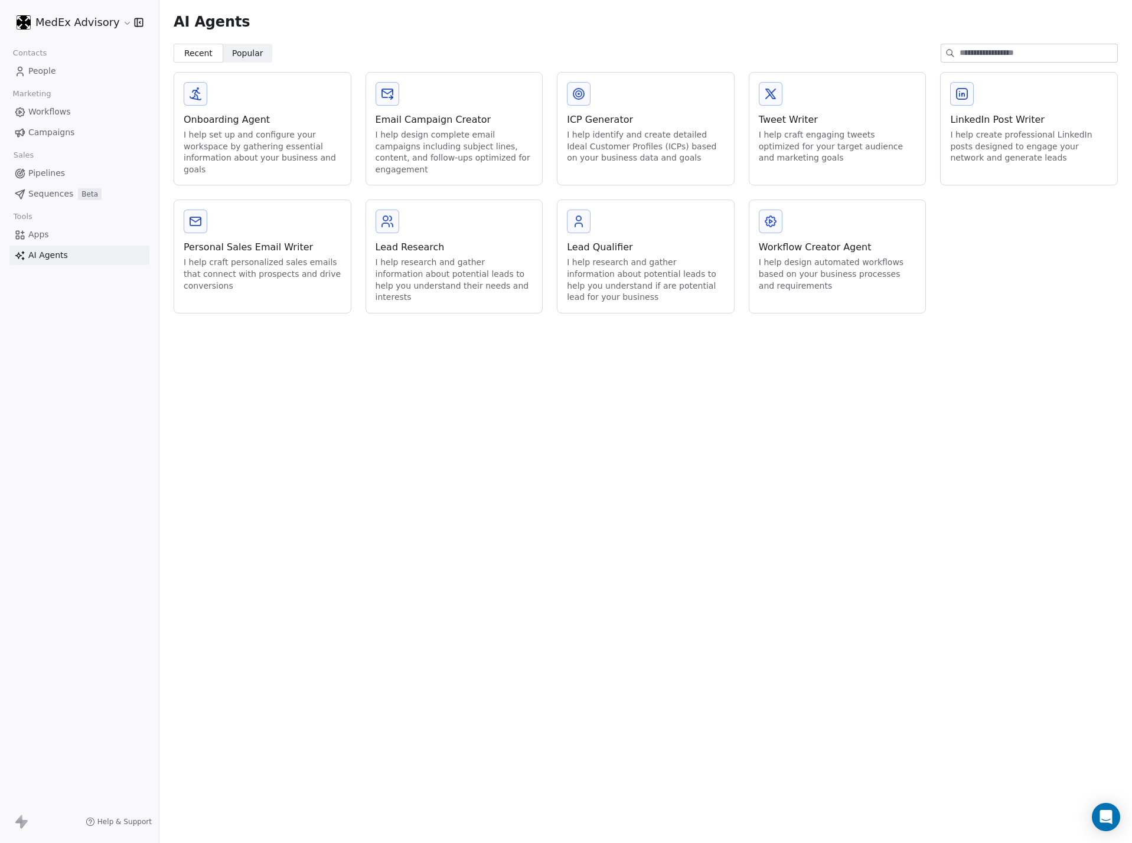
click at [432, 259] on div "I help research and gather information about potential leads to help you unders…" at bounding box center [455, 280] width 158 height 46
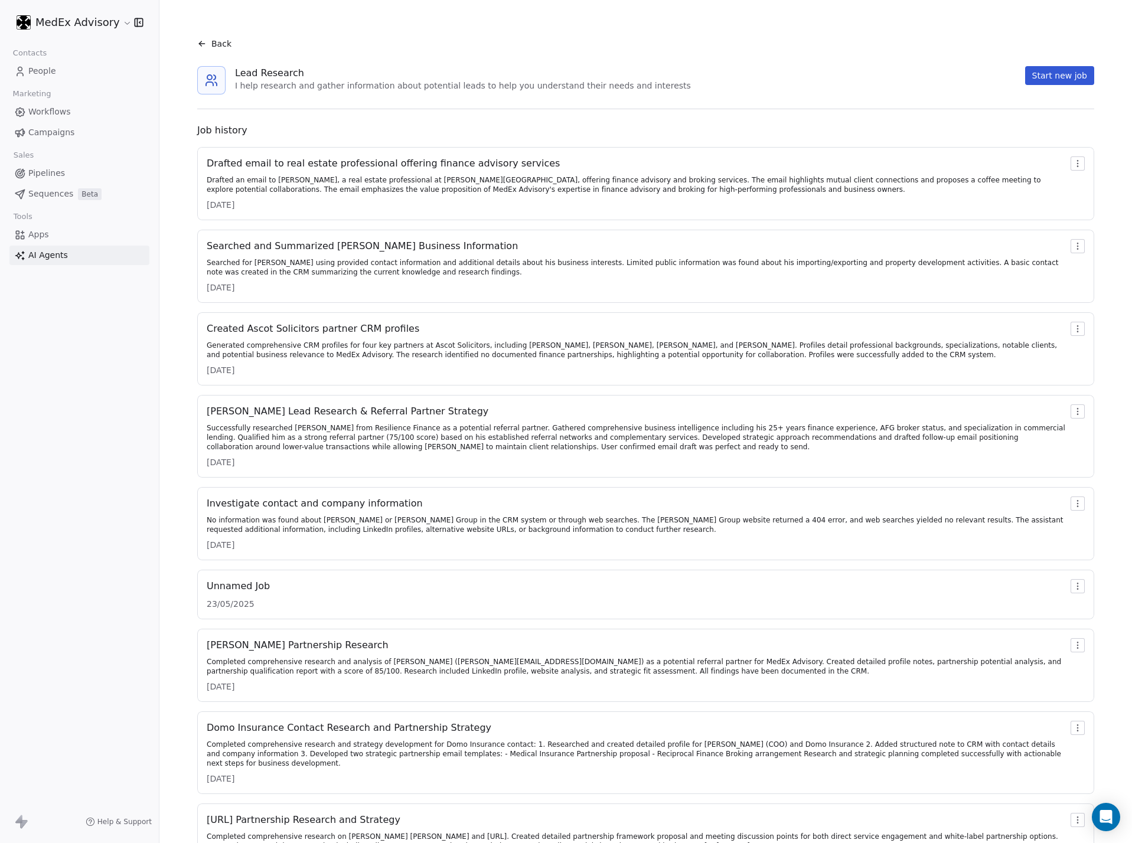
click at [340, 185] on div "Drafted an email to Andrew Koulaouzos, a real estate professional at Barry Plan…" at bounding box center [636, 184] width 859 height 19
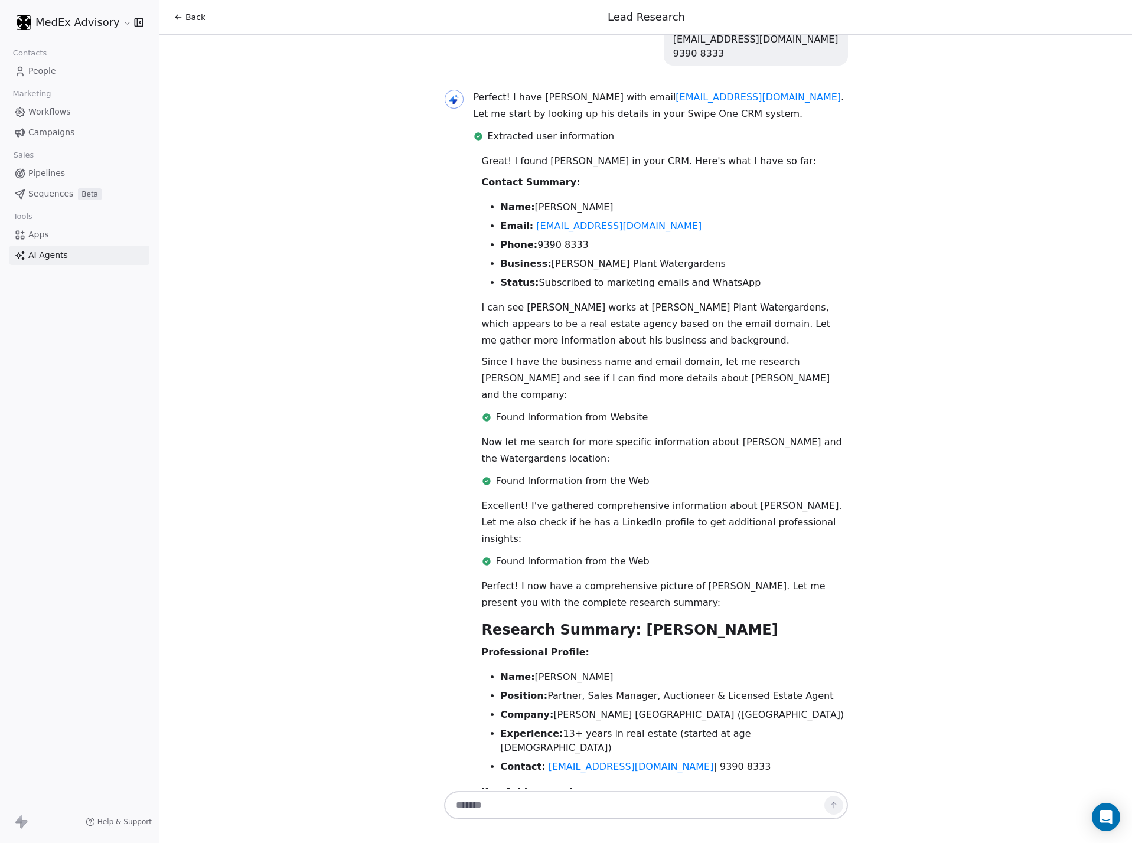
scroll to position [472, 0]
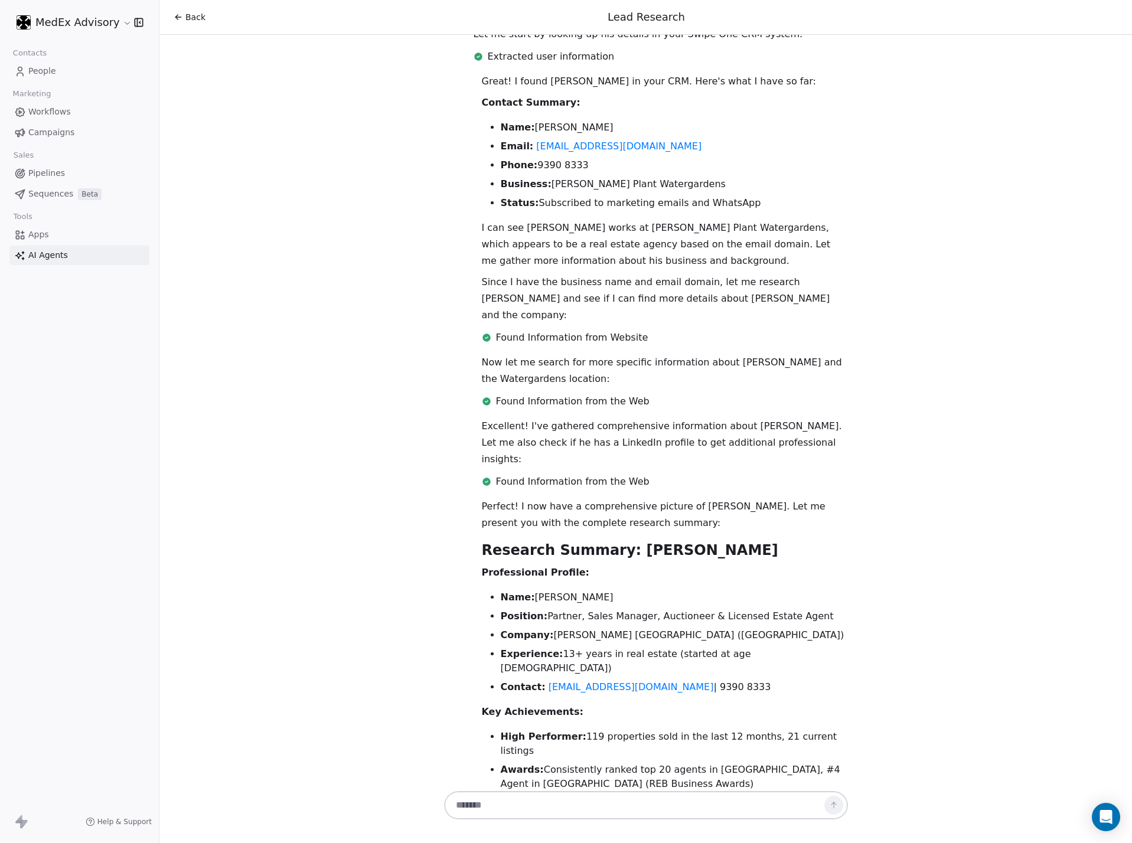
click at [560, 591] on ul "Name: [PERSON_NAME] Position: Partner, Sales Manager, Auctioneer & Licensed Est…" at bounding box center [665, 643] width 366 height 104
click at [728, 591] on ul "Name: [PERSON_NAME] Position: Partner, Sales Manager, Auctioneer & Licensed Est…" at bounding box center [665, 643] width 366 height 104
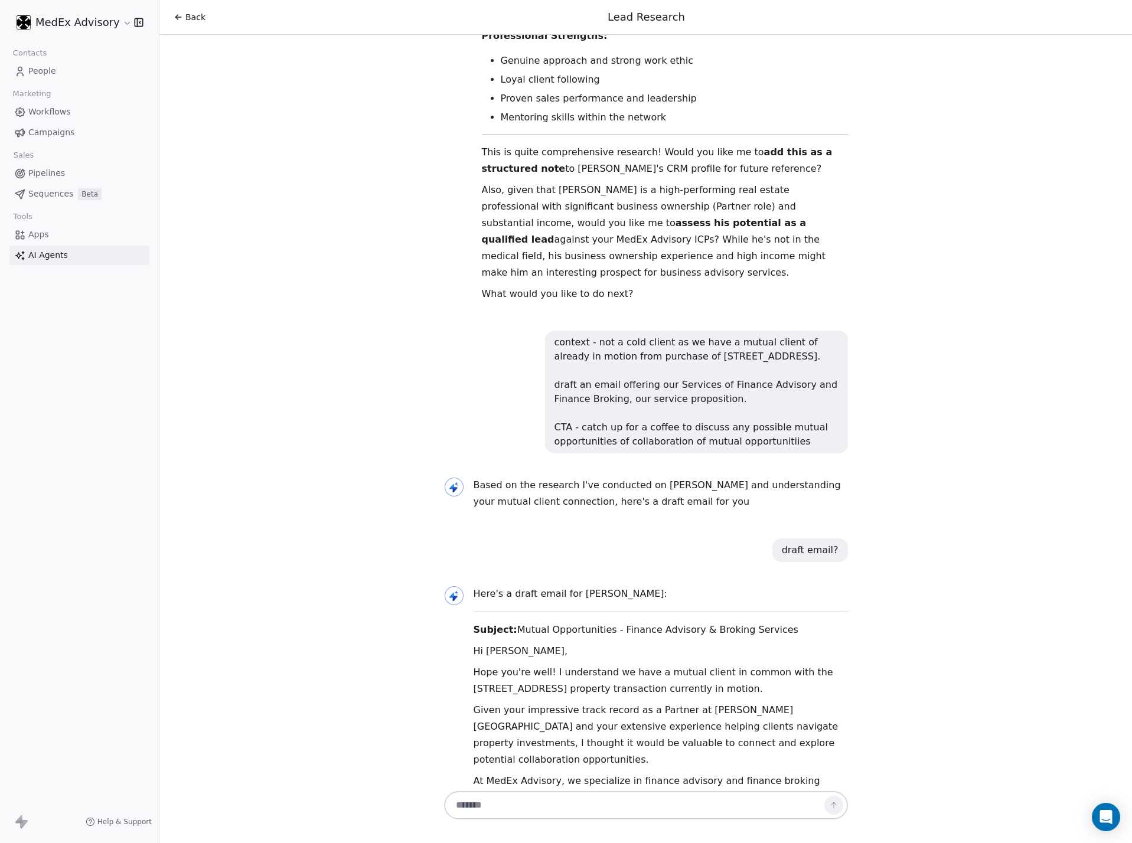
scroll to position [945, 0]
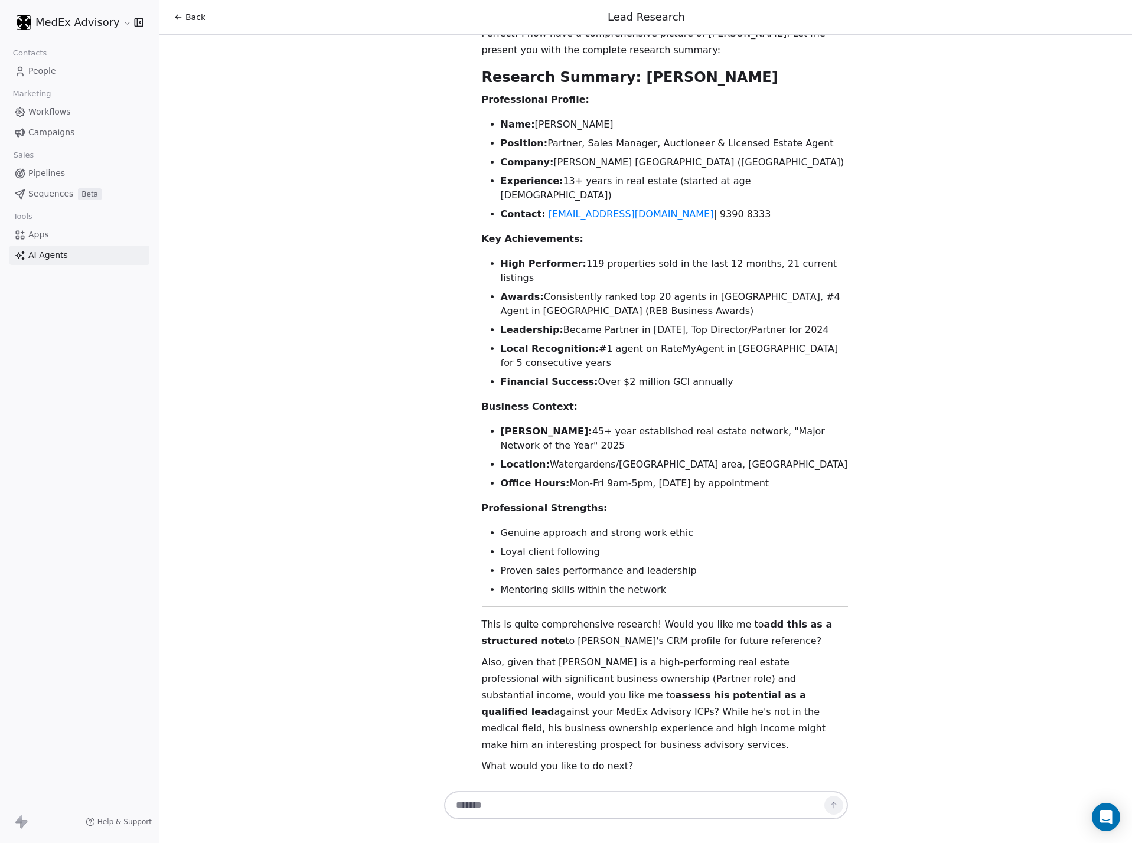
drag, startPoint x: 736, startPoint y: 141, endPoint x: 537, endPoint y: 93, distance: 204.1
click at [537, 118] on ul "Name: [PERSON_NAME] Position: Partner, Sales Manager, Auctioneer & Licensed Est…" at bounding box center [665, 170] width 366 height 104
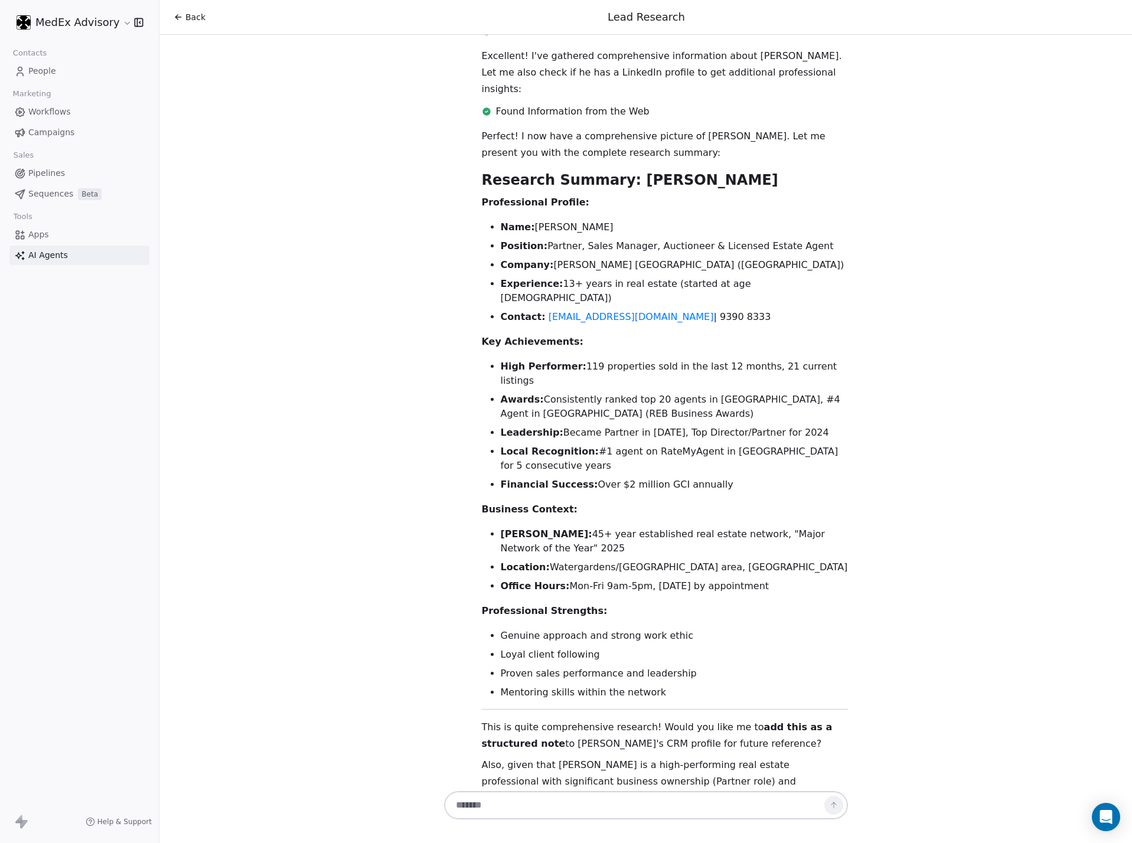
scroll to position [732, 0]
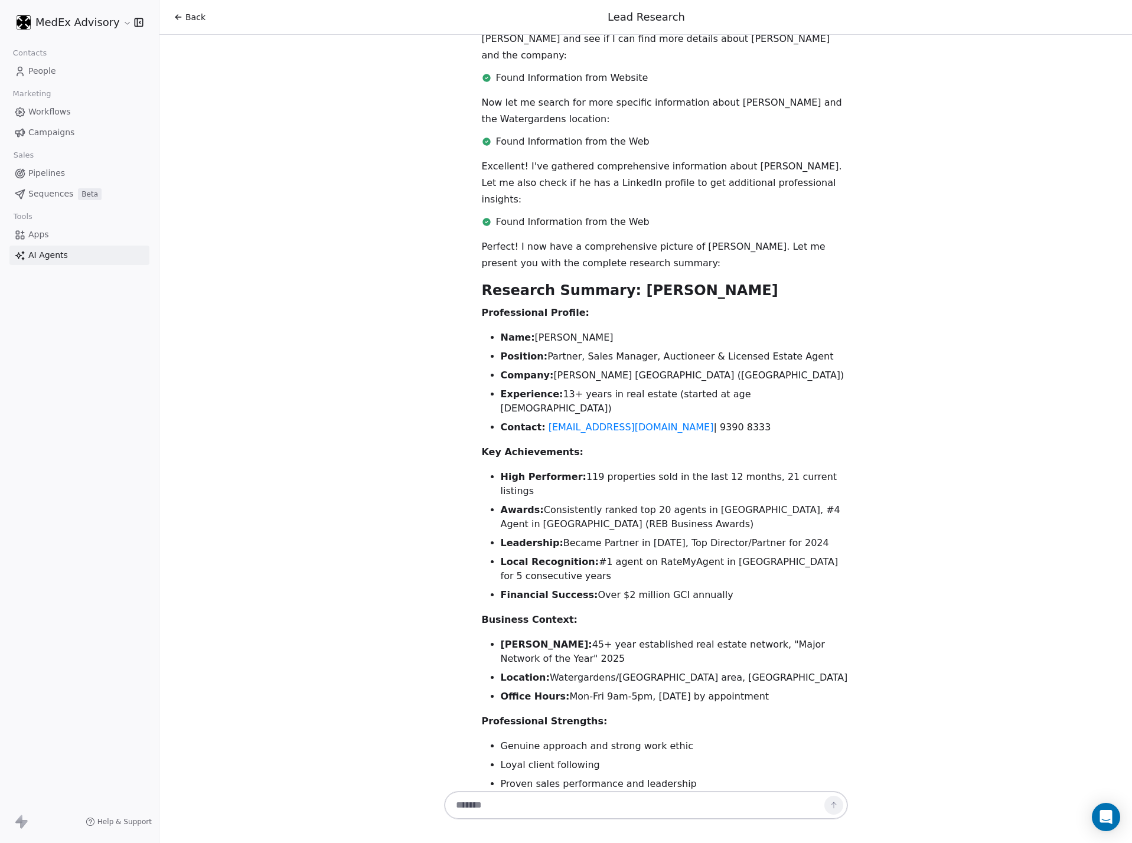
click at [501, 332] on strong "Name:" at bounding box center [518, 337] width 34 height 11
copy ul "Name: [PERSON_NAME] Position: Partner, Sales Manager, Auctioneer & Licensed Est…"
drag, startPoint x: 745, startPoint y: 408, endPoint x: 627, endPoint y: 400, distance: 117.8
click at [745, 470] on ul "High Performer: 119 properties sold in the last 12 months, 21 current listings …" at bounding box center [665, 536] width 366 height 132
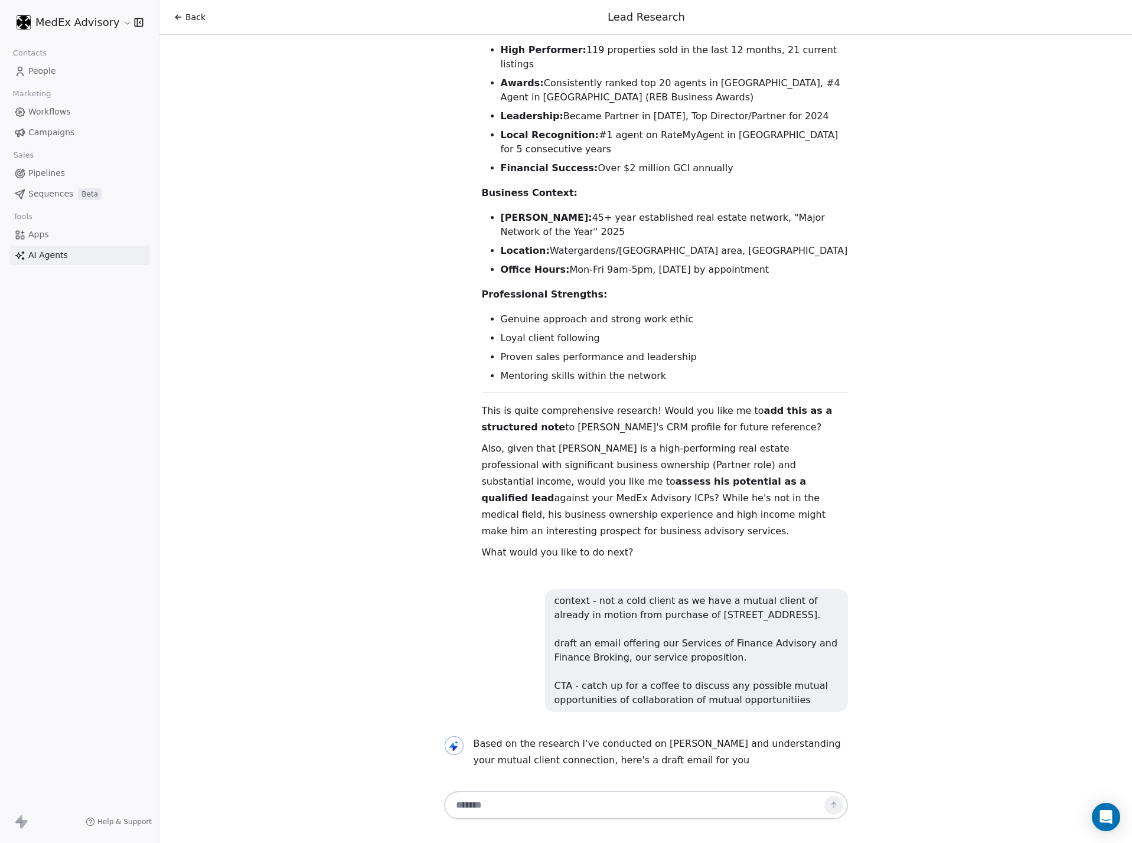
scroll to position [1204, 0]
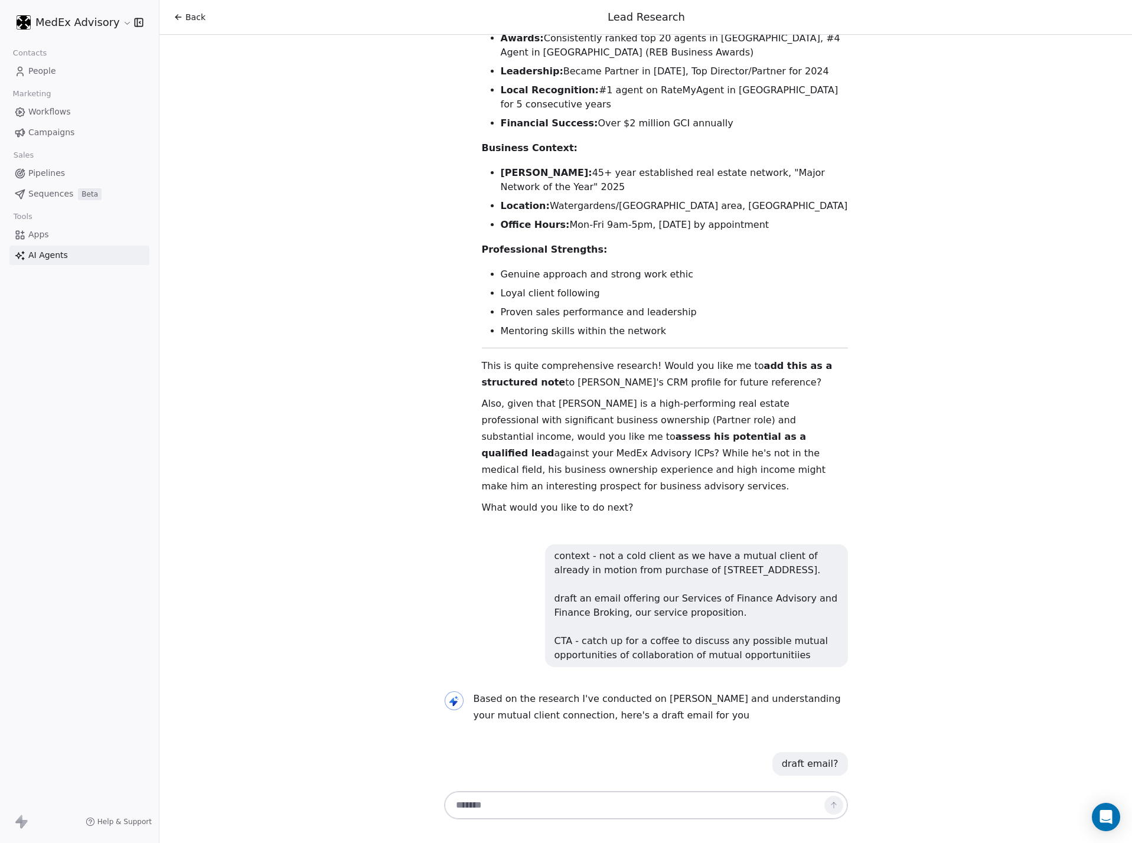
click at [696, 549] on div "context - not a cold client as we have a mutual client of already in motion fro…" at bounding box center [697, 605] width 284 height 113
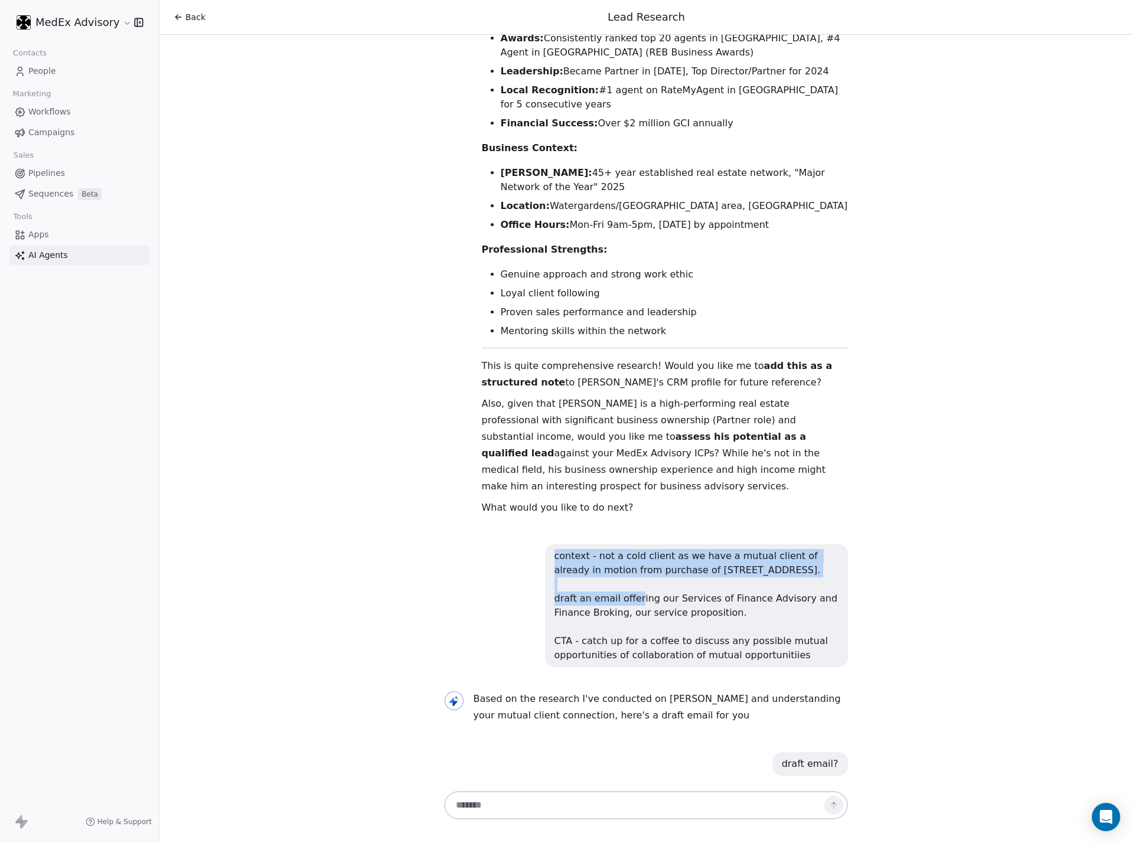
drag, startPoint x: 696, startPoint y: 447, endPoint x: 703, endPoint y: 459, distance: 14.3
click at [696, 549] on div "context - not a cold client as we have a mutual client of already in motion fro…" at bounding box center [697, 605] width 284 height 113
drag, startPoint x: 787, startPoint y: 553, endPoint x: 534, endPoint y: 435, distance: 279.0
click at [545, 545] on div "context - not a cold client as we have a mutual client of already in motion fro…" at bounding box center [696, 606] width 303 height 123
copy div "context - not a cold client as we have a mutual client of already in motion fro…"
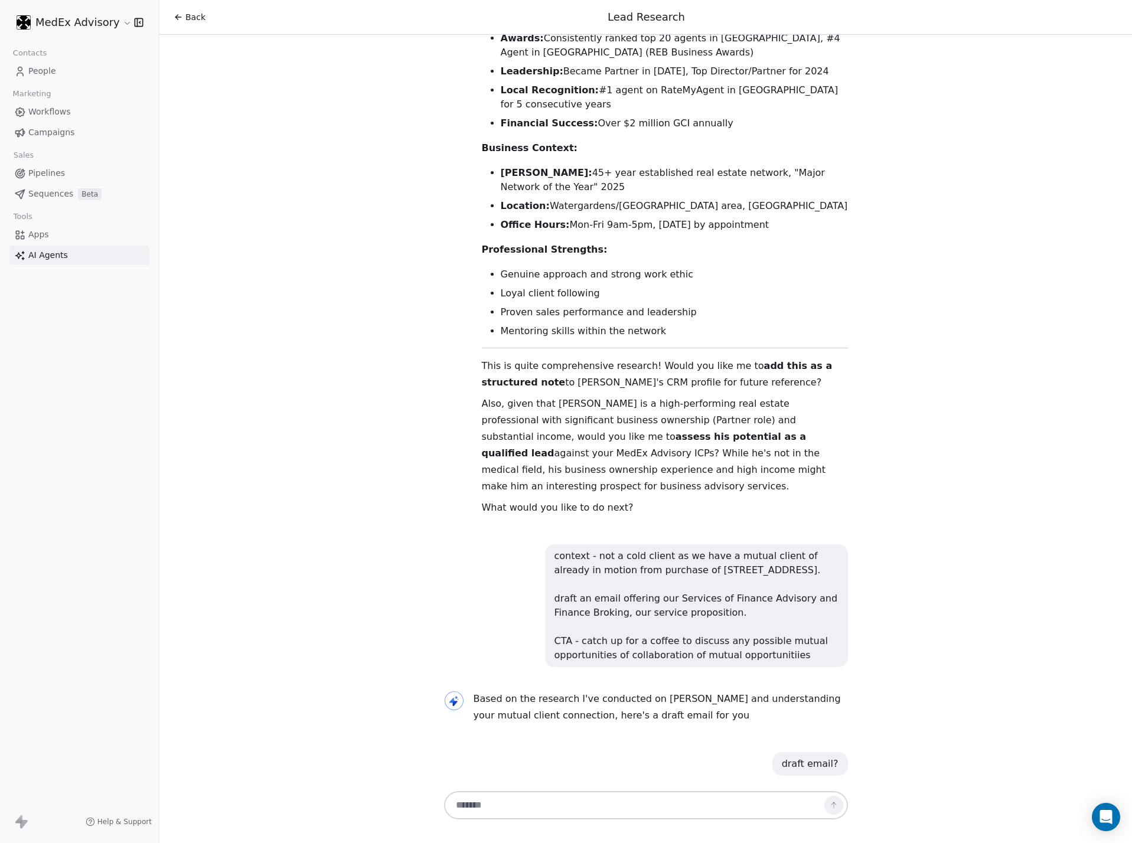
click at [440, 399] on div "Hi [PERSON_NAME]! 👋 I'm your Lead Researcher Agent, and I'm here to help you di…" at bounding box center [645, 119] width 413 height 2577
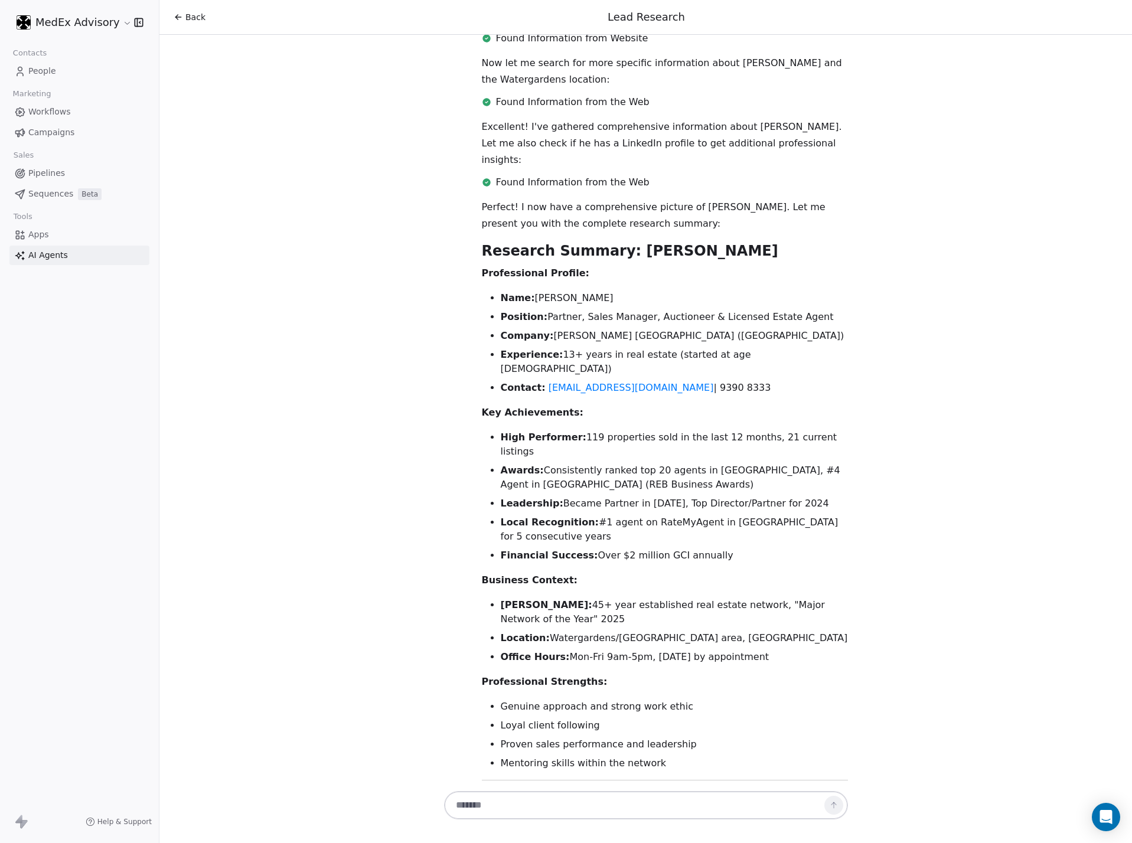
scroll to position [732, 0]
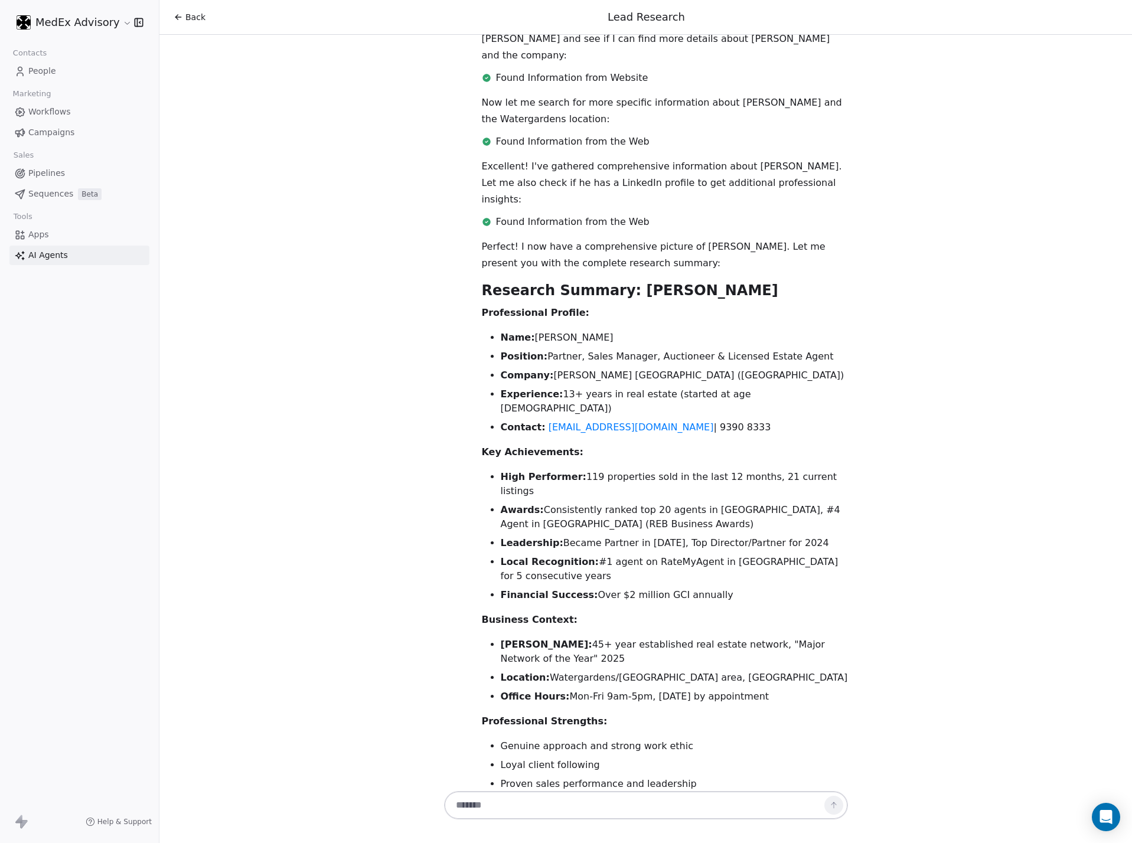
drag, startPoint x: 686, startPoint y: 491, endPoint x: 451, endPoint y: 372, distance: 263.9
click at [458, 372] on div "Perfect! I now have a comprehensive picture of [PERSON_NAME]. Let me present yo…" at bounding box center [660, 616] width 404 height 754
copy div "Key Achievements: High Performer: 119 properties sold in the last 12 months, 21…"
click at [317, 192] on div "Hi [PERSON_NAME]! 👋 I'm your Lead Researcher Agent, and I'm here to help you di…" at bounding box center [645, 412] width 973 height 754
